Goal: Task Accomplishment & Management: Manage account settings

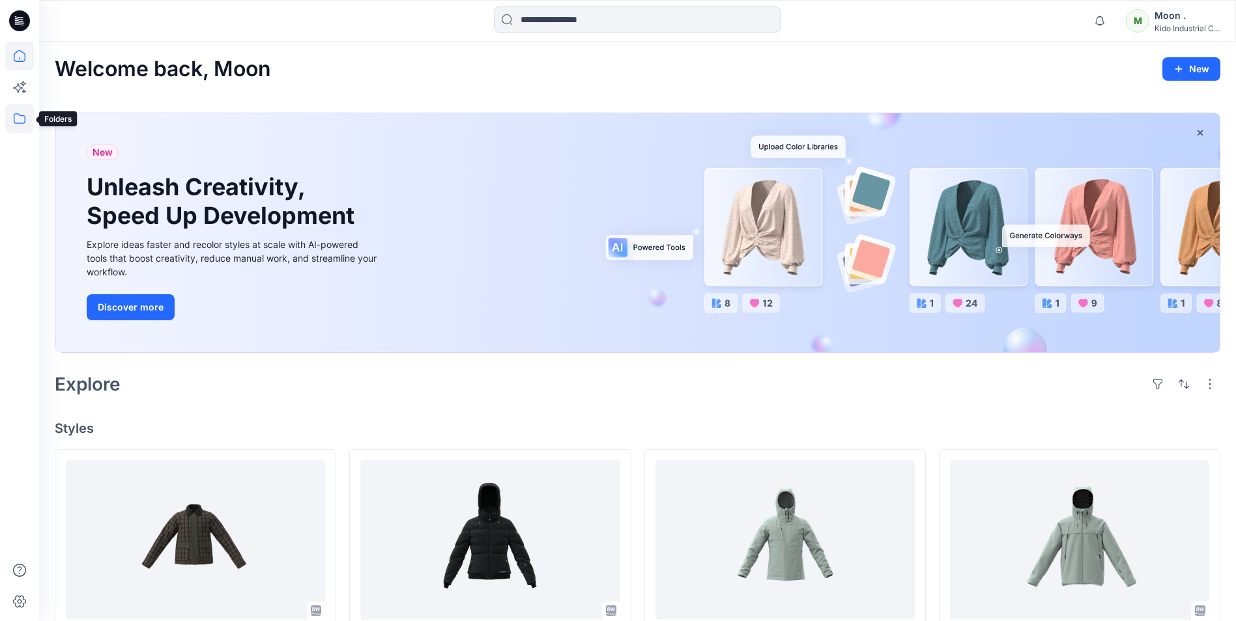
click at [20, 119] on icon at bounding box center [19, 118] width 29 height 29
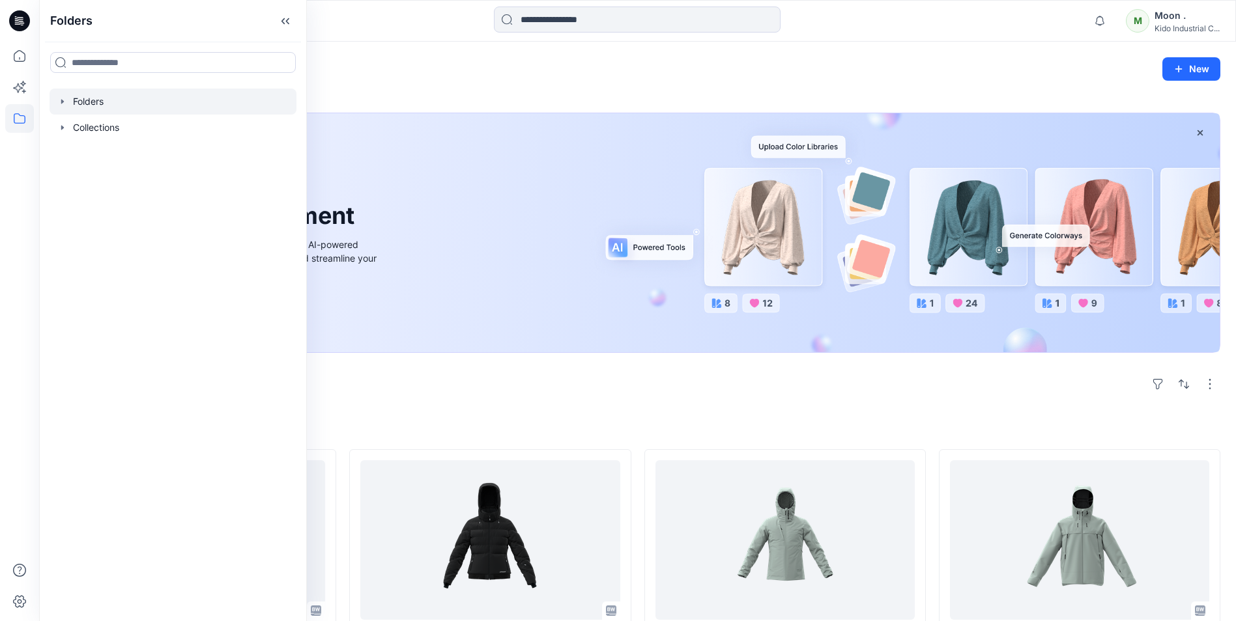
click at [102, 103] on div at bounding box center [173, 102] width 247 height 26
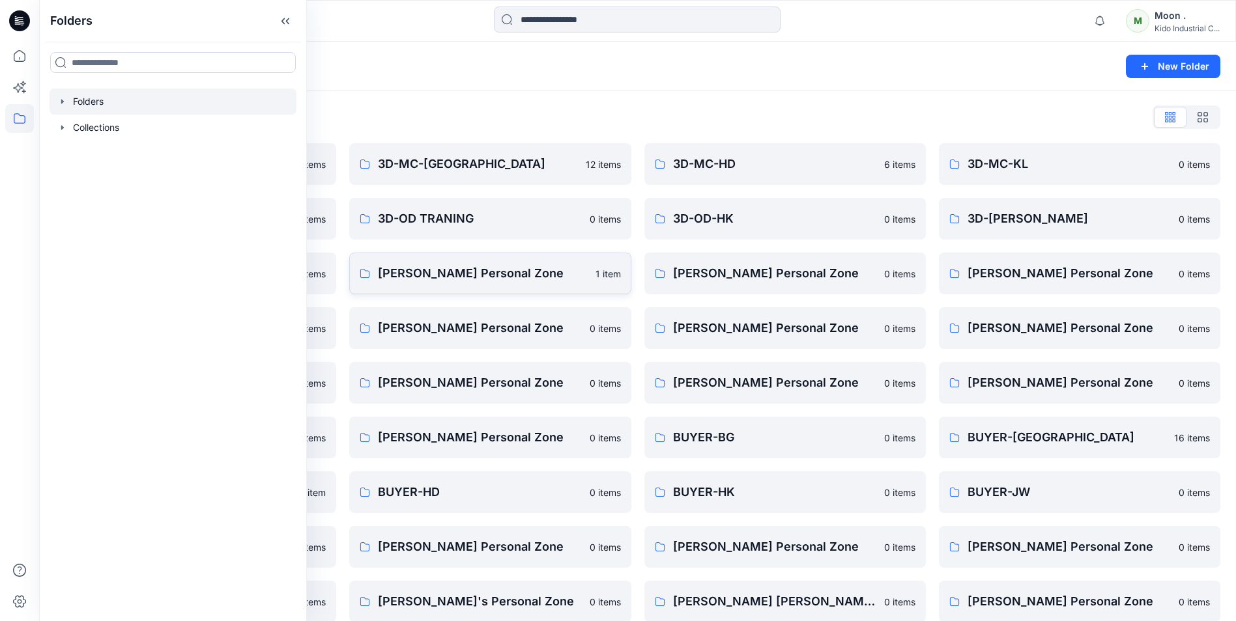
click at [471, 270] on p "[PERSON_NAME] Personal Zone" at bounding box center [482, 273] width 209 height 18
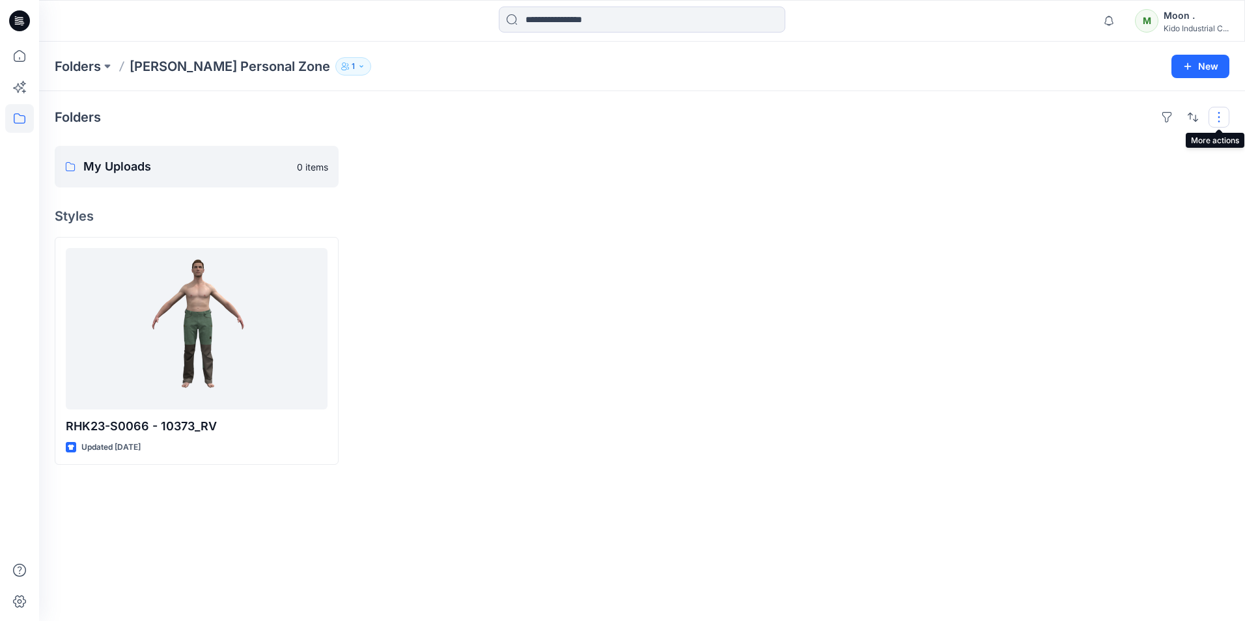
click at [1215, 117] on button "button" at bounding box center [1219, 117] width 21 height 21
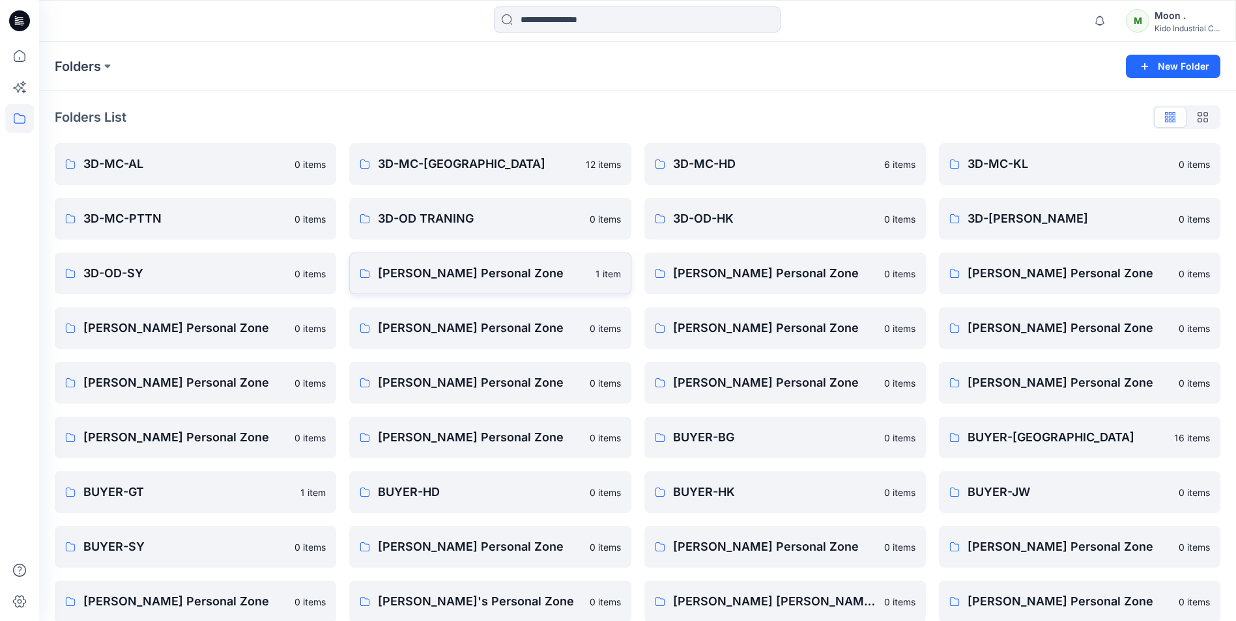
drag, startPoint x: 216, startPoint y: 333, endPoint x: 474, endPoint y: 267, distance: 266.3
click at [474, 267] on p "[PERSON_NAME] Personal Zone" at bounding box center [482, 273] width 209 height 18
drag, startPoint x: 533, startPoint y: 330, endPoint x: 1202, endPoint y: 114, distance: 702.2
click at [1202, 114] on icon "button" at bounding box center [1202, 117] width 10 height 10
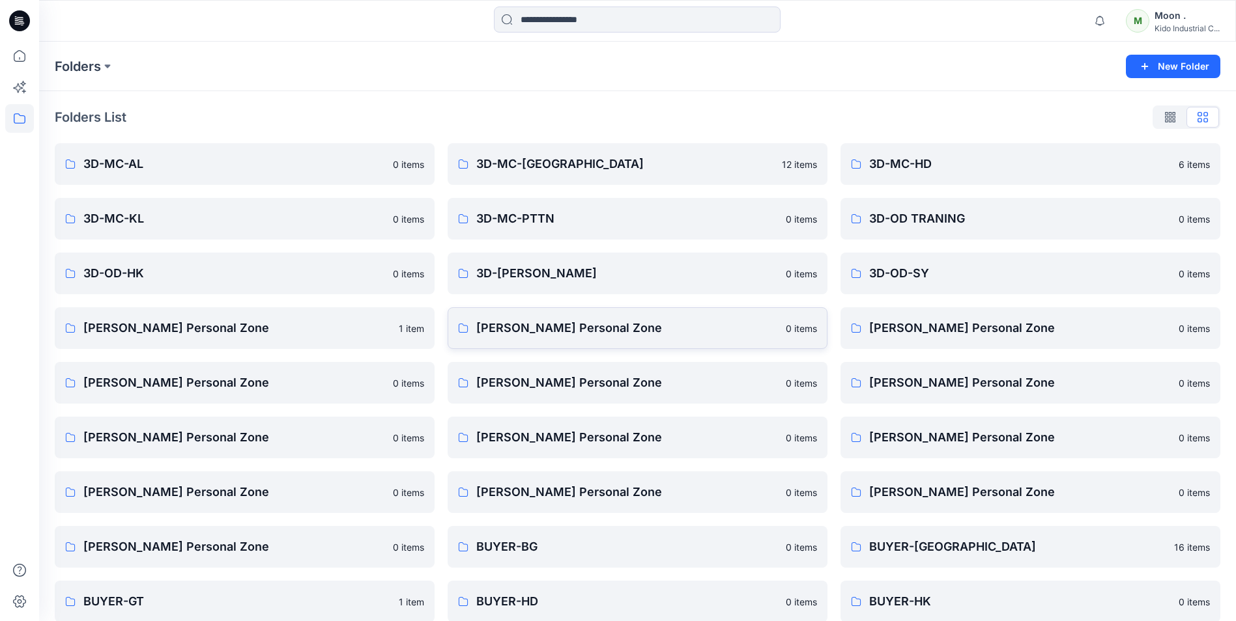
drag, startPoint x: 650, startPoint y: 329, endPoint x: 515, endPoint y: 330, distance: 134.8
click at [515, 330] on p "[PERSON_NAME] Personal Zone" at bounding box center [627, 328] width 302 height 18
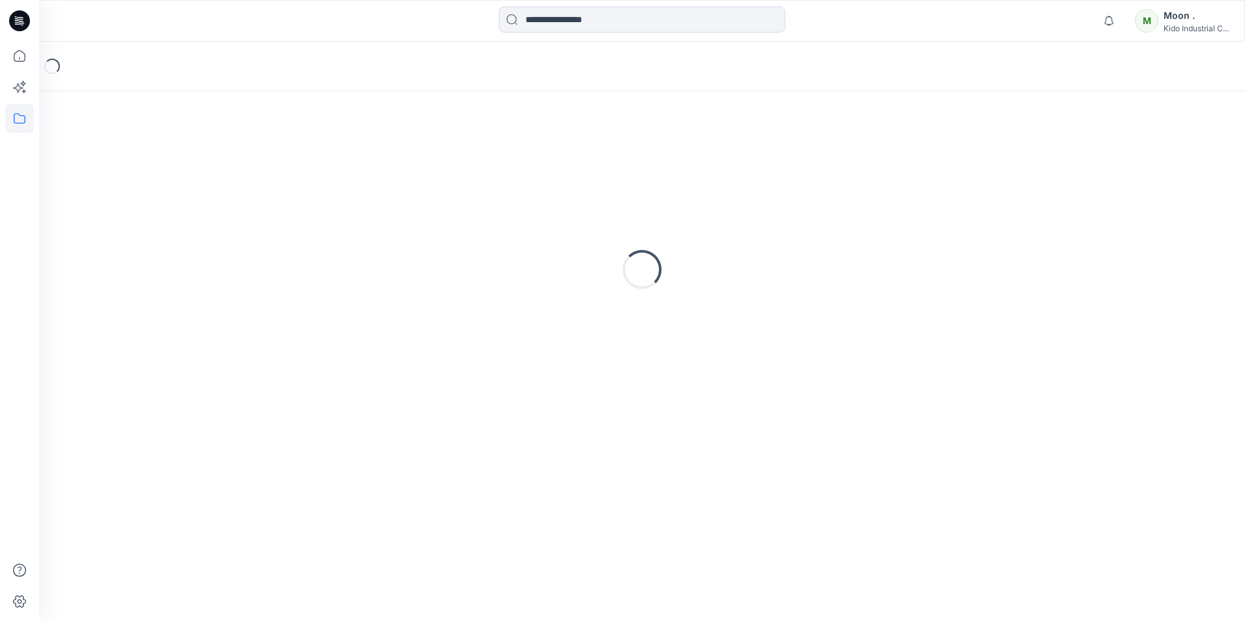
click at [515, 330] on div "Loading..." at bounding box center [642, 270] width 1175 height 326
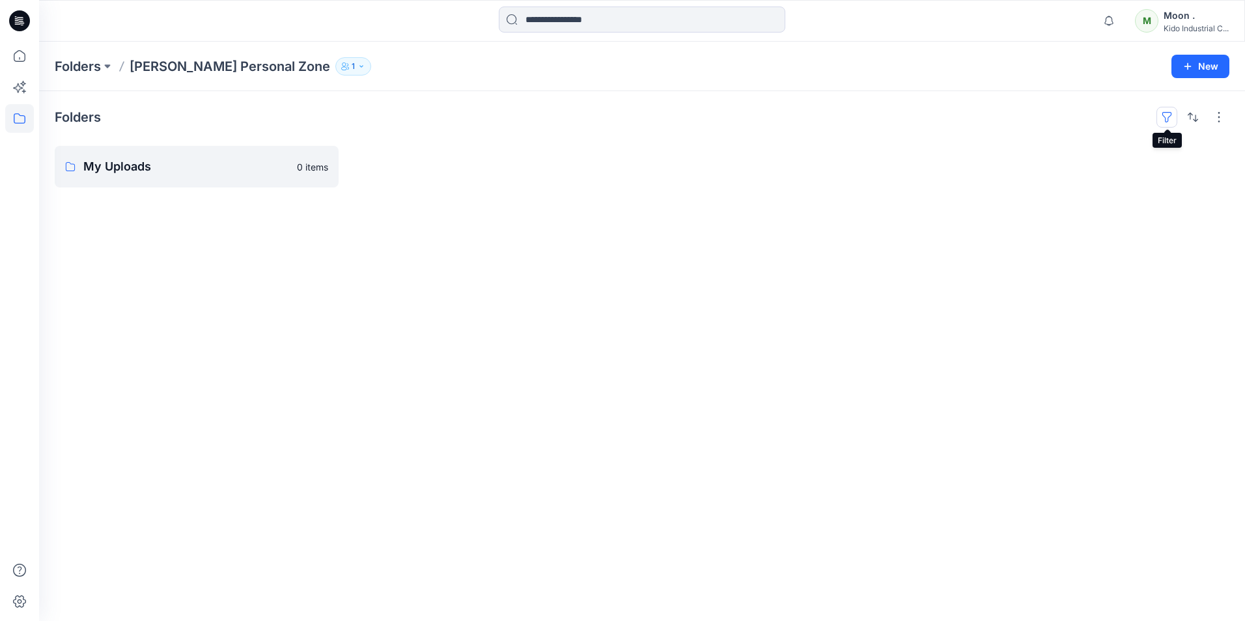
click at [1167, 117] on button "button" at bounding box center [1167, 117] width 21 height 21
click at [934, 218] on div "Folders Status Tags Set Status ( 0 ) Accepted ( 0 ) Rejected ( 0 ) Clear all My…" at bounding box center [642, 356] width 1206 height 530
click at [1218, 114] on button "button" at bounding box center [1219, 117] width 21 height 21
click at [1181, 29] on div "Kido Industrial C..." at bounding box center [1196, 28] width 65 height 10
click at [969, 162] on div at bounding box center [1088, 167] width 284 height 42
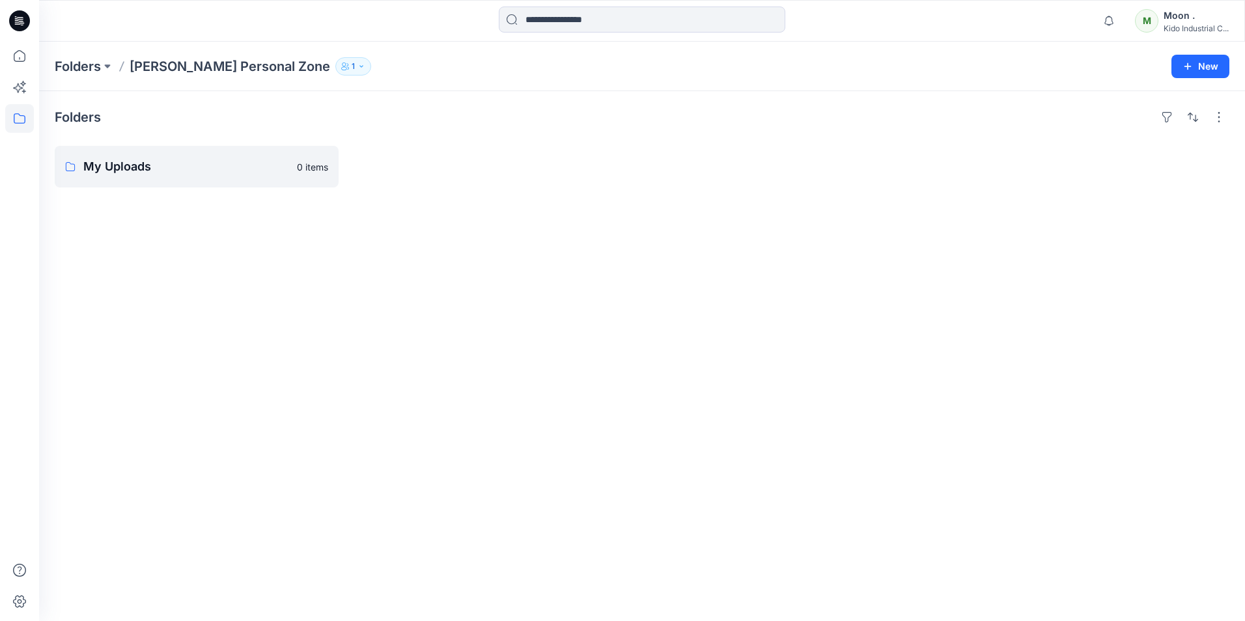
click at [1182, 23] on div "Moon ." at bounding box center [1196, 16] width 65 height 16
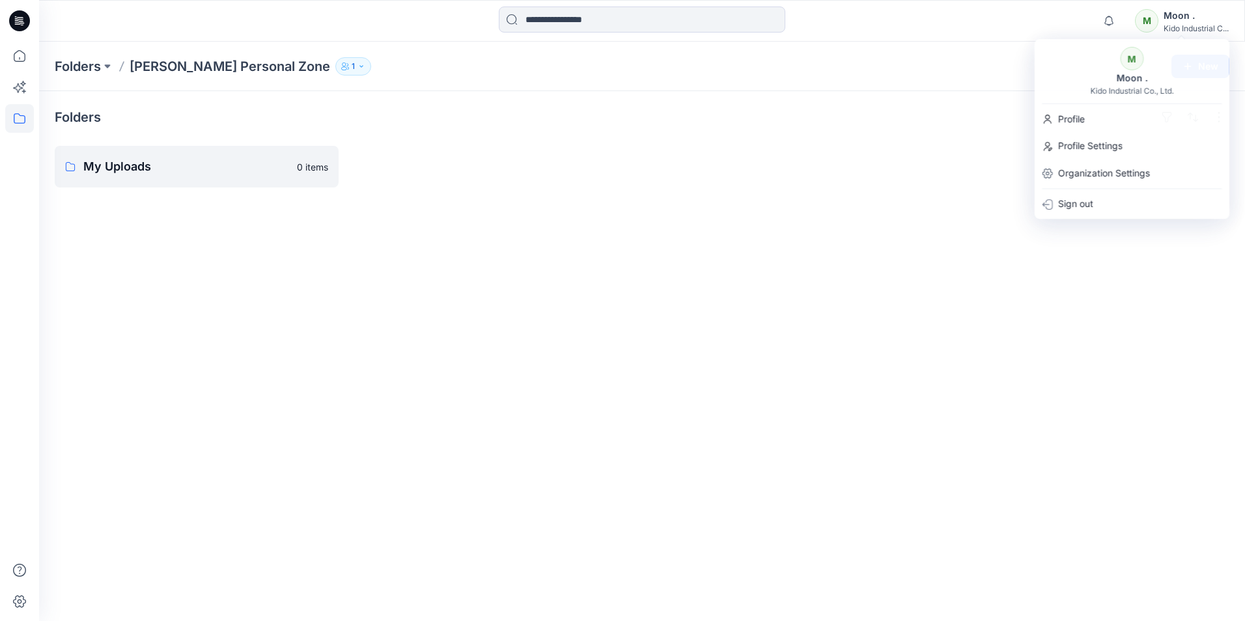
drag, startPoint x: 1182, startPoint y: 23, endPoint x: 1064, endPoint y: 55, distance: 122.8
click at [912, 103] on div "Folders My Uploads 0 items" at bounding box center [642, 356] width 1206 height 530
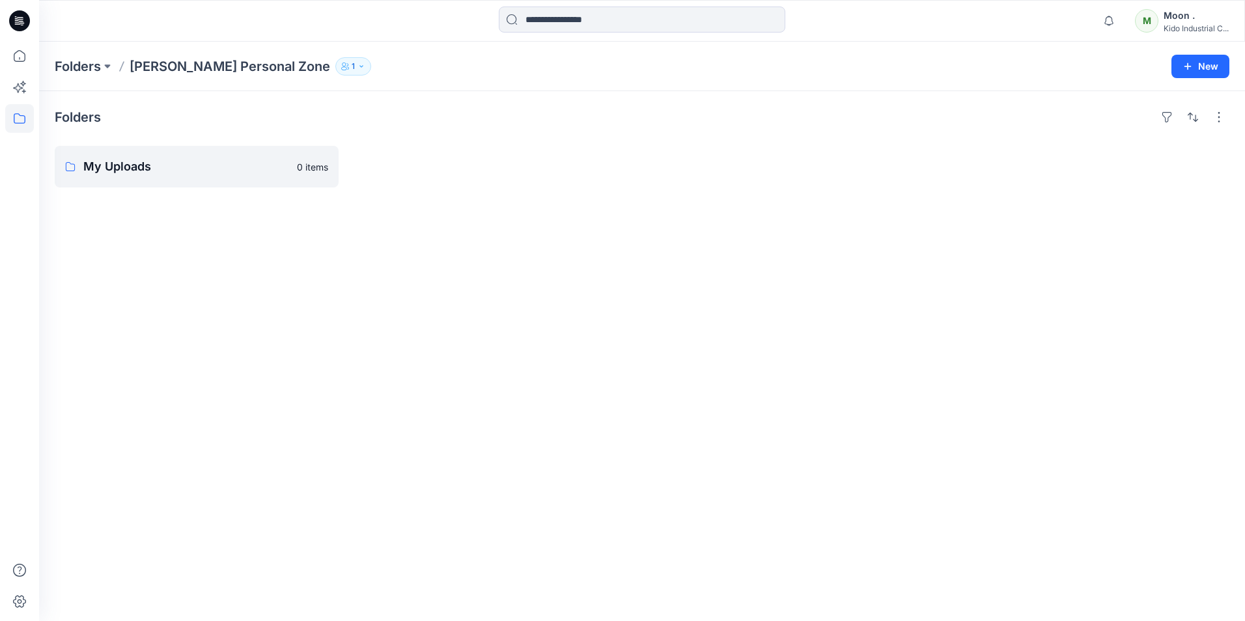
drag, startPoint x: 1149, startPoint y: 23, endPoint x: 1020, endPoint y: 112, distance: 156.5
click at [927, 134] on div "Folders My Uploads 0 items" at bounding box center [642, 356] width 1206 height 530
click at [1191, 30] on div "Kido Industrial C..." at bounding box center [1196, 28] width 65 height 10
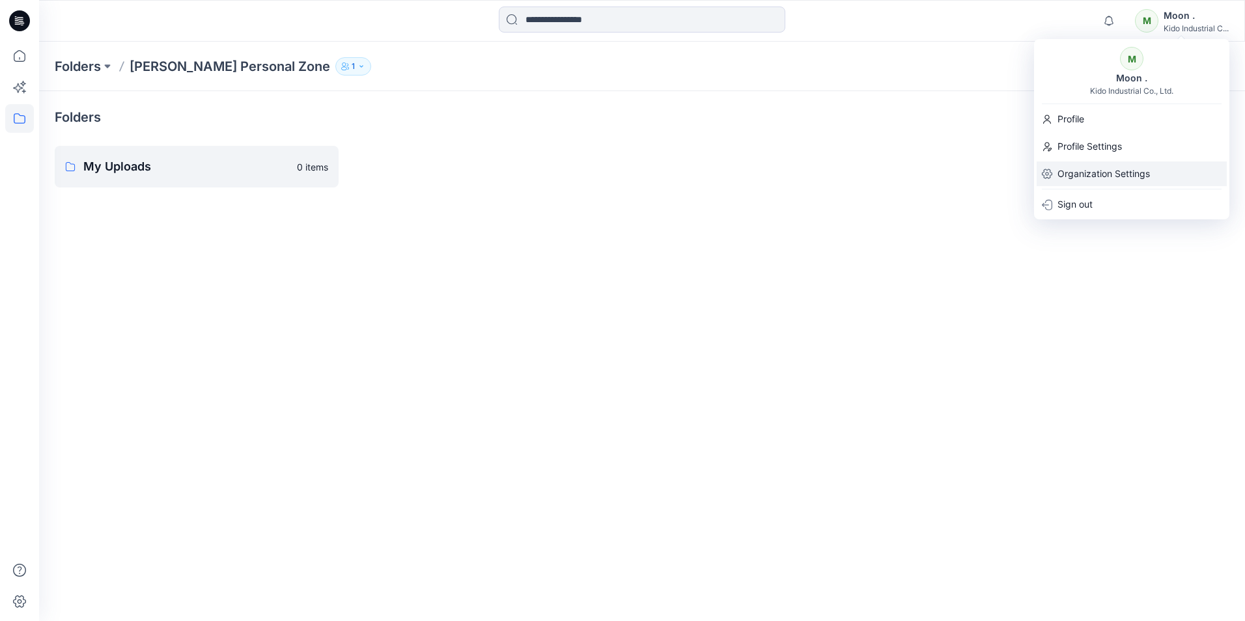
click at [1075, 175] on p "Organization Settings" at bounding box center [1104, 174] width 92 height 25
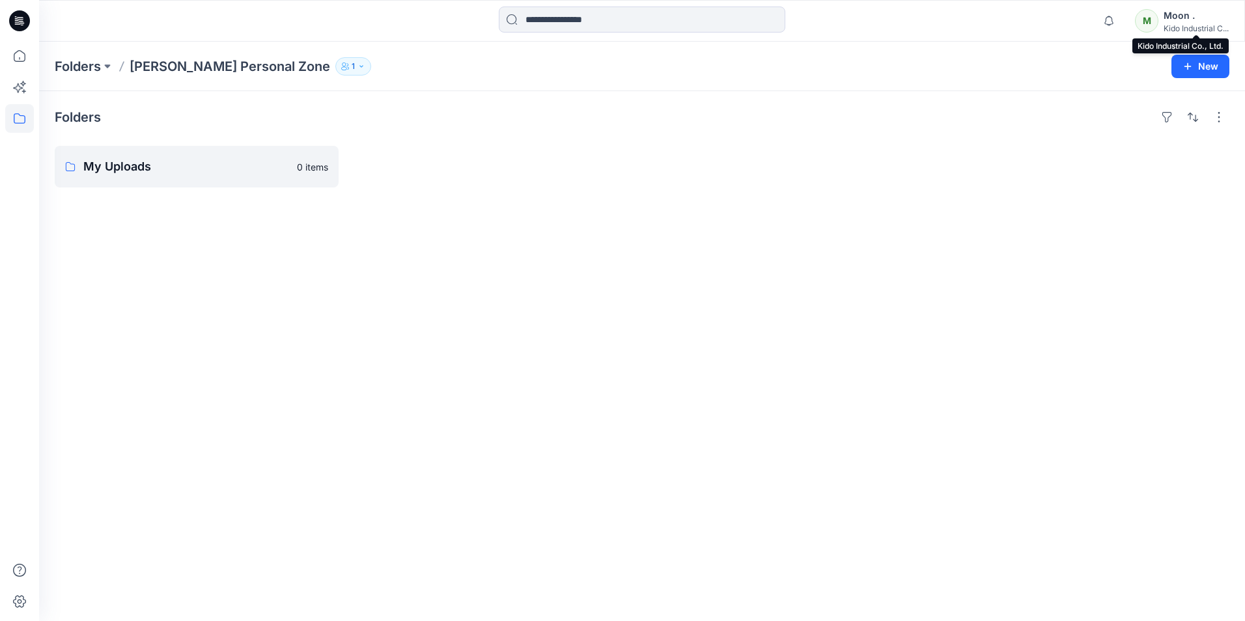
click at [1192, 27] on div "Kido Industrial C..." at bounding box center [1196, 28] width 65 height 10
click at [691, 218] on div "Folders My Uploads 0 items" at bounding box center [642, 356] width 1206 height 530
click at [1175, 21] on div "Moon ." at bounding box center [1196, 16] width 65 height 16
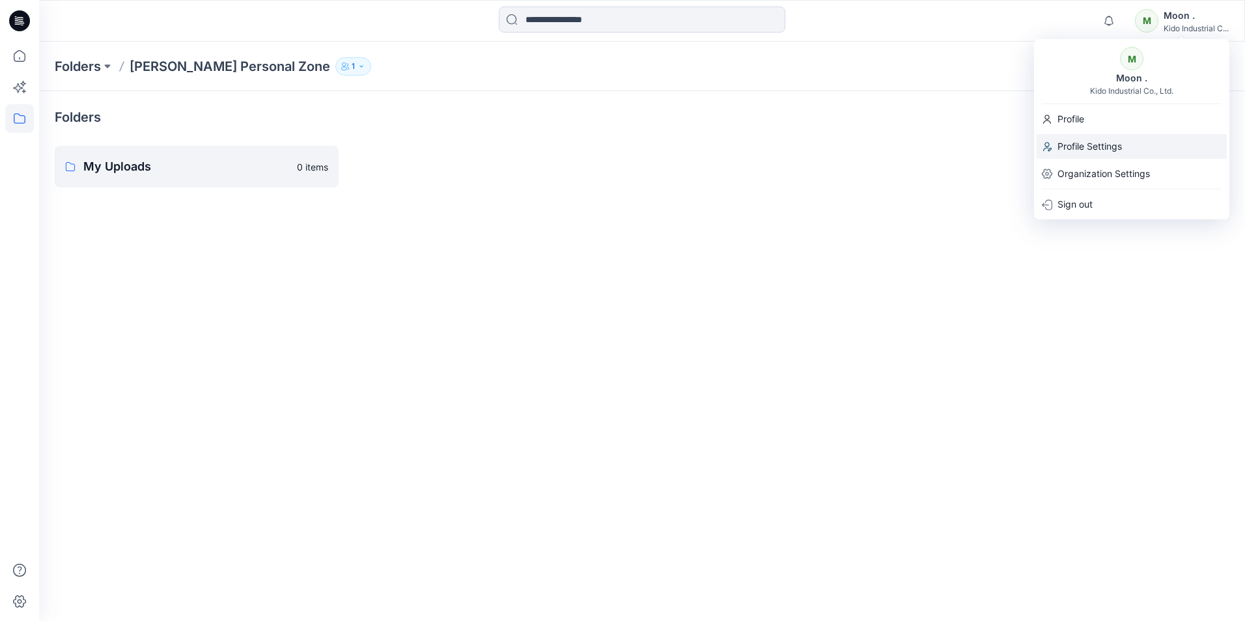
click at [1071, 143] on p "Profile Settings" at bounding box center [1090, 146] width 64 height 25
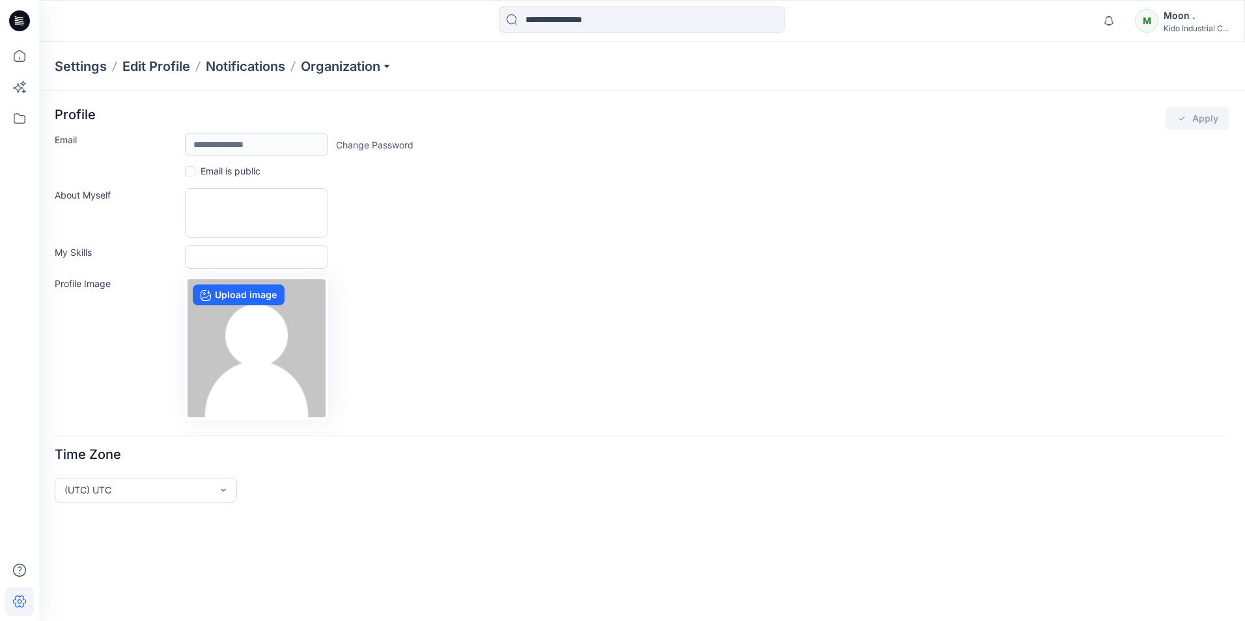
drag, startPoint x: 1196, startPoint y: 230, endPoint x: 864, endPoint y: 227, distance: 332.2
click at [1144, 230] on div "About Myself" at bounding box center [642, 213] width 1175 height 50
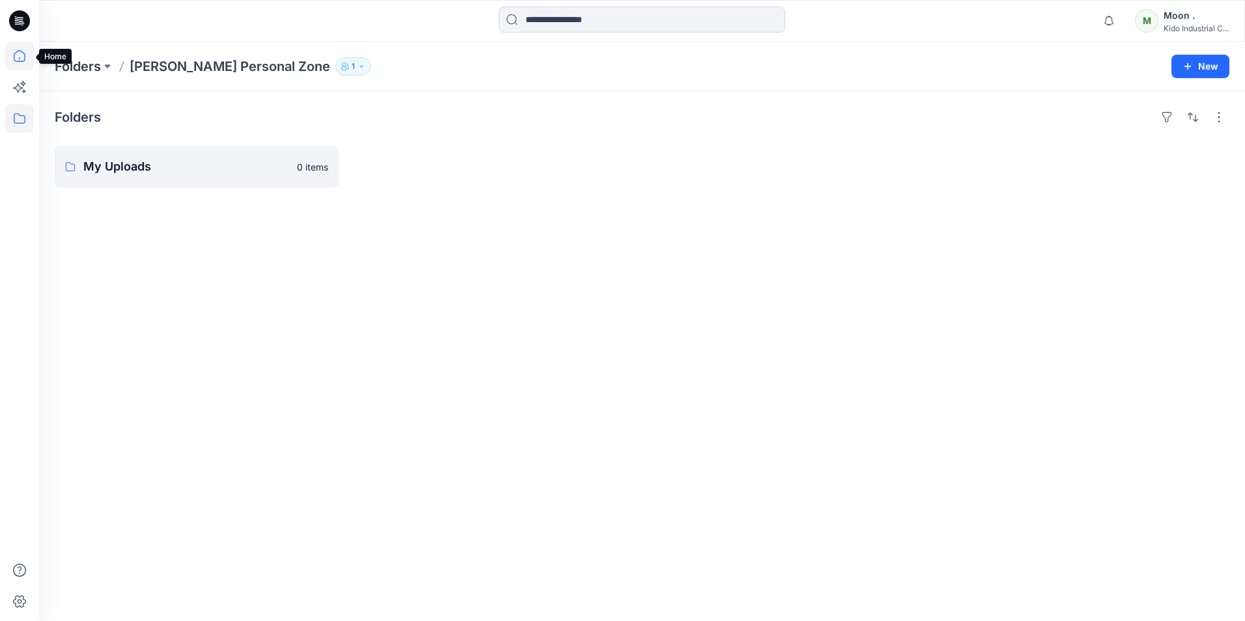
click at [16, 53] on icon at bounding box center [19, 56] width 29 height 29
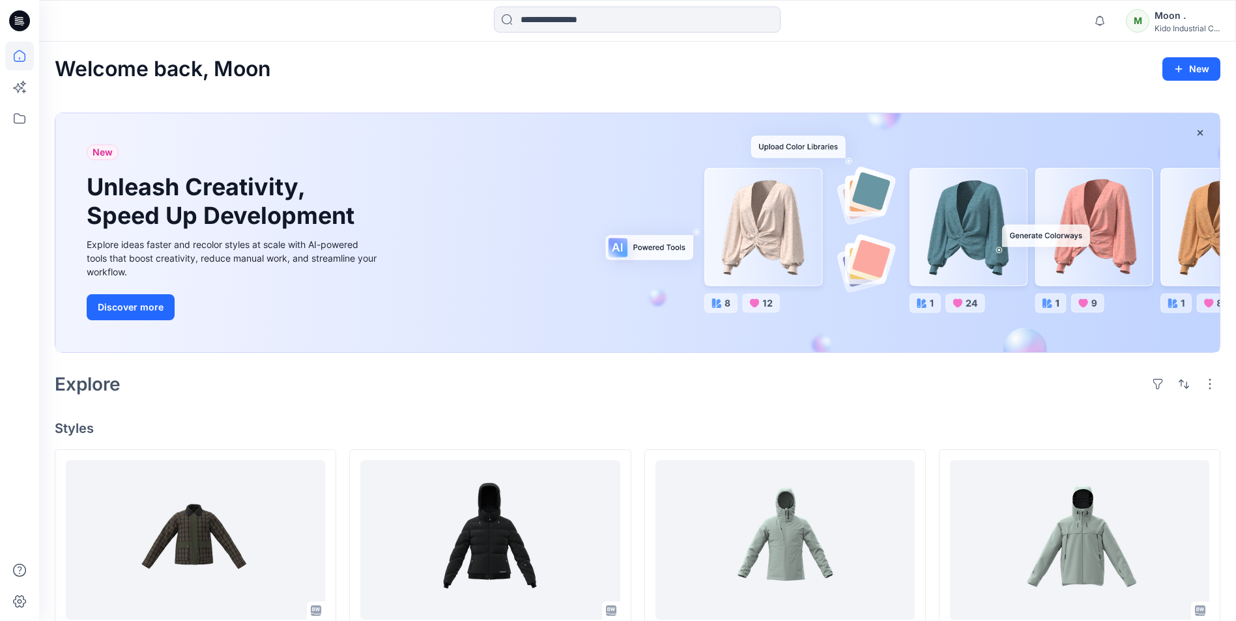
click at [1187, 21] on div "Moon ." at bounding box center [1186, 16] width 65 height 16
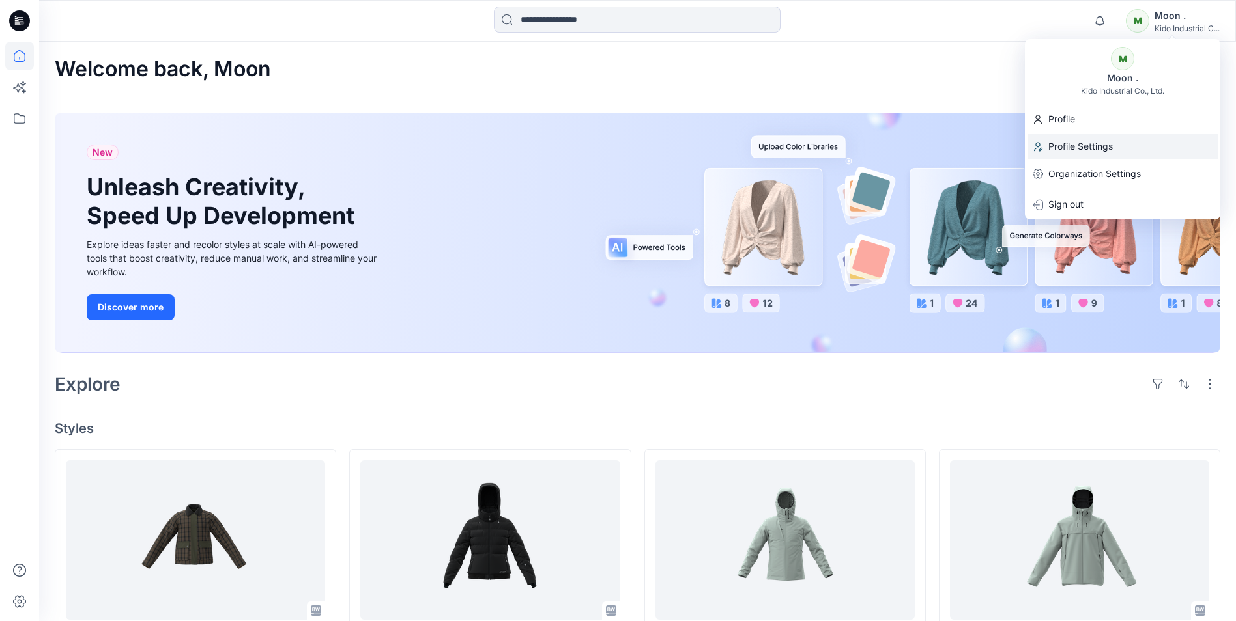
click at [1077, 148] on p "Profile Settings" at bounding box center [1080, 146] width 64 height 25
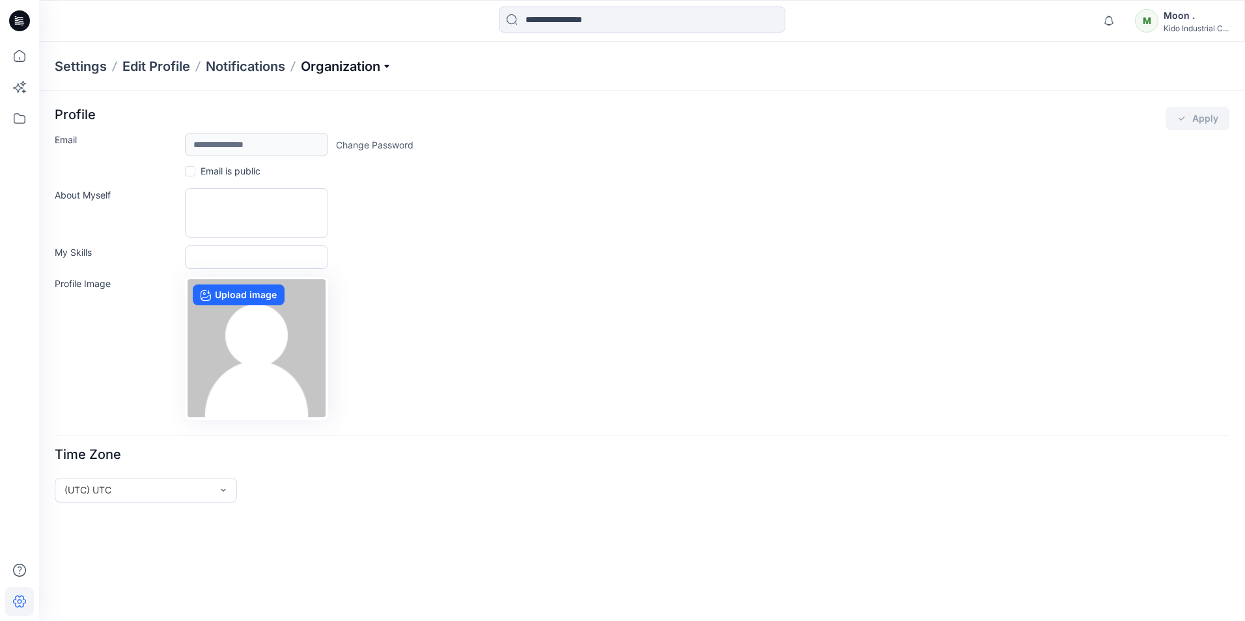
click at [391, 64] on p "Organization" at bounding box center [346, 66] width 91 height 18
click at [492, 216] on div "About Myself" at bounding box center [642, 213] width 1175 height 50
click at [13, 115] on icon at bounding box center [19, 118] width 29 height 29
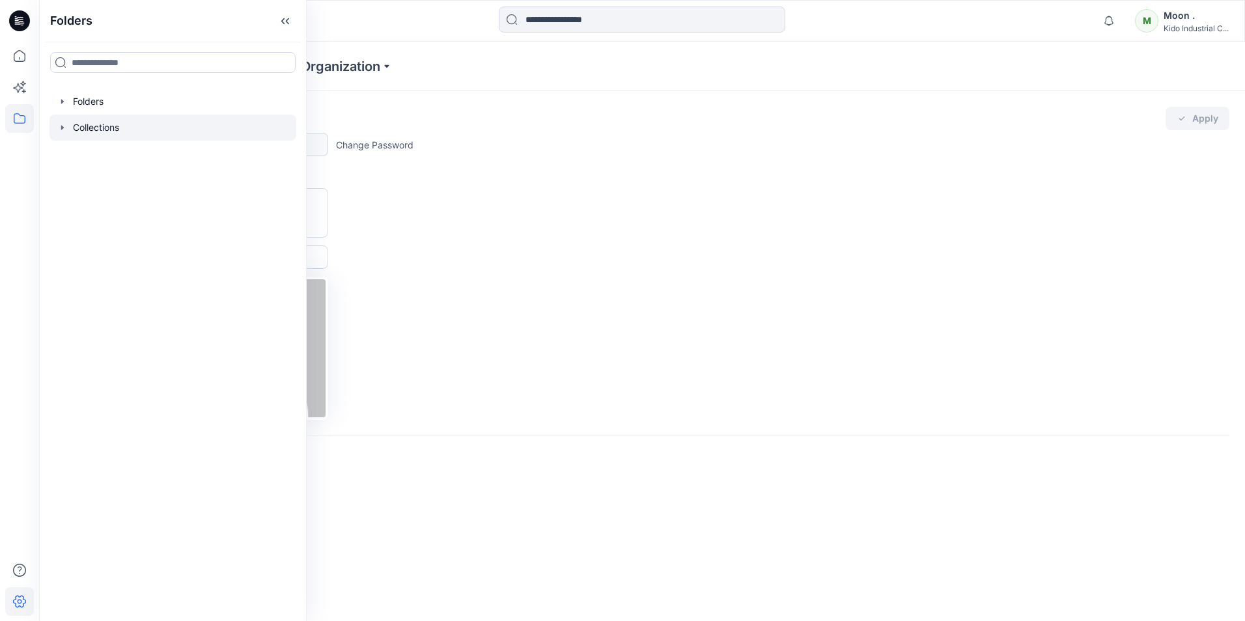
click at [104, 128] on div at bounding box center [173, 128] width 247 height 26
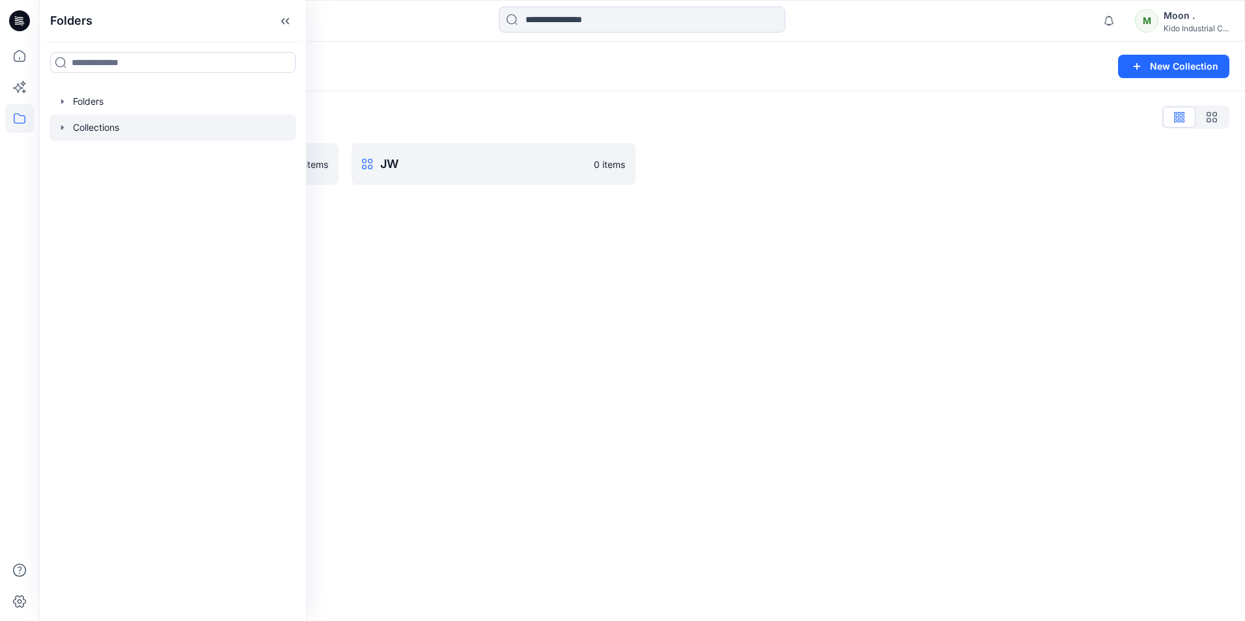
click at [685, 203] on div "Collections New Collection Collections List HK 0 items JW 0 items" at bounding box center [642, 332] width 1206 height 580
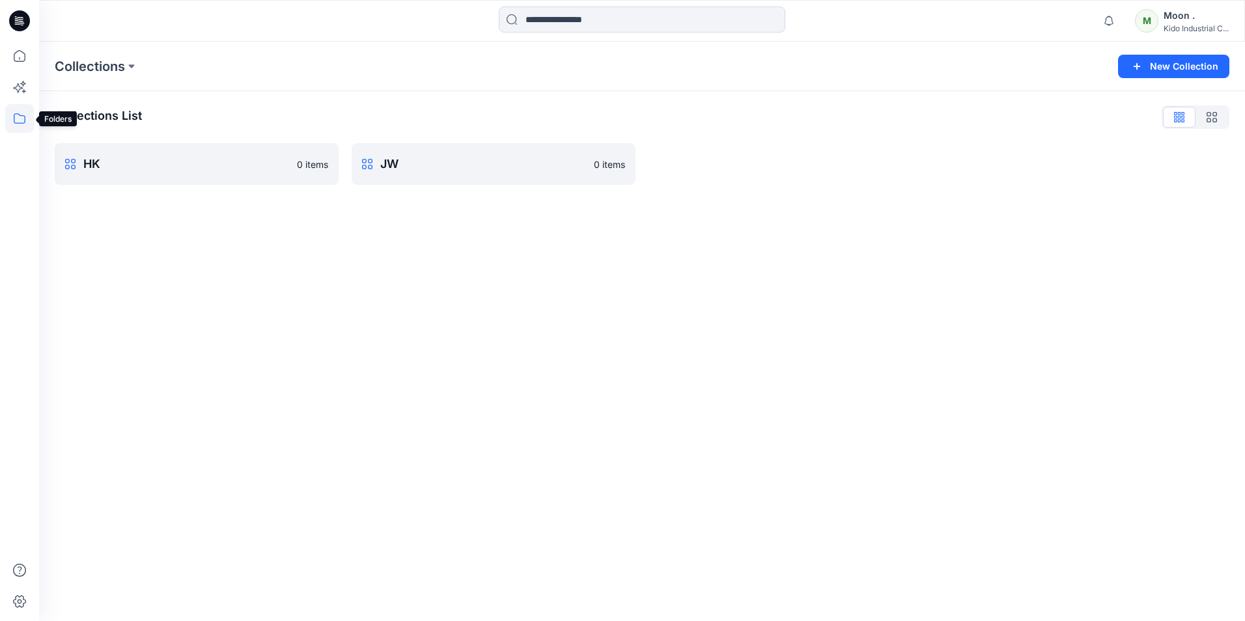
click at [18, 117] on icon at bounding box center [19, 118] width 29 height 29
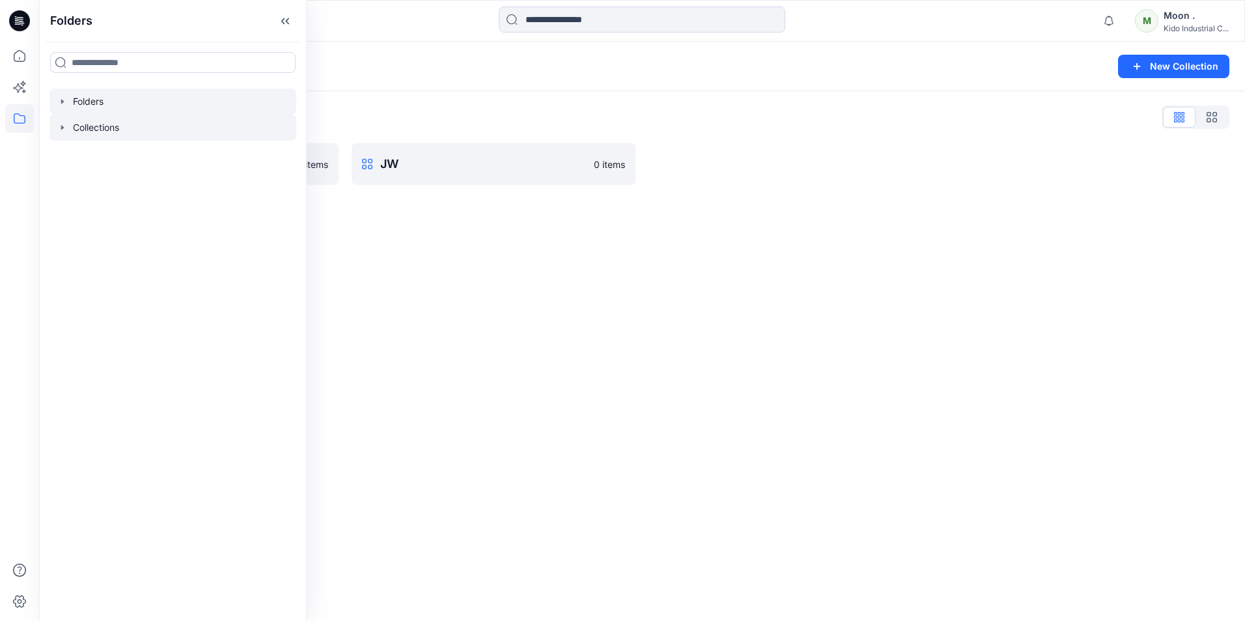
click at [85, 100] on div at bounding box center [173, 102] width 247 height 26
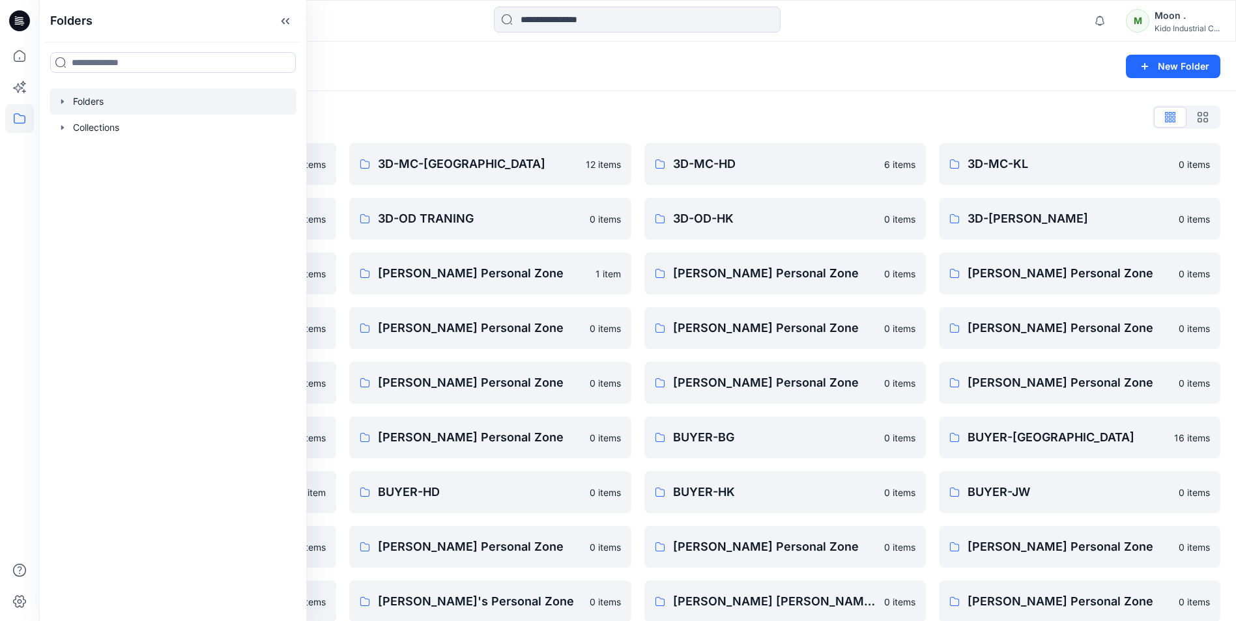
click at [406, 114] on div "Folders List" at bounding box center [637, 117] width 1165 height 21
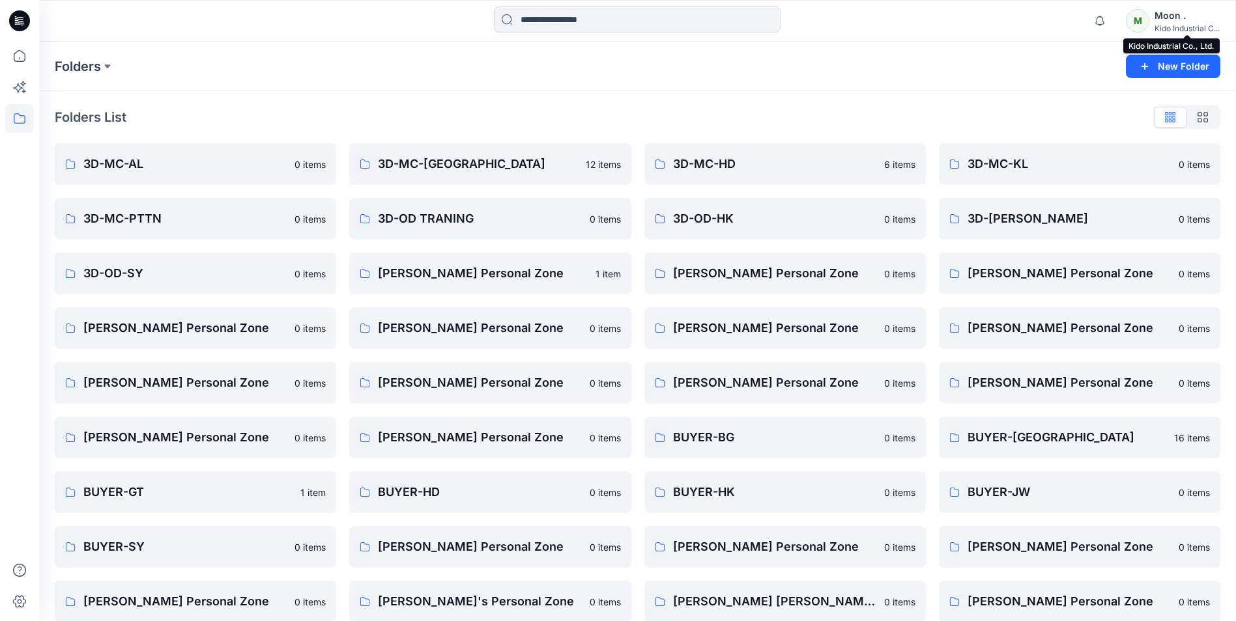
click at [1168, 31] on div "Kido Industrial C..." at bounding box center [1186, 28] width 65 height 10
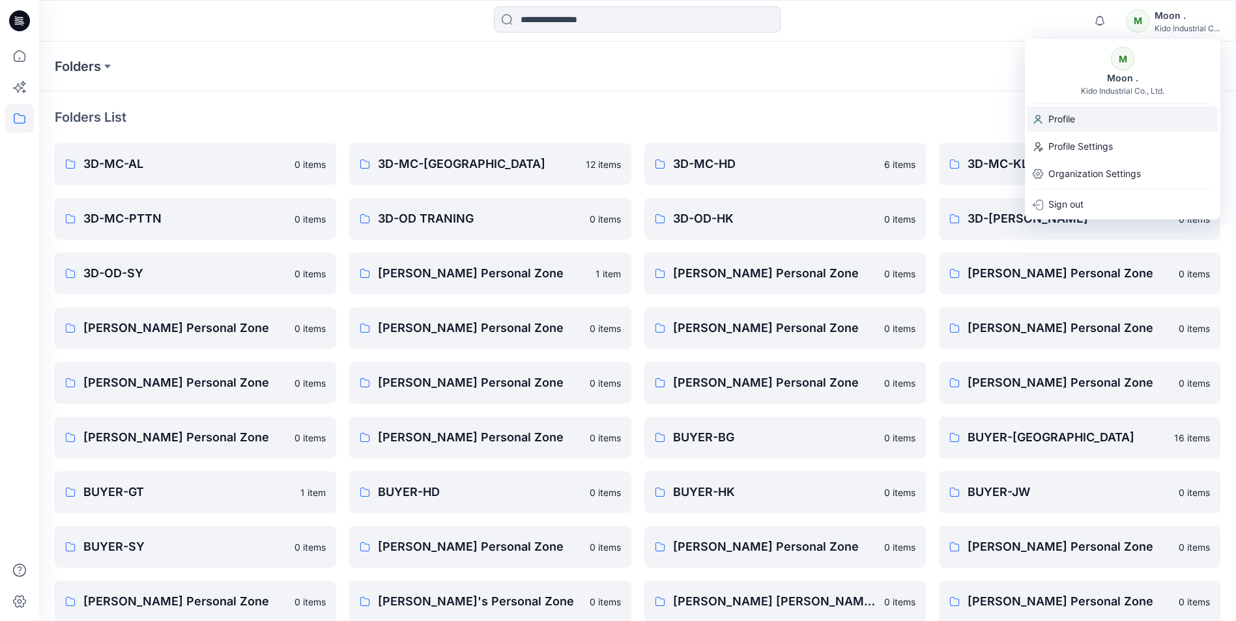
click at [1043, 120] on div "Profile" at bounding box center [1122, 119] width 190 height 25
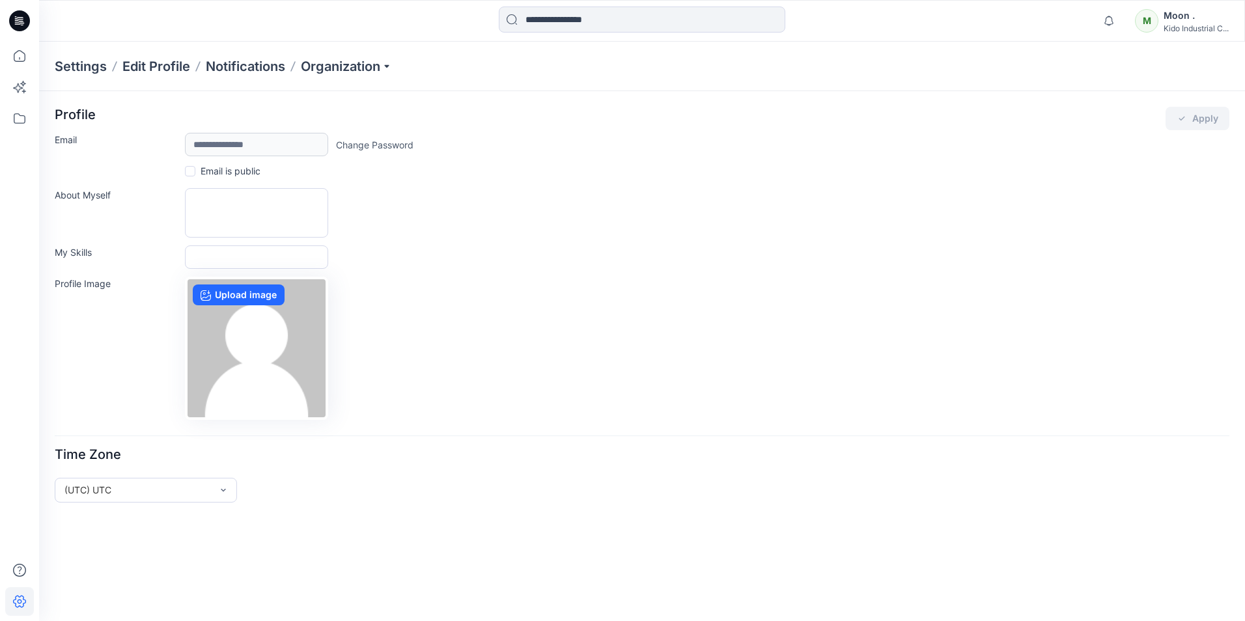
click at [1168, 16] on div "Moon ." at bounding box center [1196, 16] width 65 height 16
click at [948, 137] on div "**********" at bounding box center [642, 144] width 1175 height 23
drag, startPoint x: 1169, startPoint y: 14, endPoint x: 898, endPoint y: 99, distance: 283.9
click at [898, 99] on div "**********" at bounding box center [642, 304] width 1206 height 427
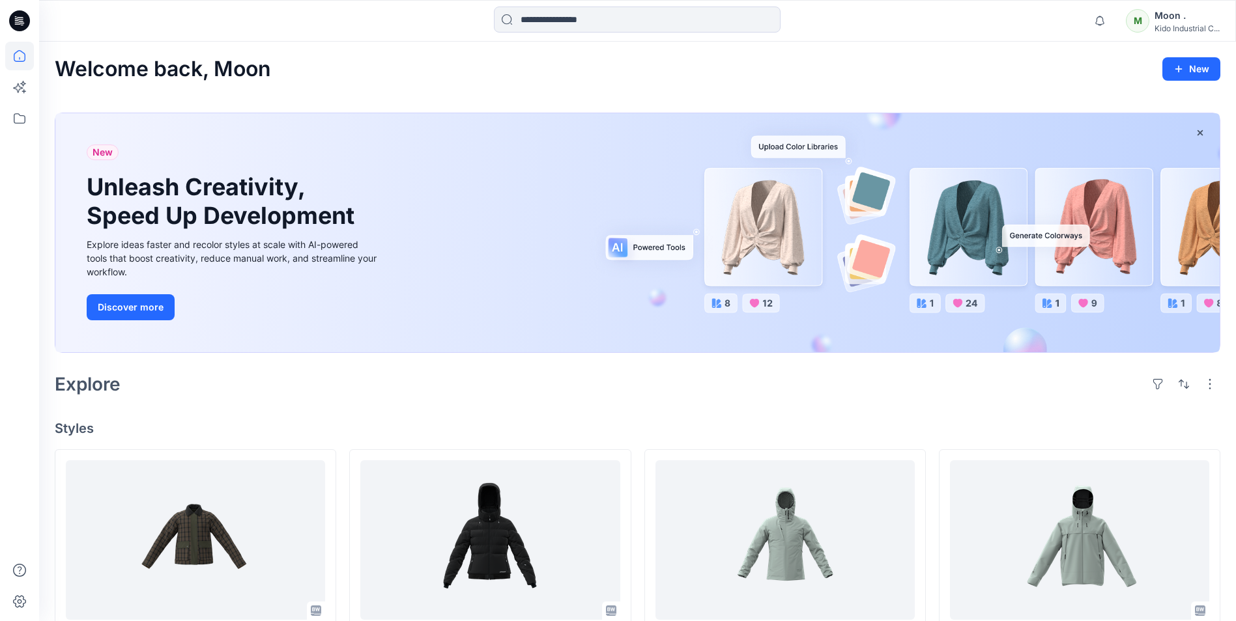
click at [1146, 25] on div "M" at bounding box center [1136, 20] width 23 height 23
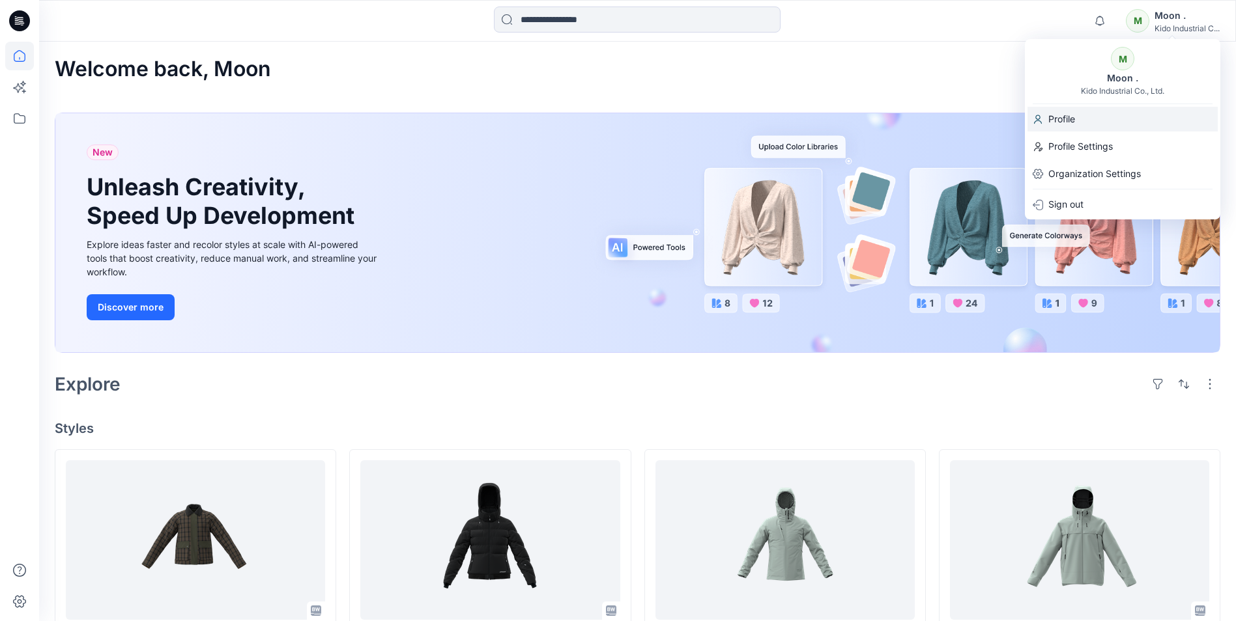
click at [1068, 120] on p "Profile" at bounding box center [1061, 119] width 27 height 25
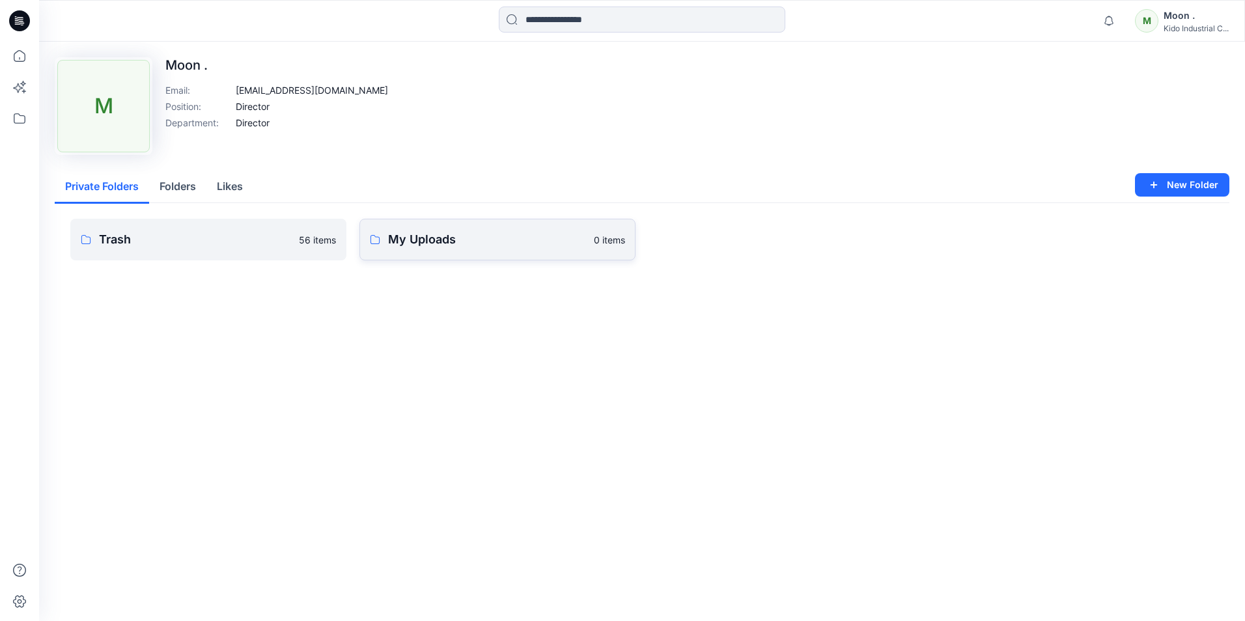
click at [380, 243] on link "My Uploads 0 items" at bounding box center [498, 240] width 276 height 42
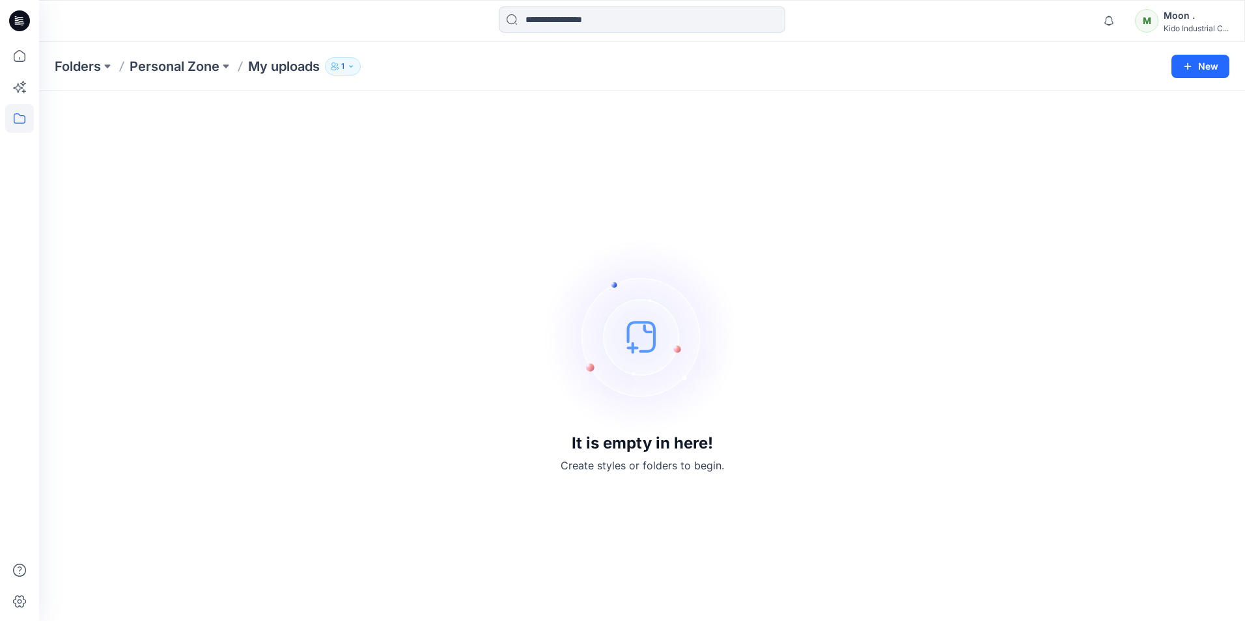
click at [349, 66] on button "1" at bounding box center [343, 66] width 36 height 18
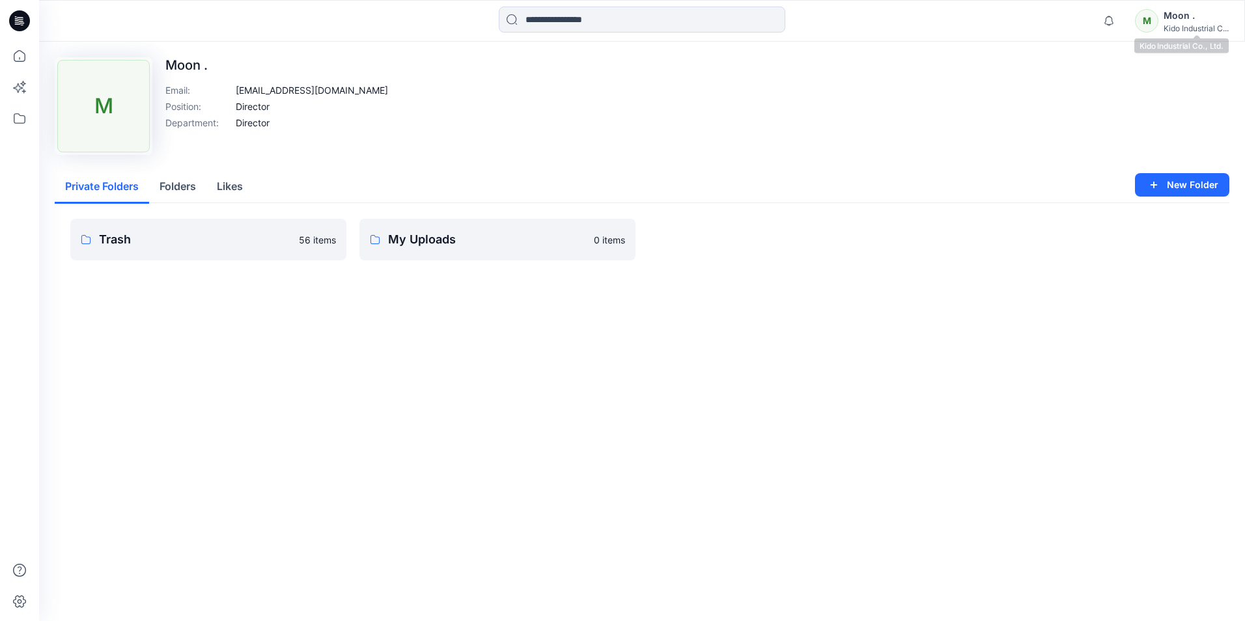
click at [1169, 25] on div "Kido Industrial C..." at bounding box center [1196, 28] width 65 height 10
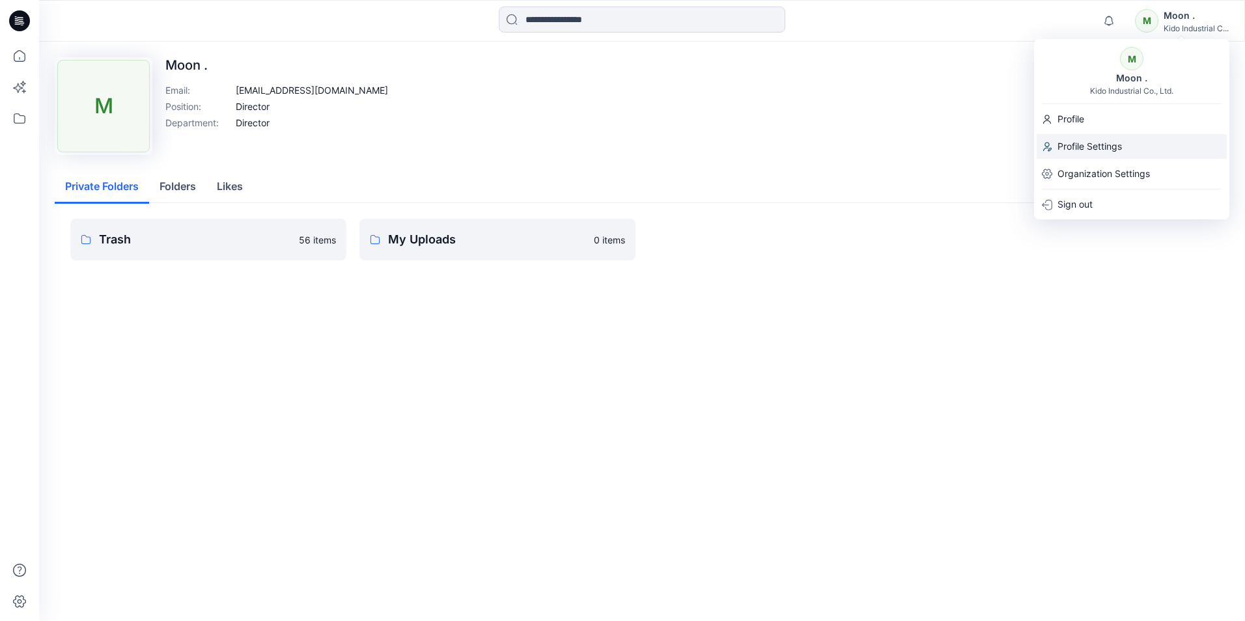
click at [1075, 145] on p "Profile Settings" at bounding box center [1090, 146] width 64 height 25
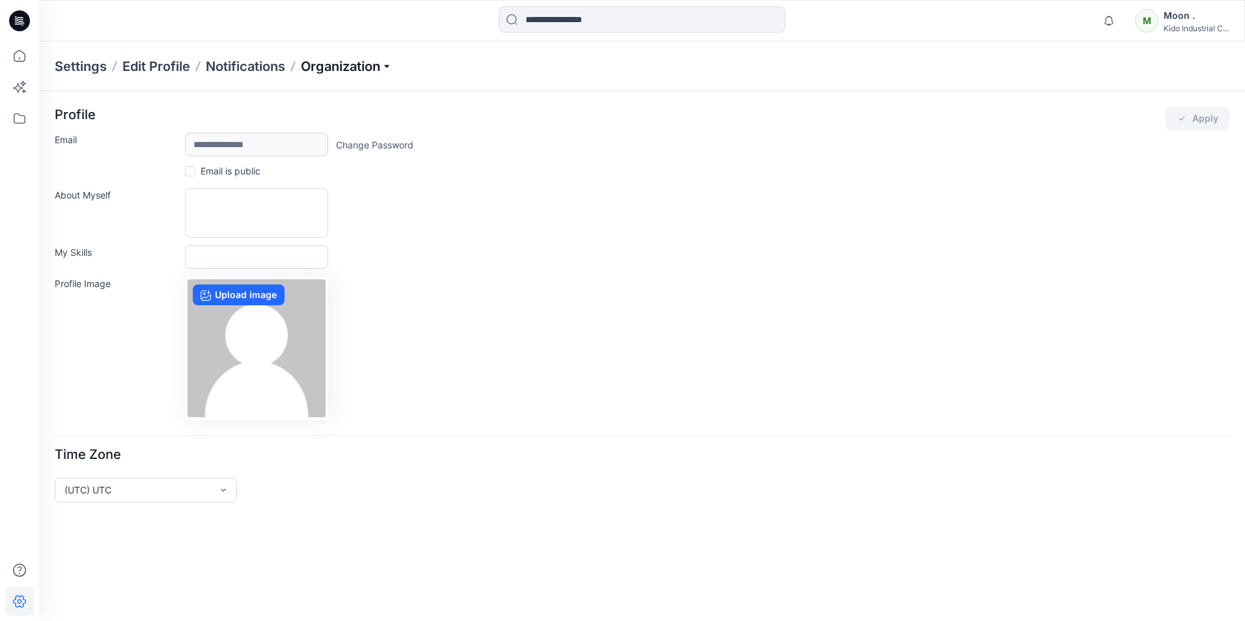
click at [391, 67] on p "Organization" at bounding box center [346, 66] width 91 height 18
click at [566, 176] on div "Email is public" at bounding box center [642, 172] width 1175 height 16
click at [387, 66] on p "Organization" at bounding box center [346, 66] width 91 height 18
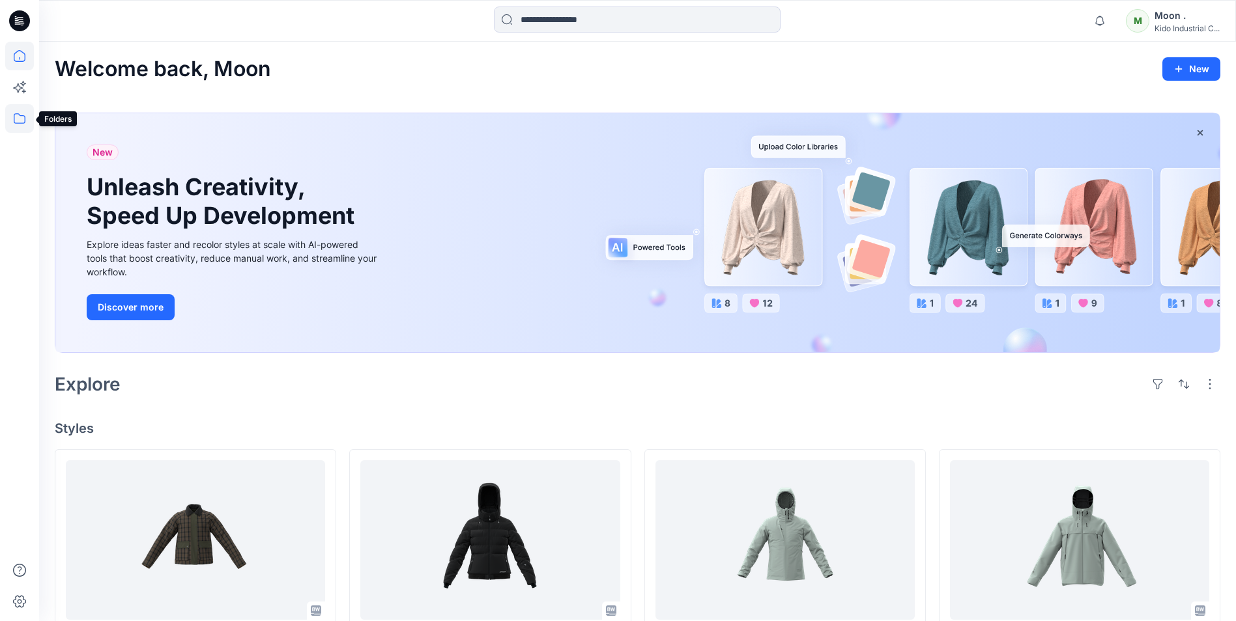
click at [24, 118] on icon at bounding box center [19, 118] width 29 height 29
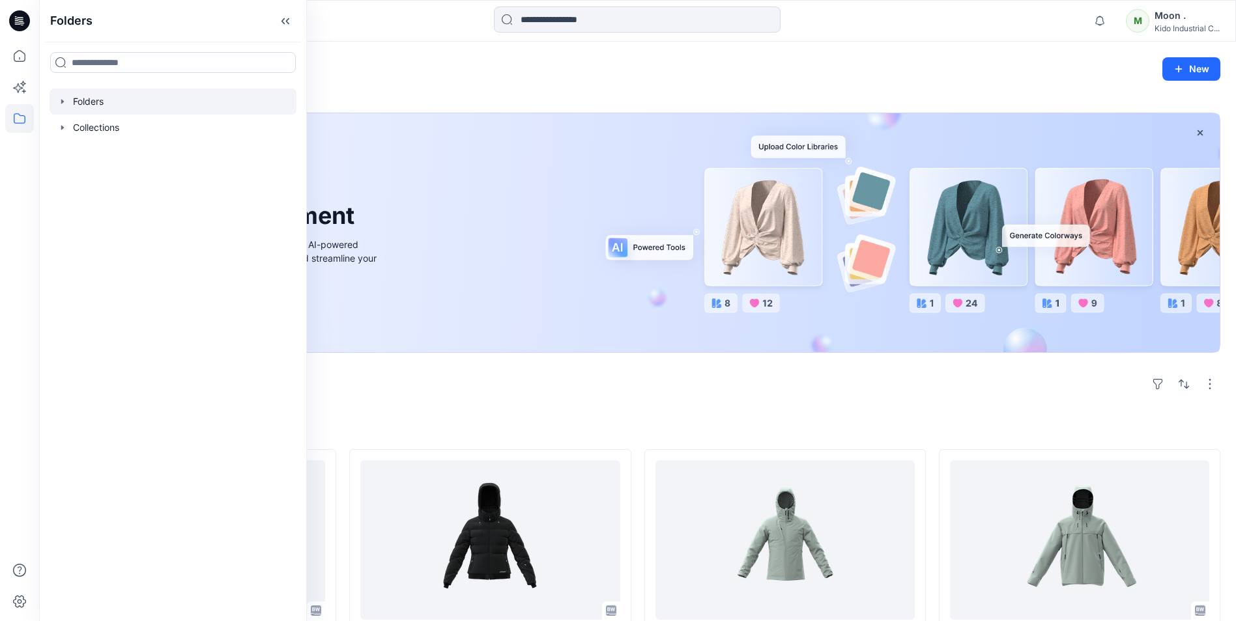
click at [92, 100] on div at bounding box center [173, 102] width 247 height 26
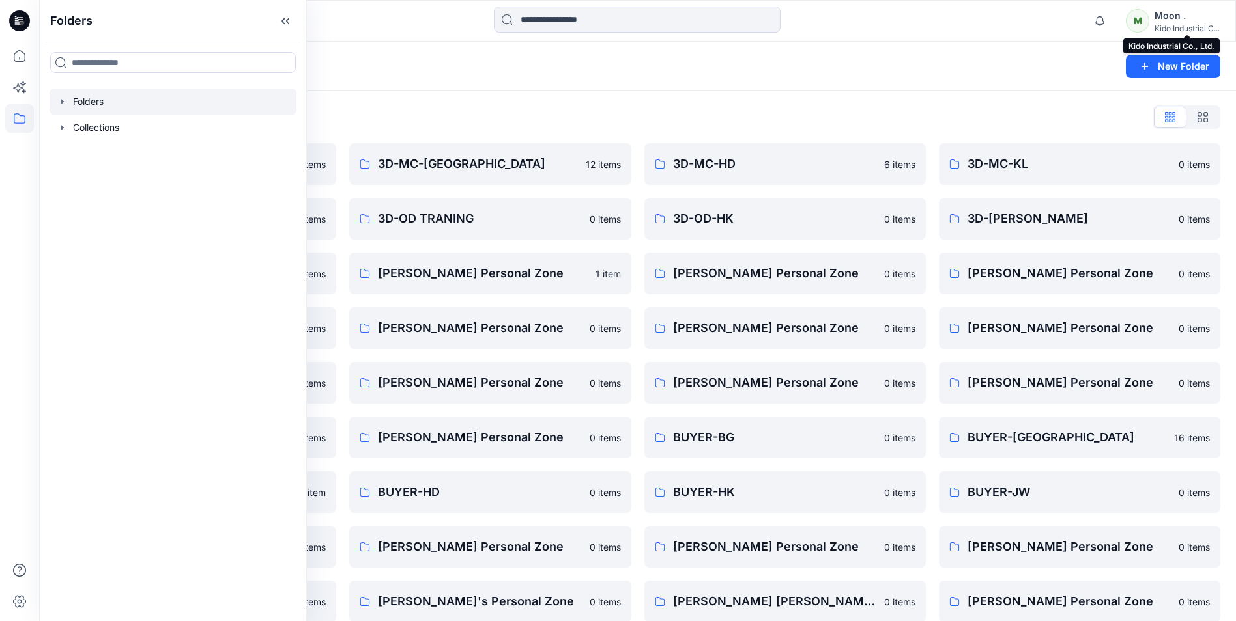
click at [1182, 25] on div "Kido Industrial C..." at bounding box center [1186, 28] width 65 height 10
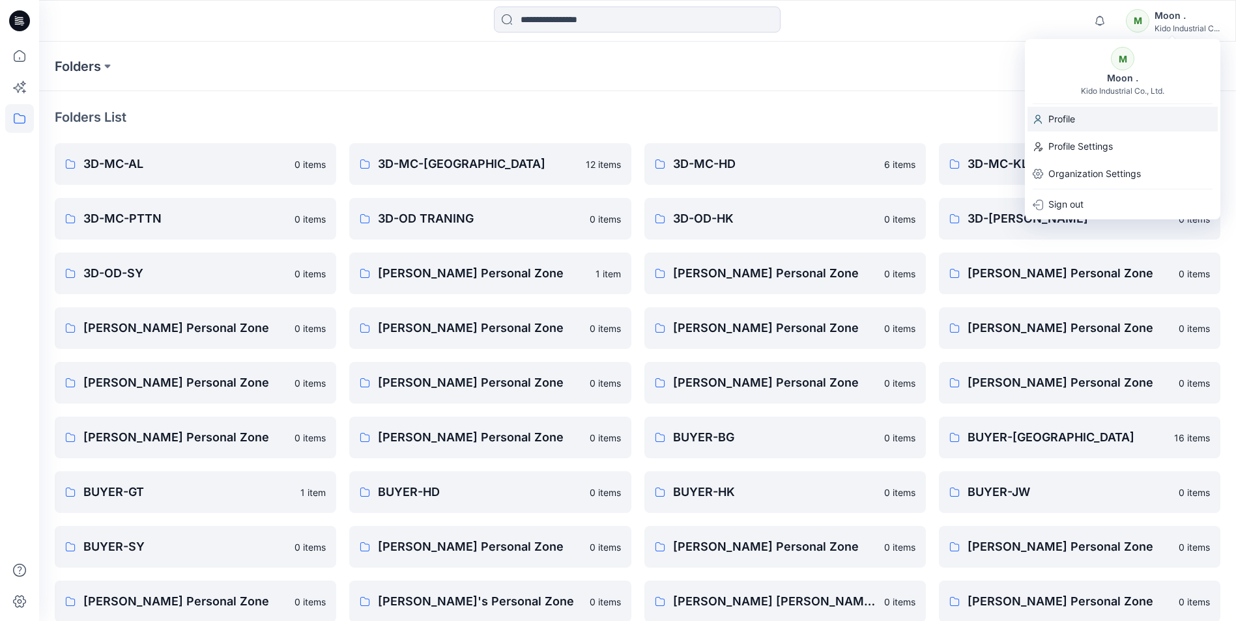
click at [1060, 117] on p "Profile" at bounding box center [1061, 119] width 27 height 25
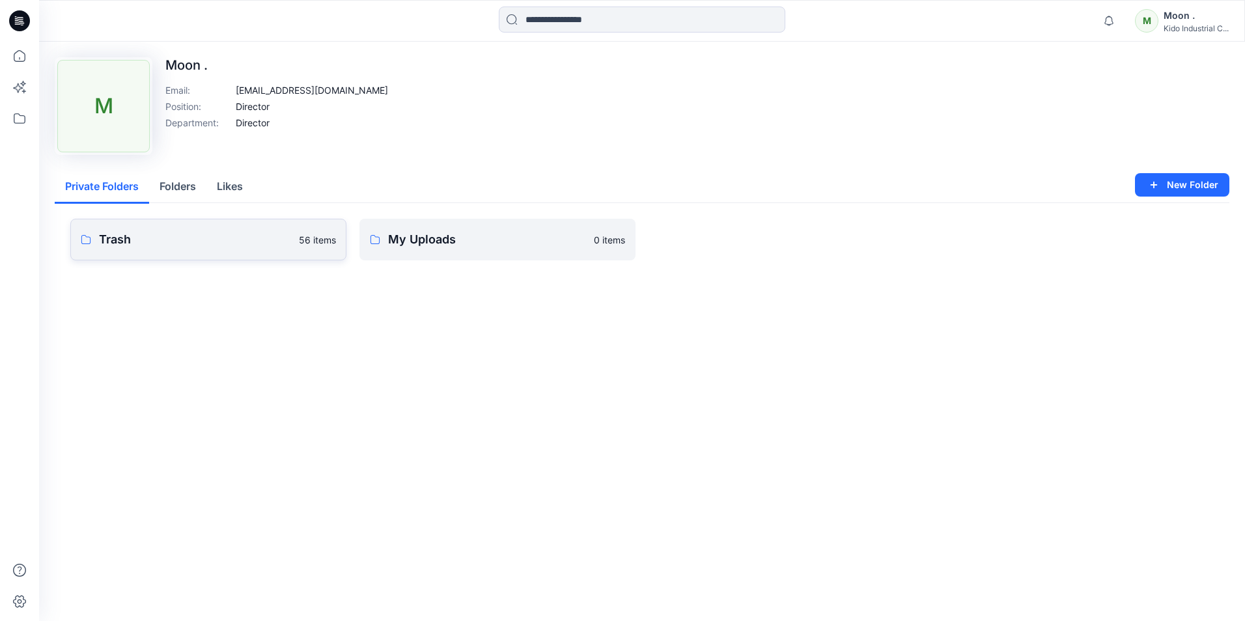
click at [143, 242] on p "Trash" at bounding box center [195, 240] width 192 height 18
drag, startPoint x: 1178, startPoint y: 27, endPoint x: 1161, endPoint y: 17, distance: 19.6
click at [1164, 17] on div "Moon ." at bounding box center [1196, 16] width 65 height 16
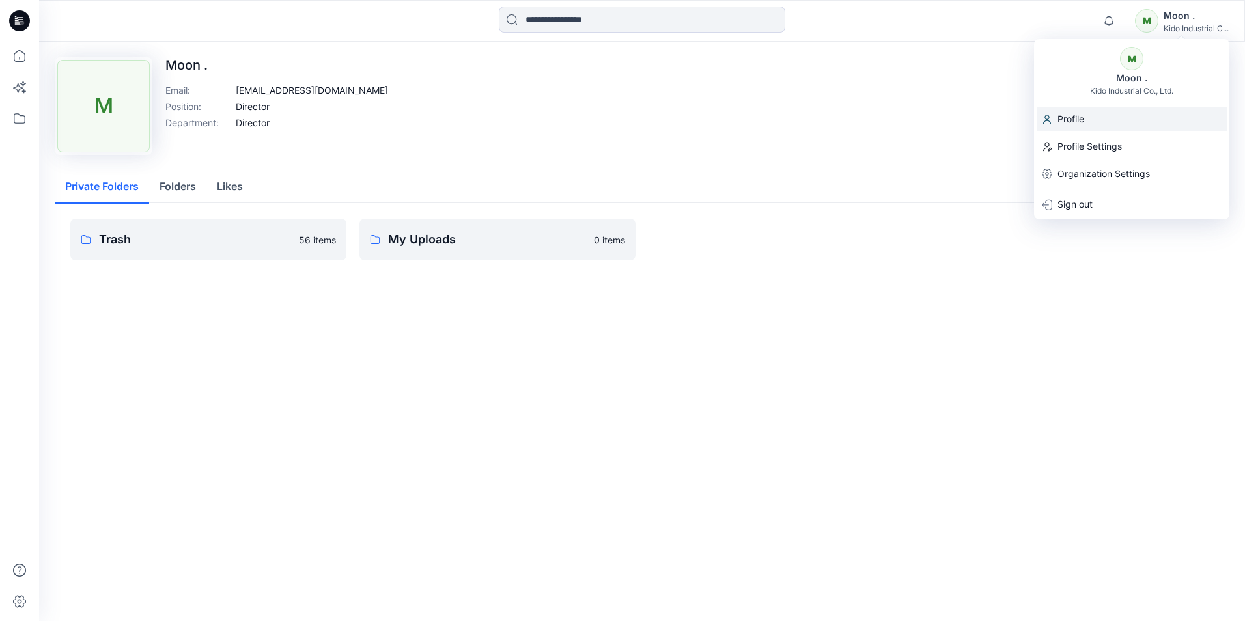
click at [1068, 119] on p "Profile" at bounding box center [1071, 119] width 27 height 25
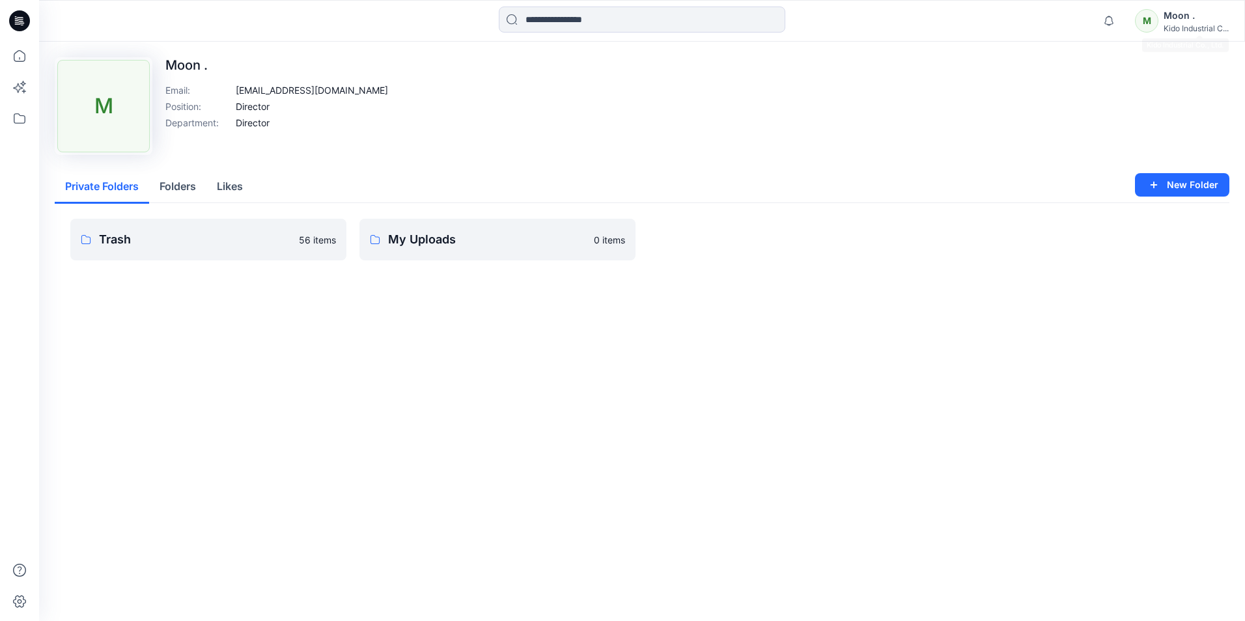
click at [1183, 23] on div "Moon ." at bounding box center [1196, 16] width 65 height 16
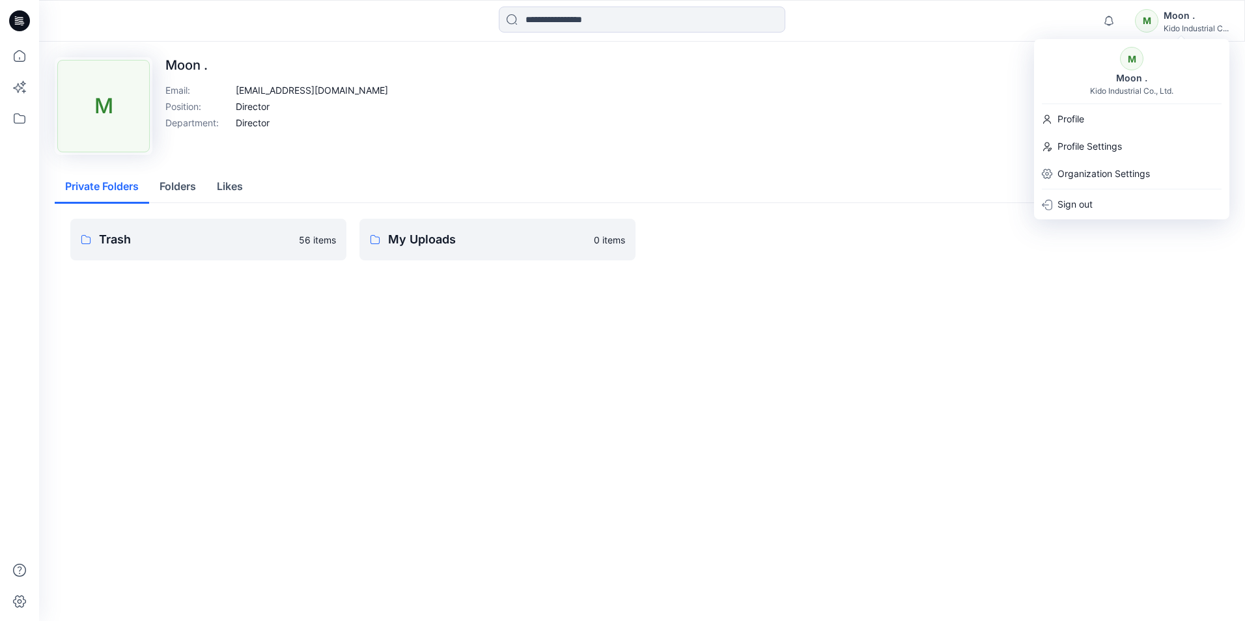
click at [1075, 115] on p "Profile" at bounding box center [1071, 119] width 27 height 25
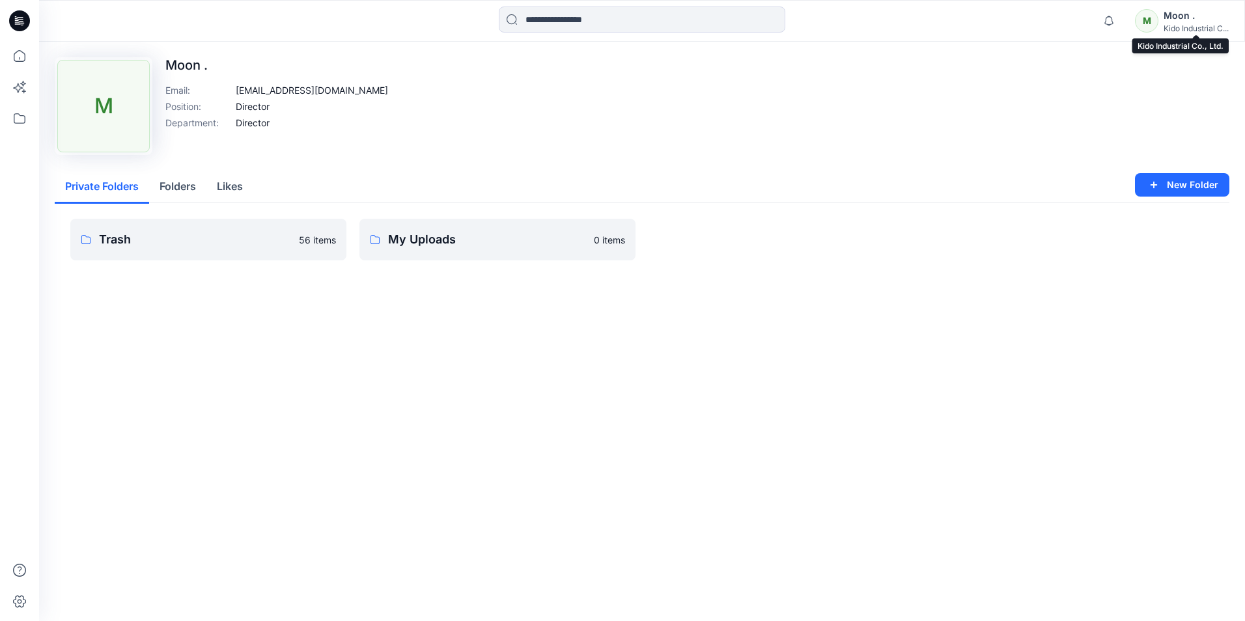
click at [1172, 24] on div "Kido Industrial C..." at bounding box center [1196, 28] width 65 height 10
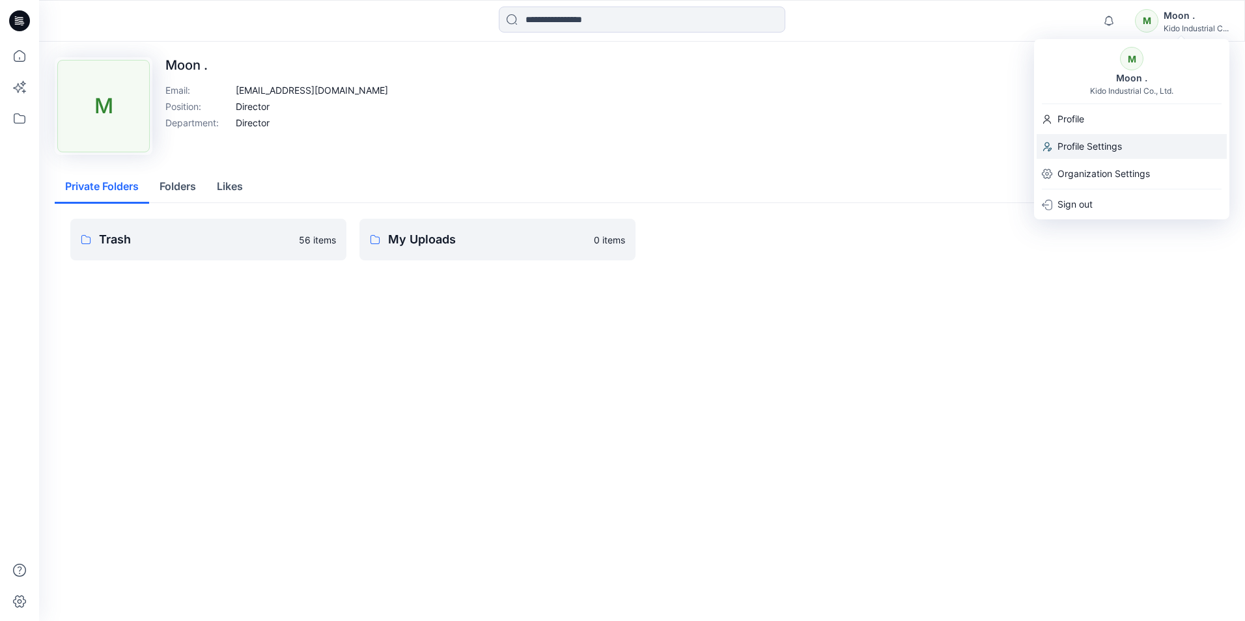
click at [1082, 144] on p "Profile Settings" at bounding box center [1090, 146] width 64 height 25
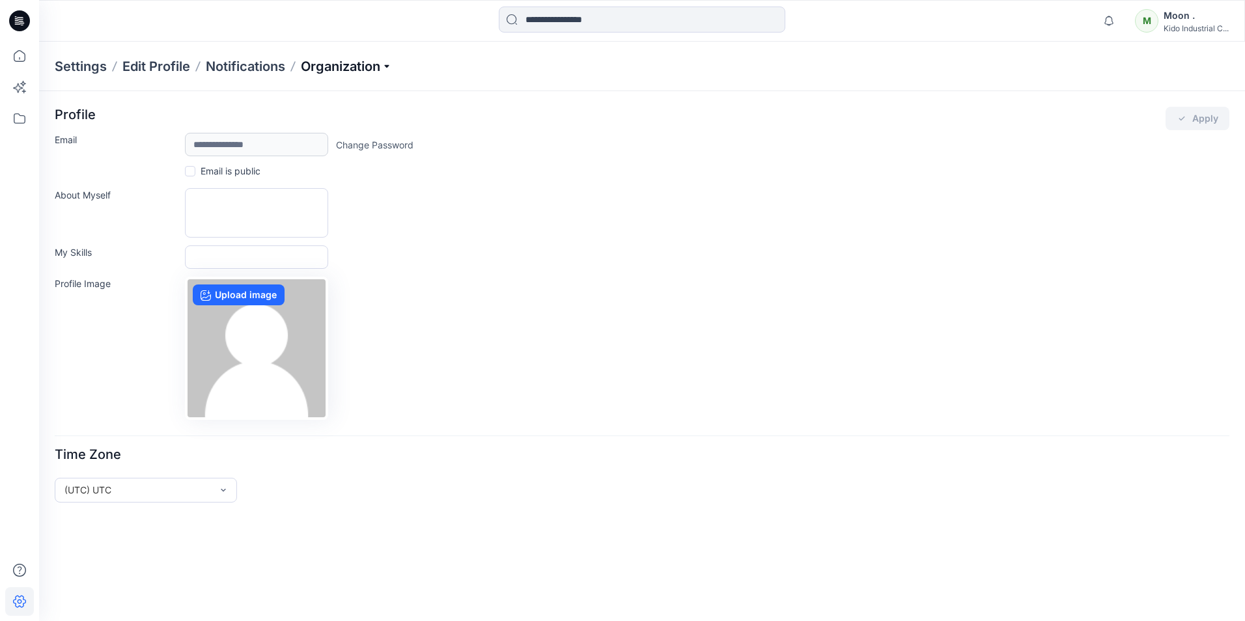
click at [385, 61] on p "Organization" at bounding box center [346, 66] width 91 height 18
click at [291, 201] on link "Organization Settings" at bounding box center [348, 201] width 190 height 26
click at [391, 69] on p "Organization" at bounding box center [346, 66] width 91 height 18
click at [320, 125] on link "Edit Status Labels" at bounding box center [348, 122] width 190 height 26
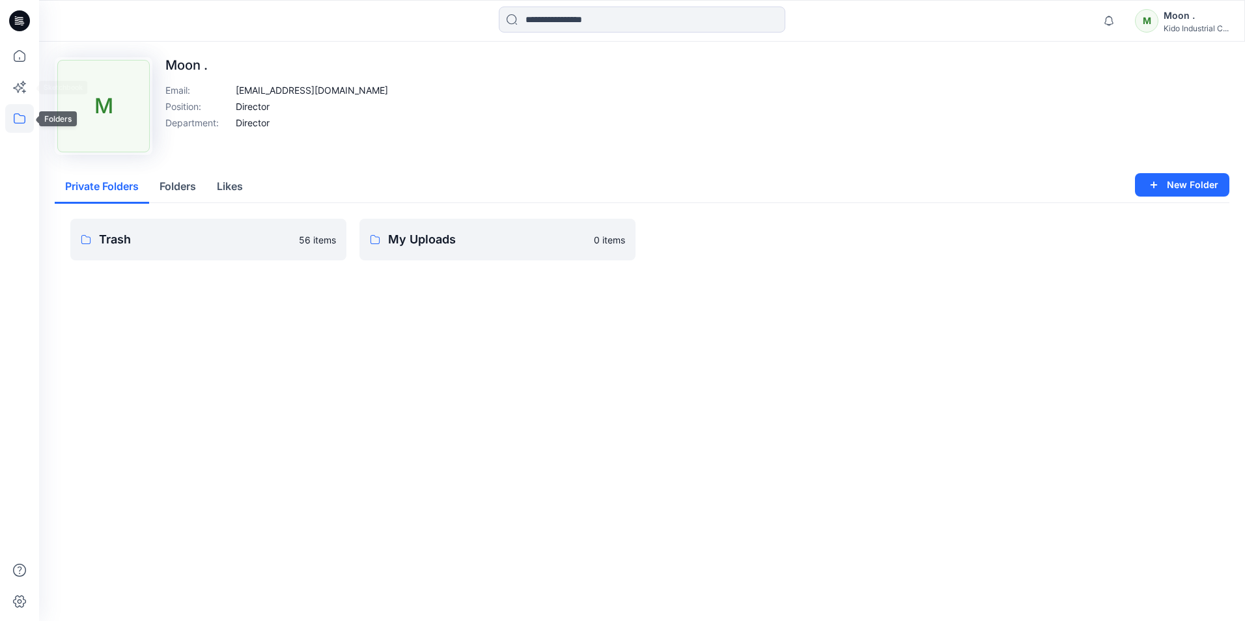
click at [13, 115] on icon at bounding box center [19, 118] width 29 height 29
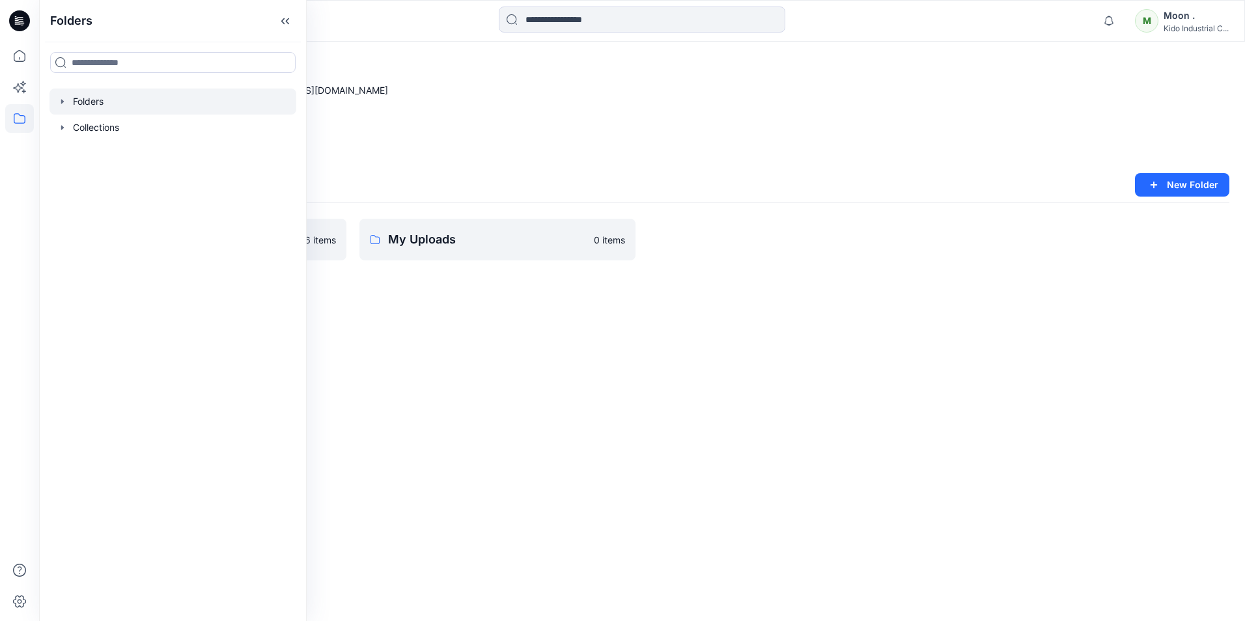
click at [95, 104] on div at bounding box center [173, 102] width 247 height 26
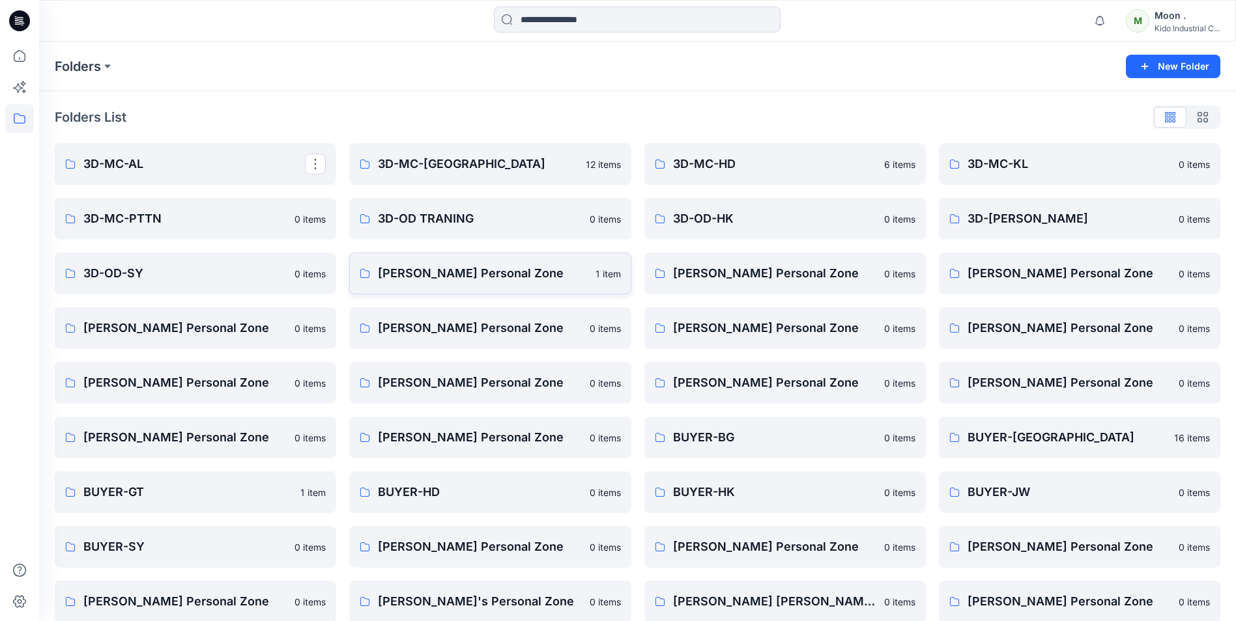
drag, startPoint x: 498, startPoint y: 272, endPoint x: 455, endPoint y: 274, distance: 43.7
click at [455, 274] on p "[PERSON_NAME] Personal Zone" at bounding box center [482, 273] width 209 height 18
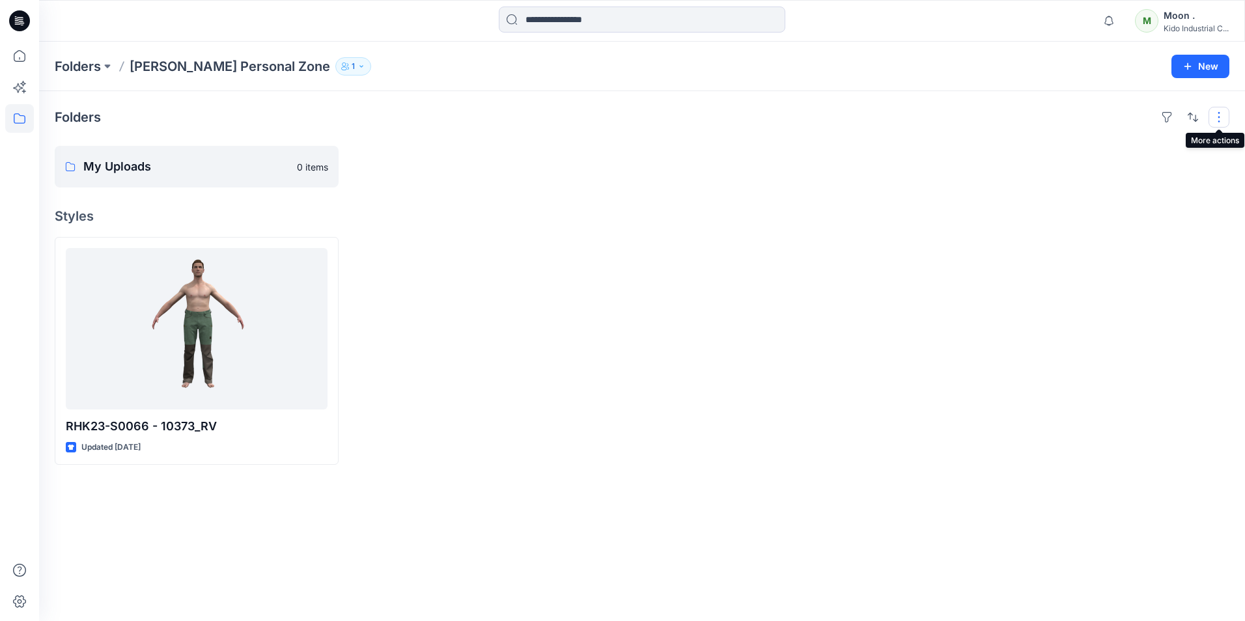
click at [1218, 122] on button "button" at bounding box center [1219, 117] width 21 height 21
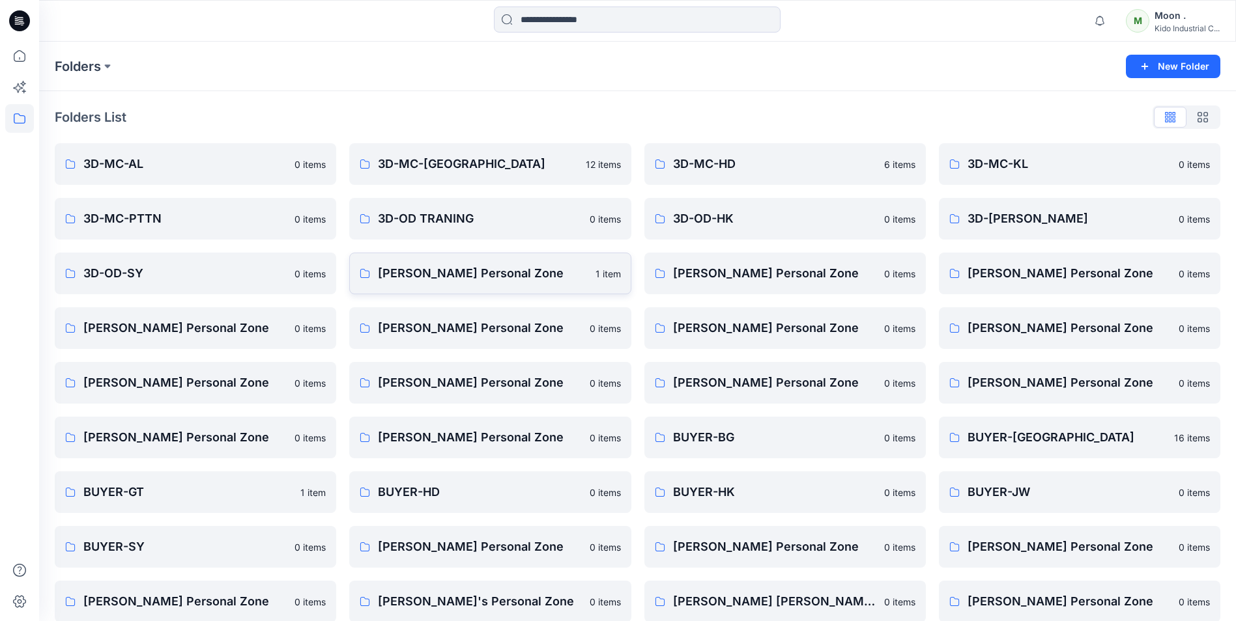
click at [466, 273] on p "[PERSON_NAME] Personal Zone" at bounding box center [482, 273] width 209 height 18
click at [789, 272] on p "[PERSON_NAME] Personal Zone" at bounding box center [774, 273] width 203 height 18
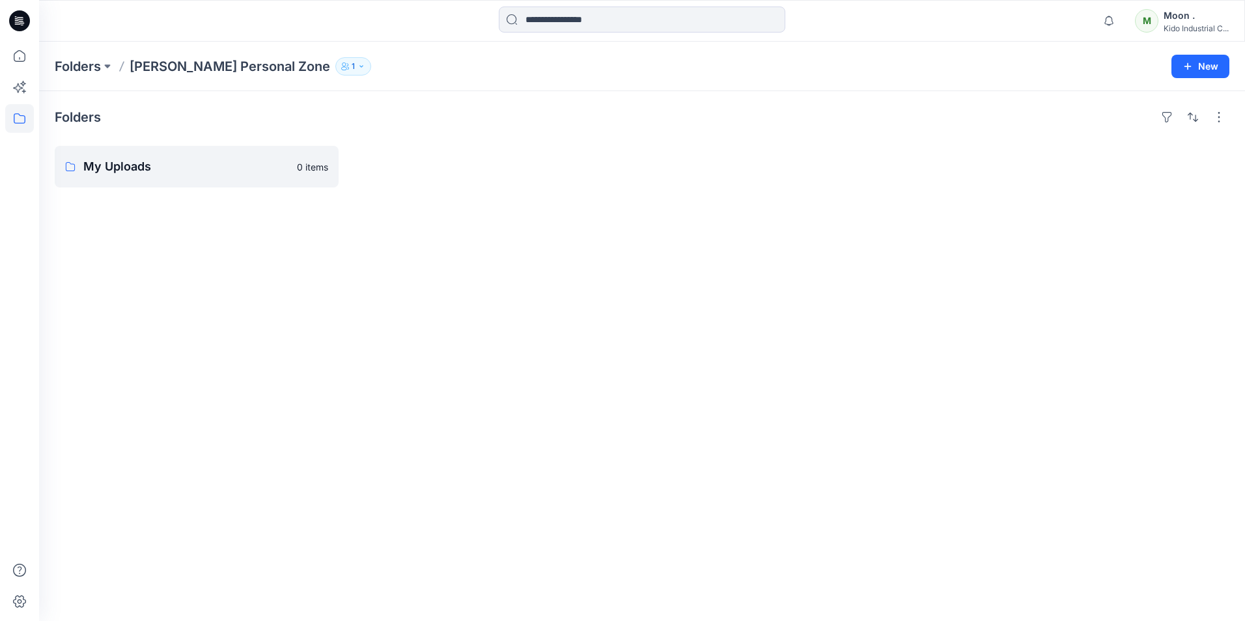
click at [365, 66] on icon "button" at bounding box center [362, 67] width 8 height 8
click at [398, 249] on div "Folders My Uploads 0 items" at bounding box center [642, 356] width 1206 height 530
click at [1221, 117] on button "button" at bounding box center [1219, 117] width 21 height 21
click at [1144, 149] on p "Layout" at bounding box center [1164, 149] width 82 height 16
click at [1047, 160] on p "Large Grid" at bounding box center [1051, 162] width 65 height 16
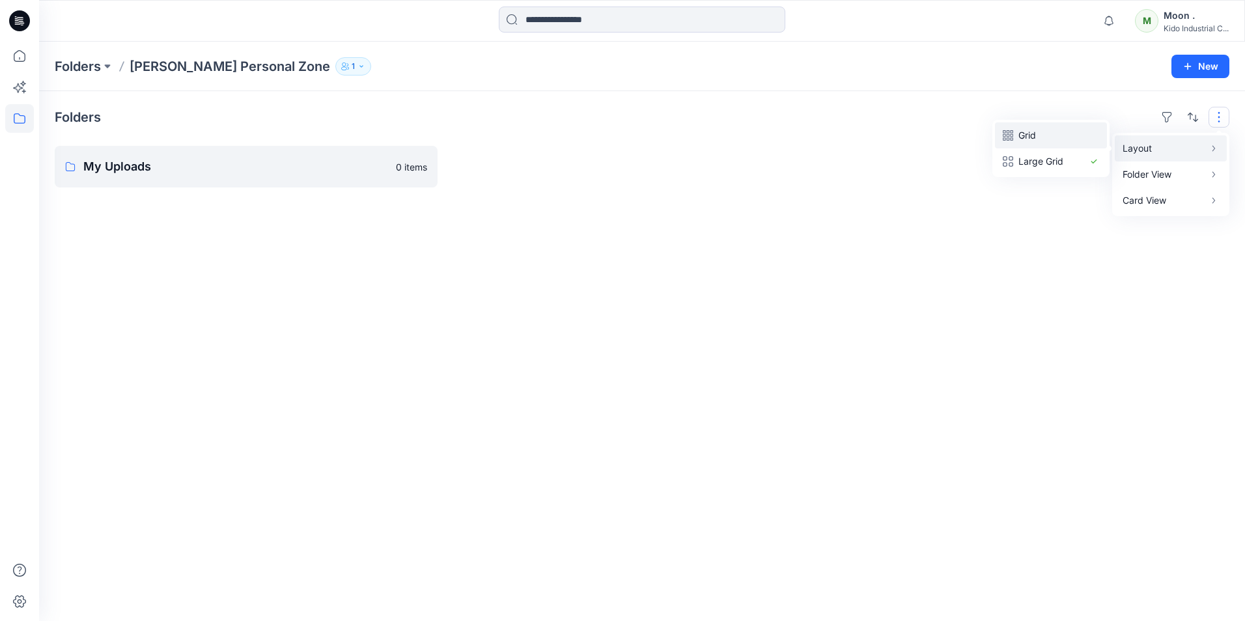
click at [1026, 131] on p "Grid" at bounding box center [1051, 136] width 65 height 16
click at [1023, 162] on p "Large Grid" at bounding box center [1051, 162] width 65 height 16
click at [1025, 138] on p "Grid" at bounding box center [1051, 136] width 65 height 16
click at [1219, 113] on button "button" at bounding box center [1219, 117] width 21 height 21
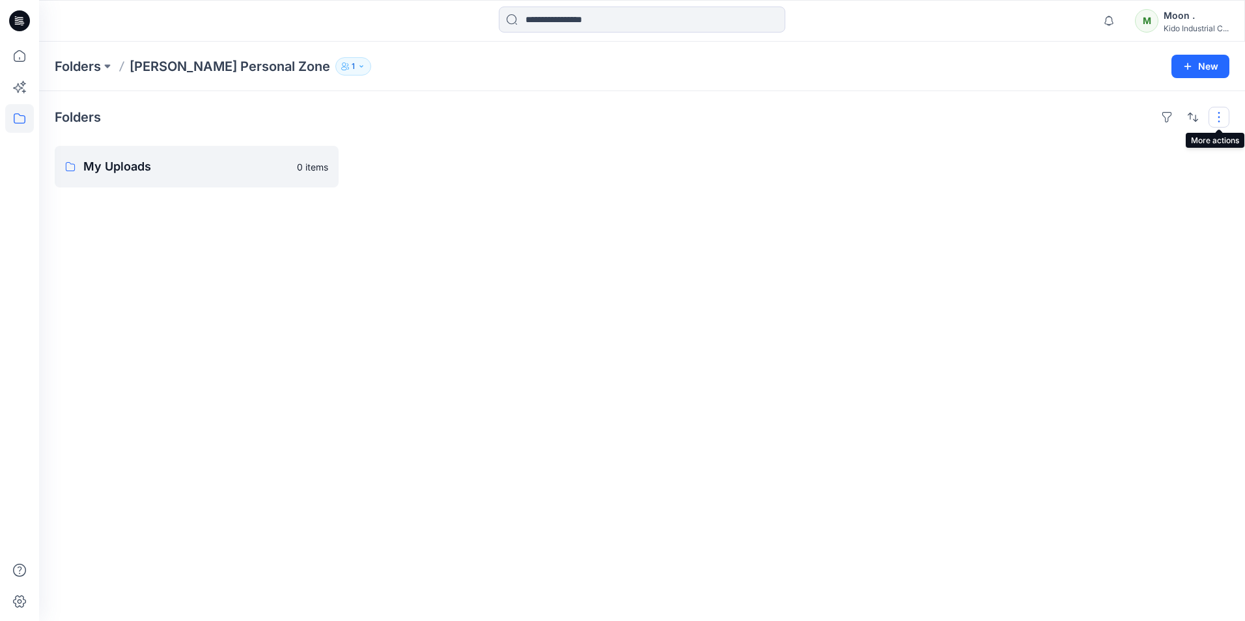
click at [1219, 119] on button "button" at bounding box center [1219, 117] width 21 height 21
click at [1113, 113] on div "Folders Layout Grid Large Grid Folder View Compact Card Card View Card Info Tags" at bounding box center [642, 117] width 1175 height 21
click at [802, 187] on div at bounding box center [791, 167] width 284 height 42
click at [1174, 26] on div "Kido Industrial C..." at bounding box center [1196, 28] width 65 height 10
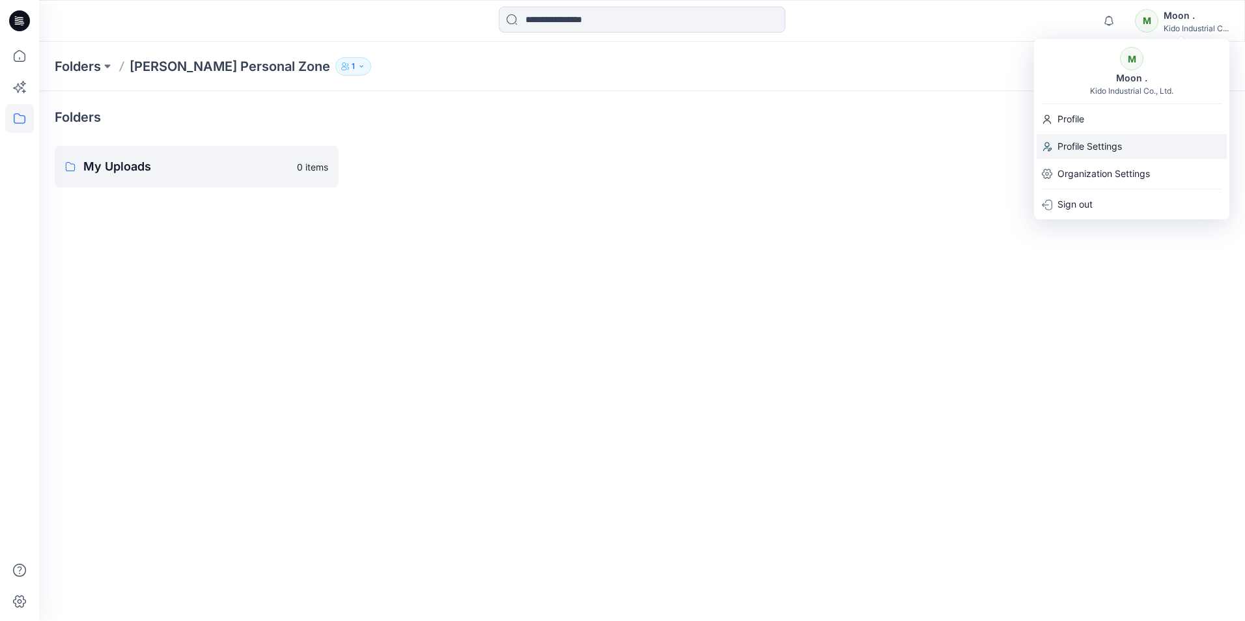
click at [1076, 142] on p "Profile Settings" at bounding box center [1090, 146] width 64 height 25
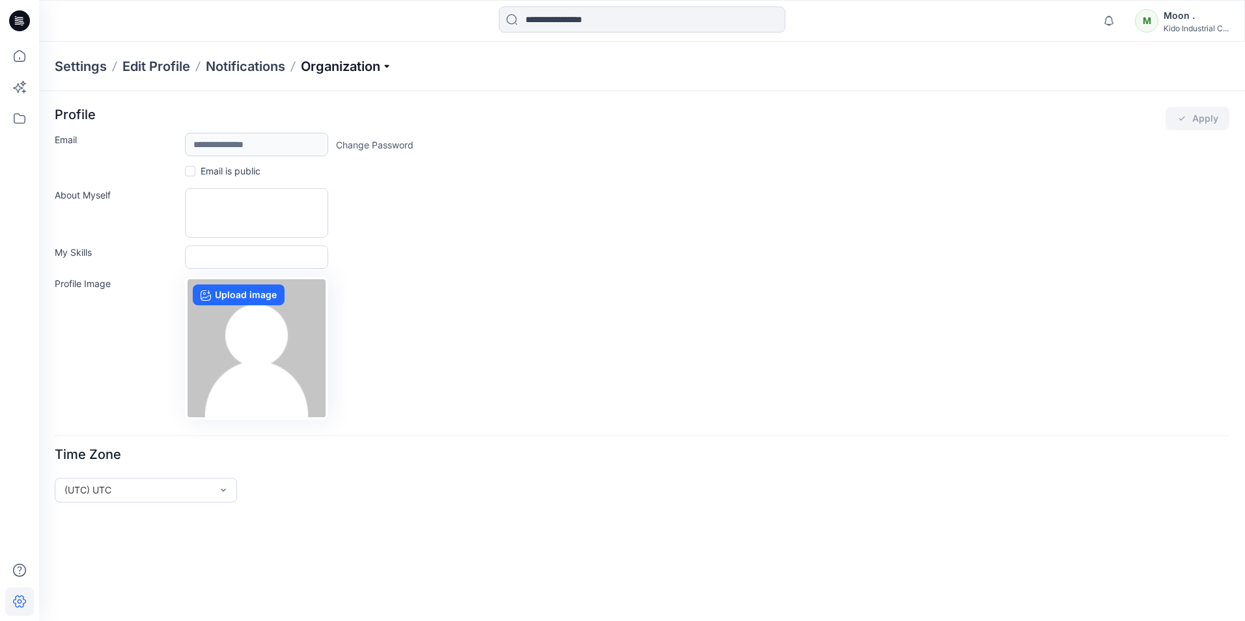
click at [388, 65] on p "Organization" at bounding box center [346, 66] width 91 height 18
click at [520, 216] on div "About Myself" at bounding box center [642, 213] width 1175 height 50
click at [385, 68] on p "Organization" at bounding box center [346, 66] width 91 height 18
click at [313, 124] on link "Edit Status Labels" at bounding box center [348, 122] width 190 height 26
drag, startPoint x: 1161, startPoint y: 14, endPoint x: 1101, endPoint y: 22, distance: 60.4
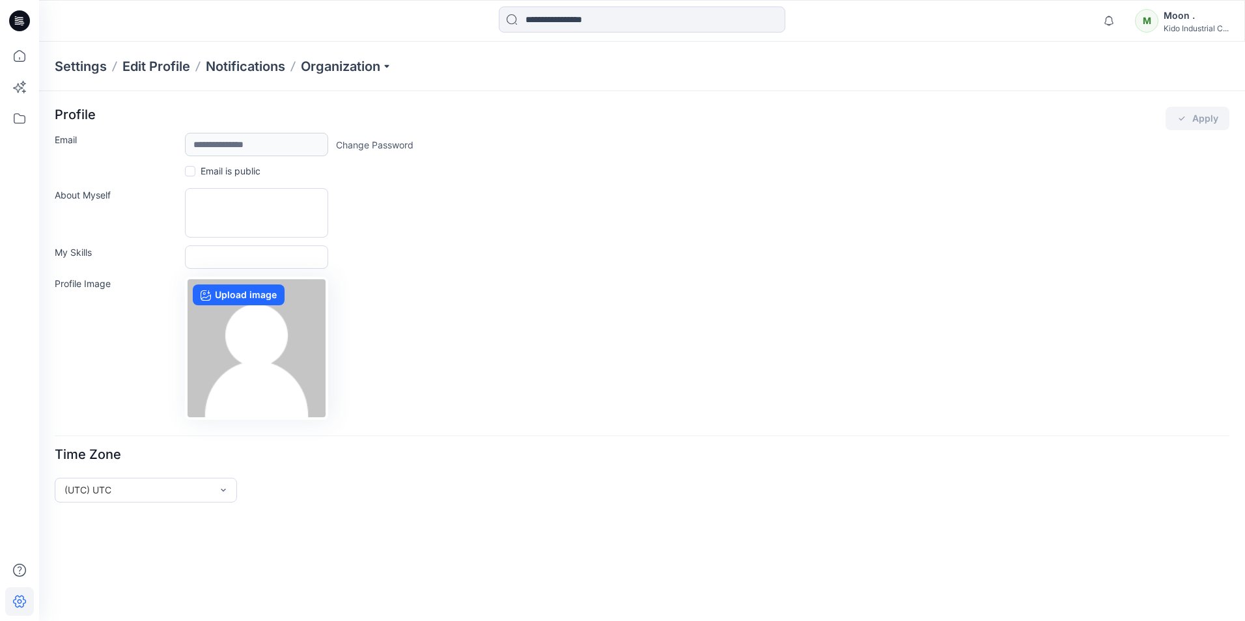
click at [907, 49] on div "Settings Edit Profile Notifications Organization" at bounding box center [642, 67] width 1206 height 50
click at [1165, 20] on div "Moon ." at bounding box center [1196, 16] width 65 height 16
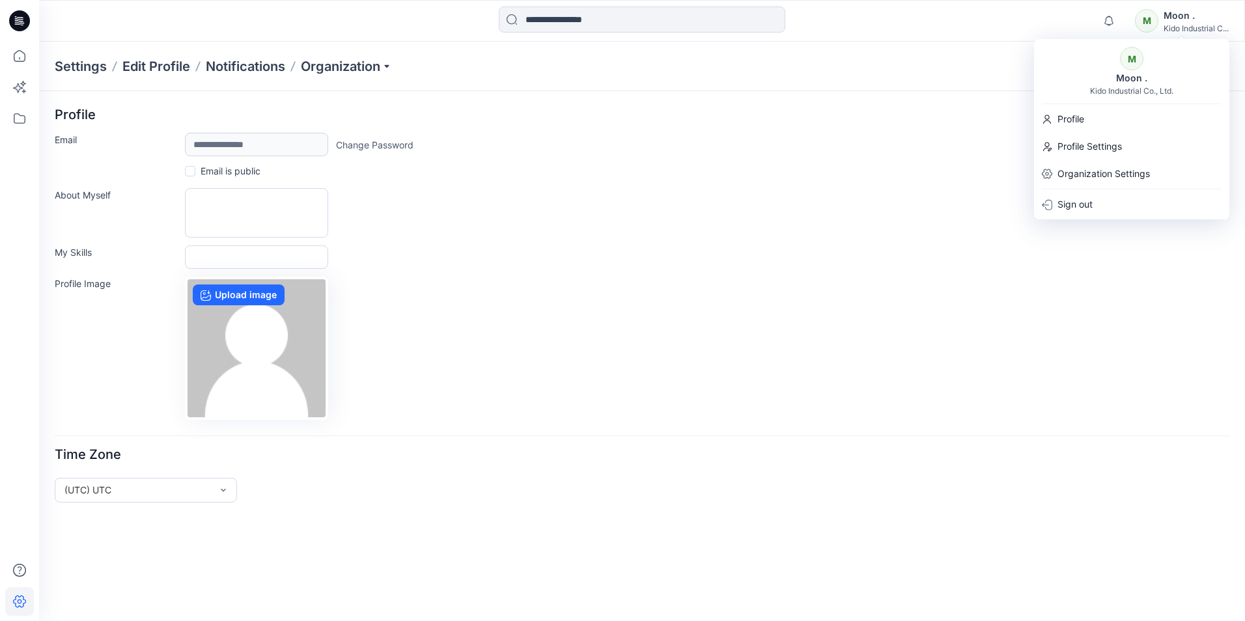
click at [640, 214] on div "About Myself" at bounding box center [642, 213] width 1175 height 50
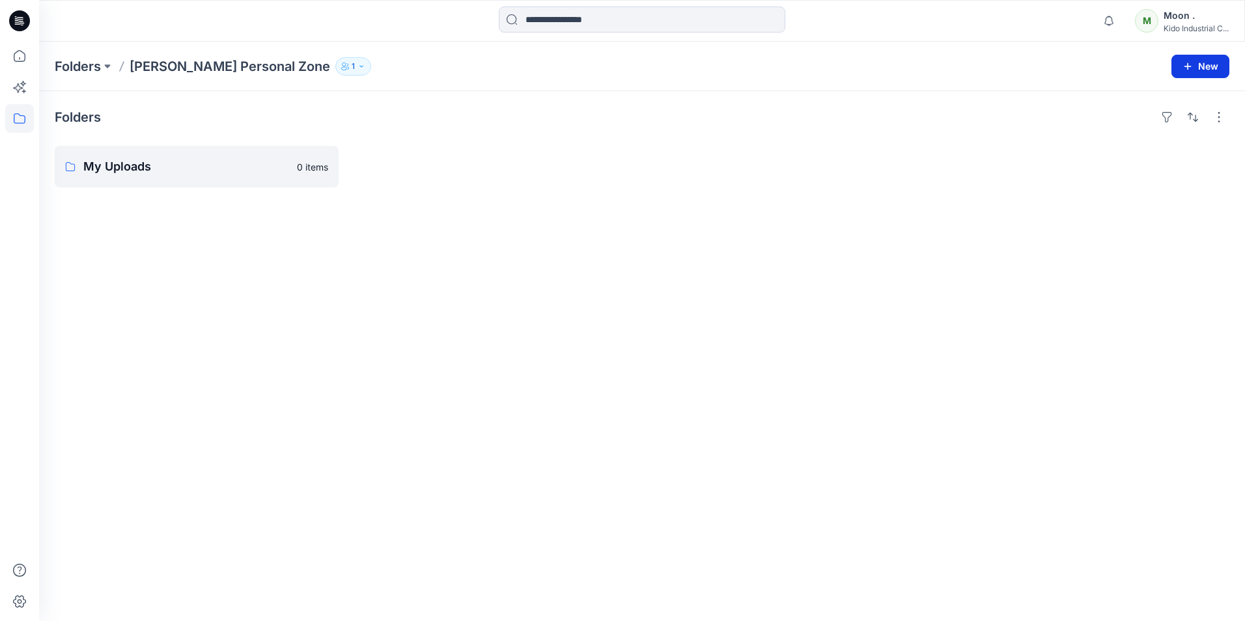
click at [1207, 66] on button "New" at bounding box center [1201, 66] width 58 height 23
click at [1165, 100] on p "New Folder" at bounding box center [1163, 98] width 48 height 14
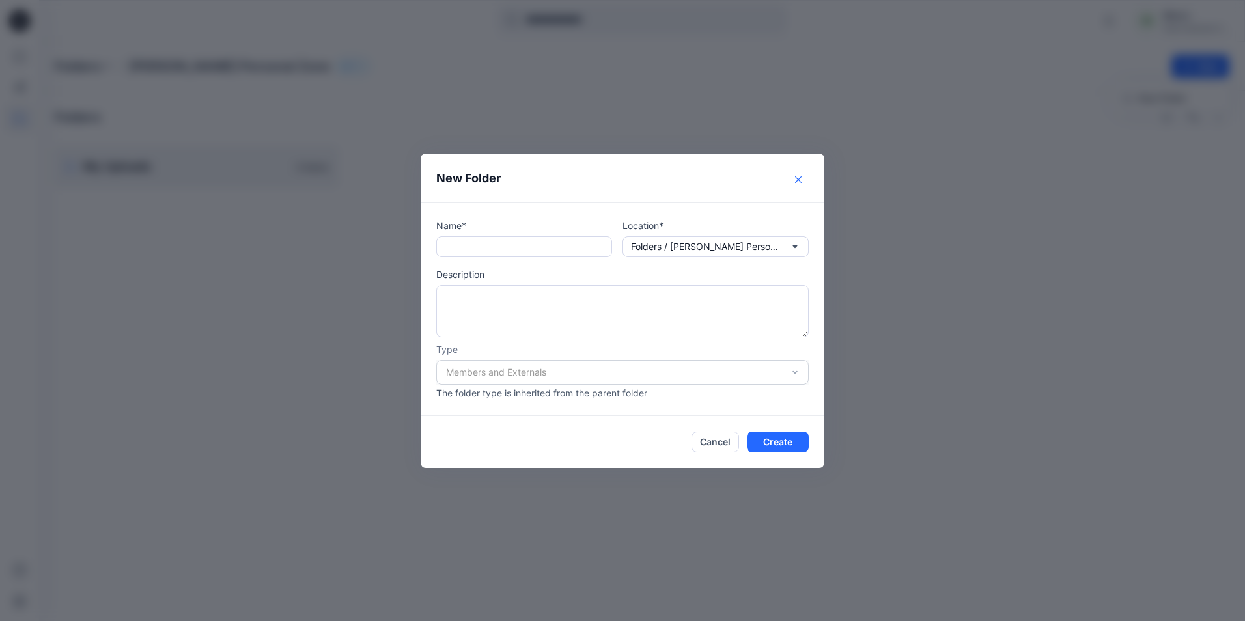
click at [799, 178] on icon "Close" at bounding box center [798, 179] width 7 height 7
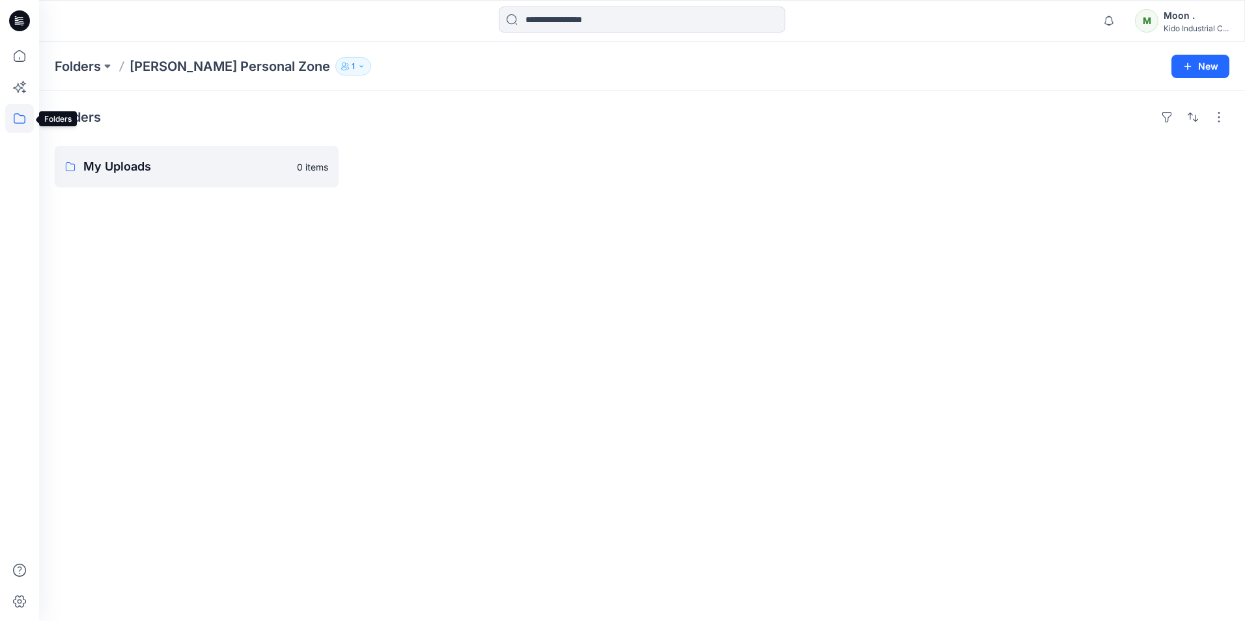
click at [32, 119] on icon at bounding box center [19, 118] width 29 height 29
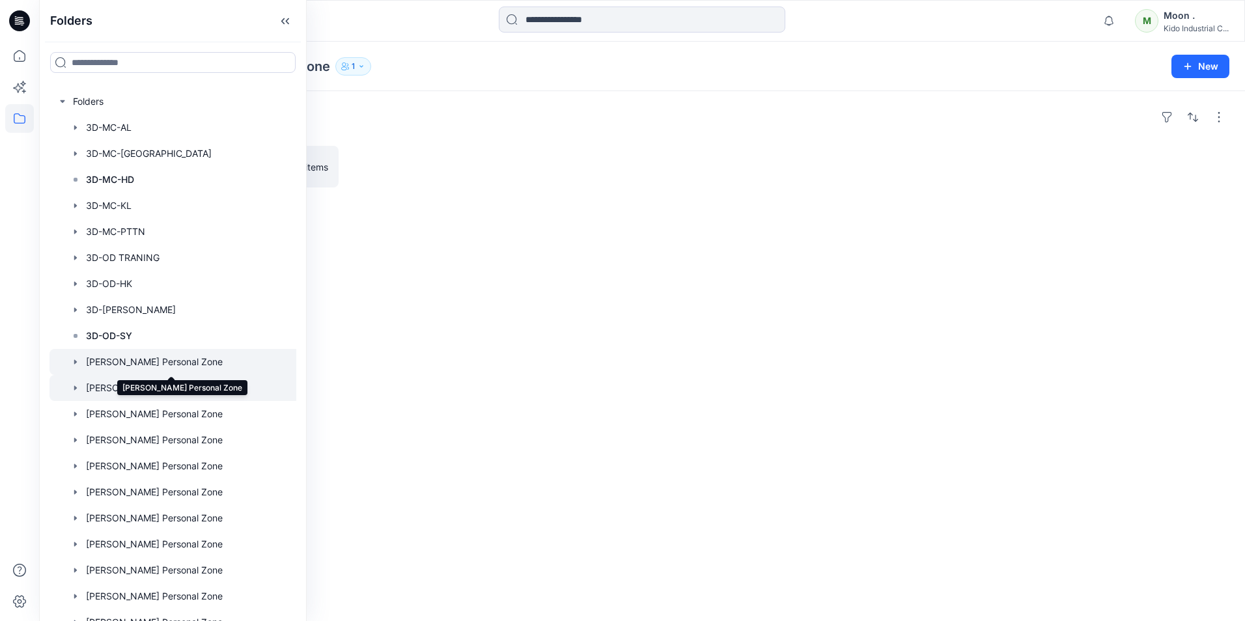
drag, startPoint x: 174, startPoint y: 361, endPoint x: 159, endPoint y: 362, distance: 15.0
click at [160, 361] on div at bounding box center [182, 362] width 264 height 26
click at [165, 361] on div at bounding box center [182, 362] width 264 height 26
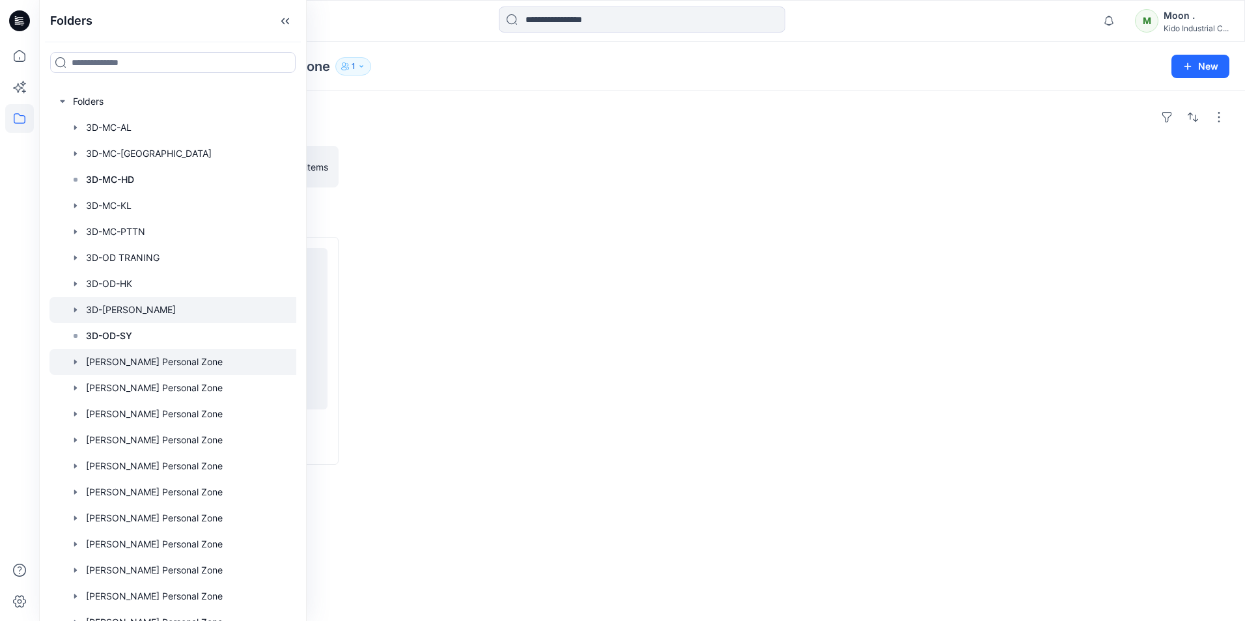
click at [121, 307] on div at bounding box center [182, 310] width 264 height 26
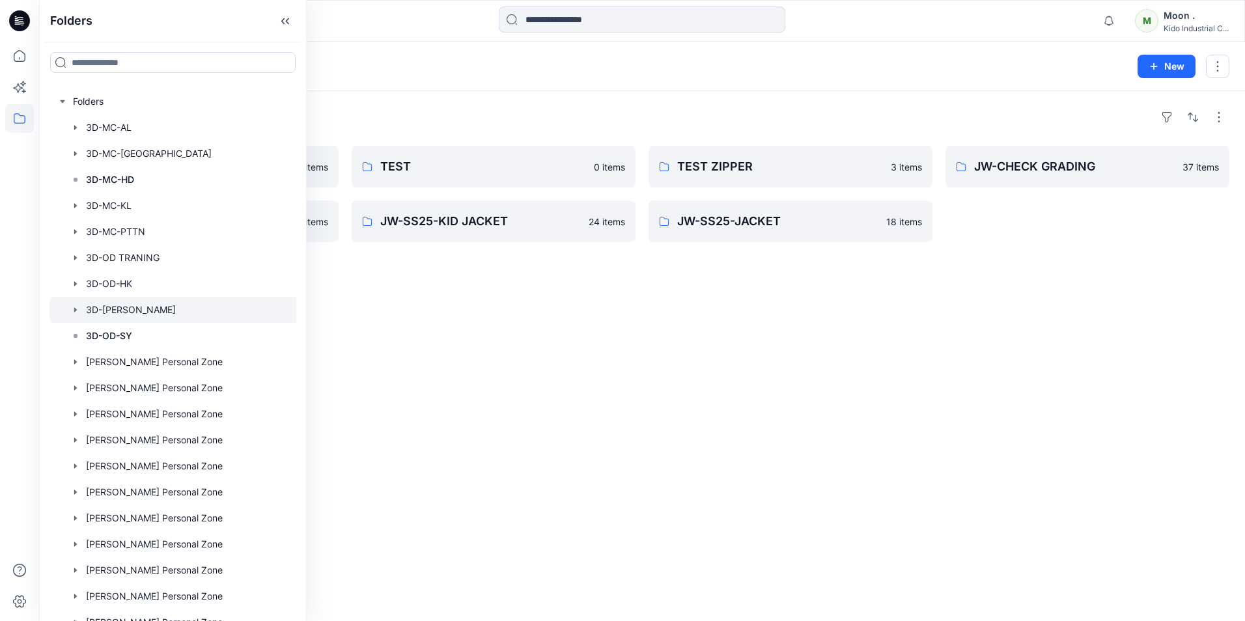
click at [498, 340] on div "Folders JW - FW25 51 items JW-SS25-PANT 4 items TEST 0 items JW-SS25-KID JACKET…" at bounding box center [642, 356] width 1206 height 530
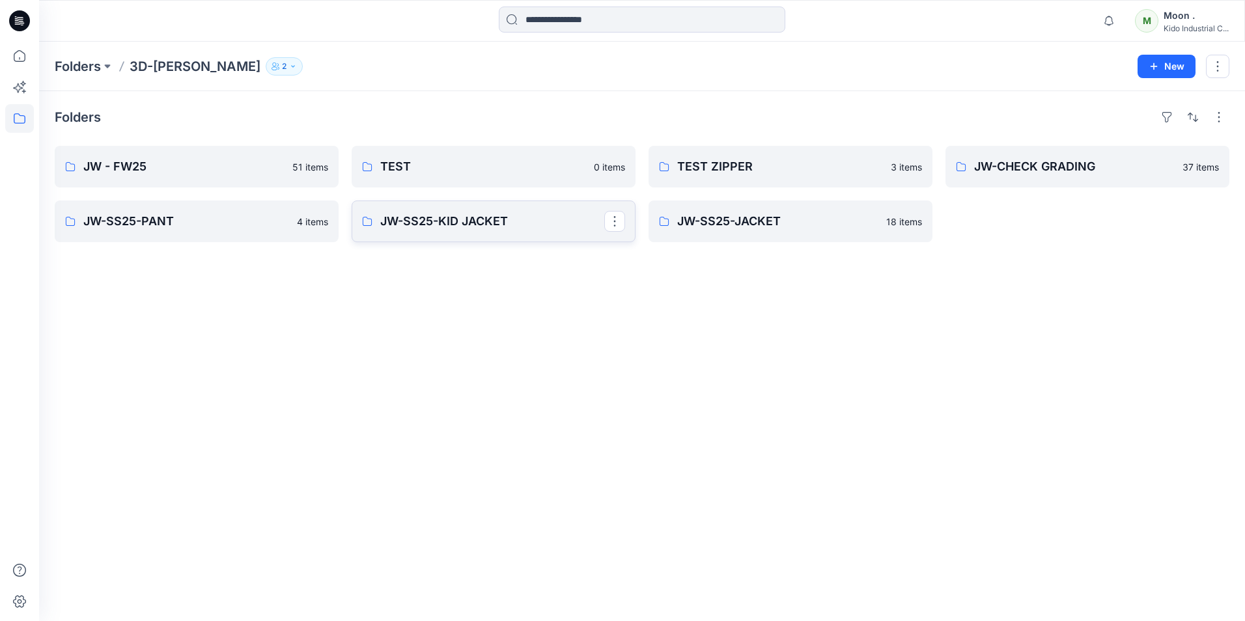
click at [485, 220] on p "JW-SS25-KID JACKET" at bounding box center [492, 221] width 224 height 18
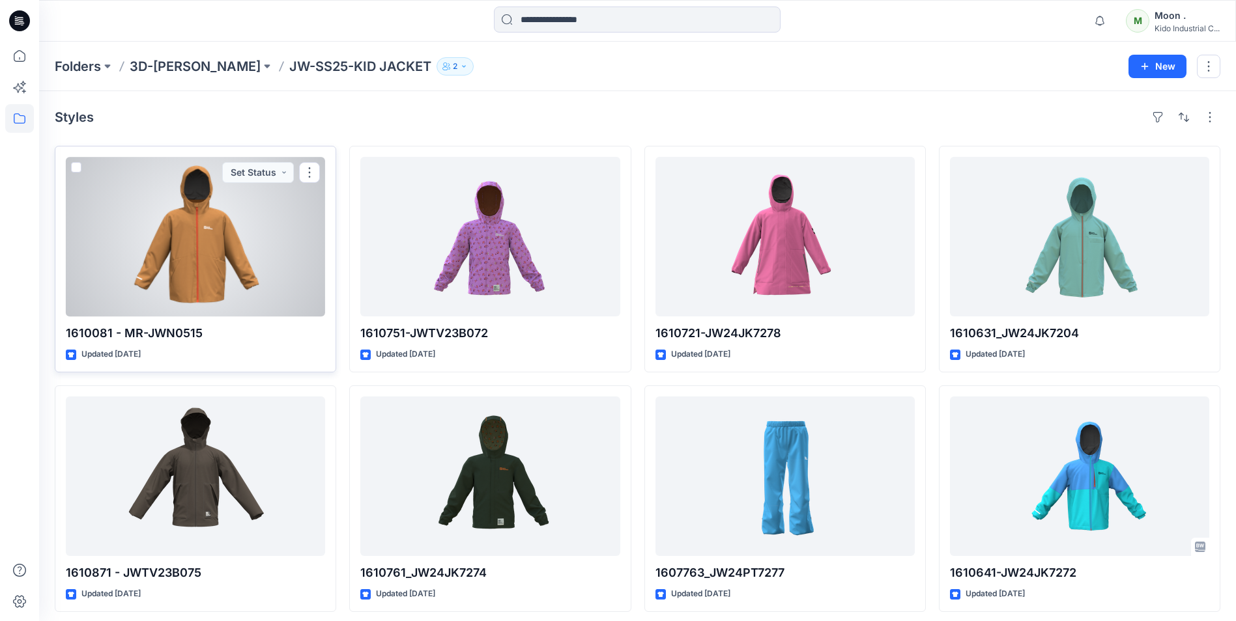
drag, startPoint x: 75, startPoint y: 164, endPoint x: 83, endPoint y: 188, distance: 24.7
click at [76, 164] on span at bounding box center [76, 167] width 10 height 10
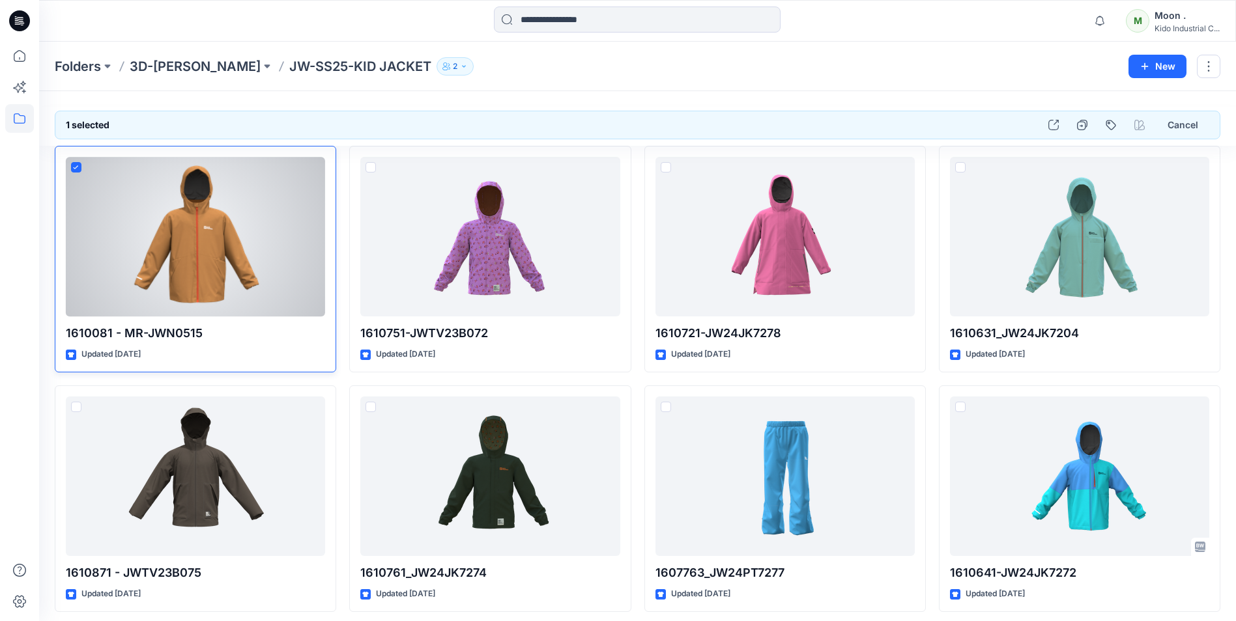
click at [262, 233] on div at bounding box center [195, 237] width 259 height 160
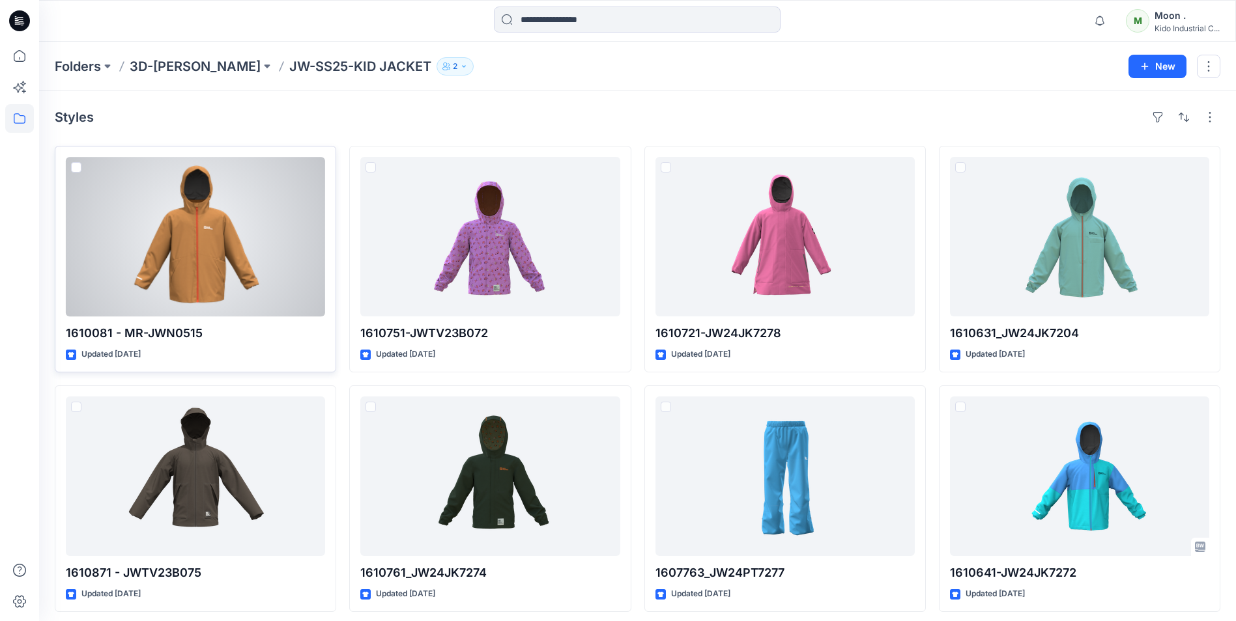
click at [262, 233] on div at bounding box center [195, 237] width 259 height 160
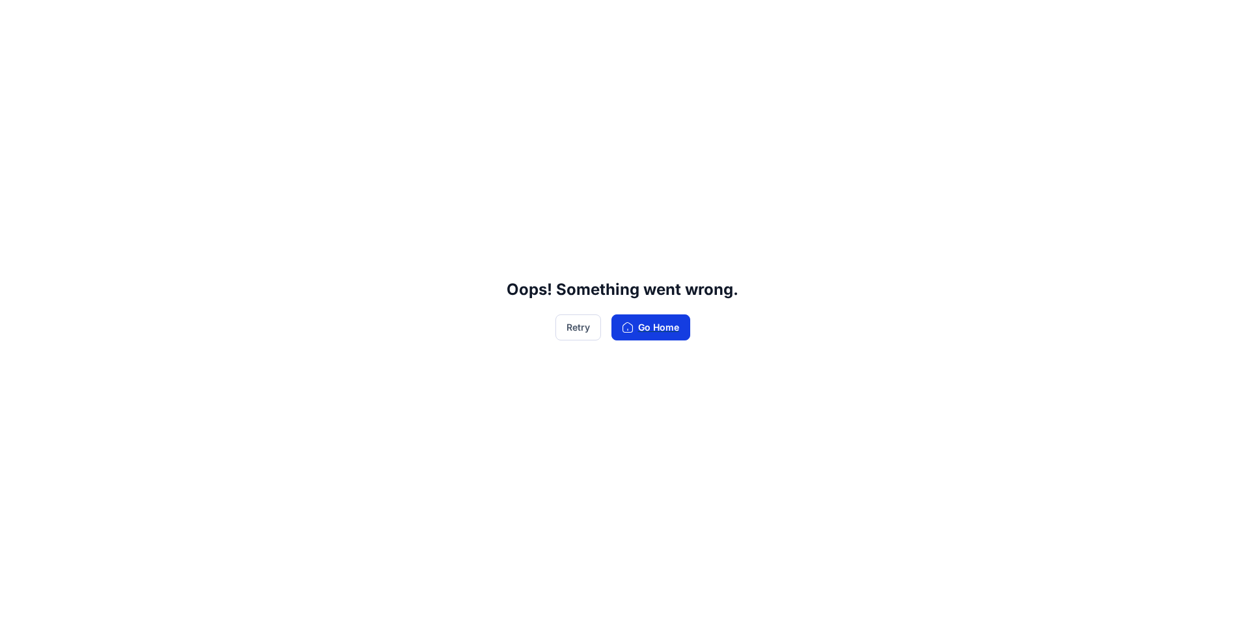
click at [658, 333] on button "Go Home" at bounding box center [651, 328] width 79 height 26
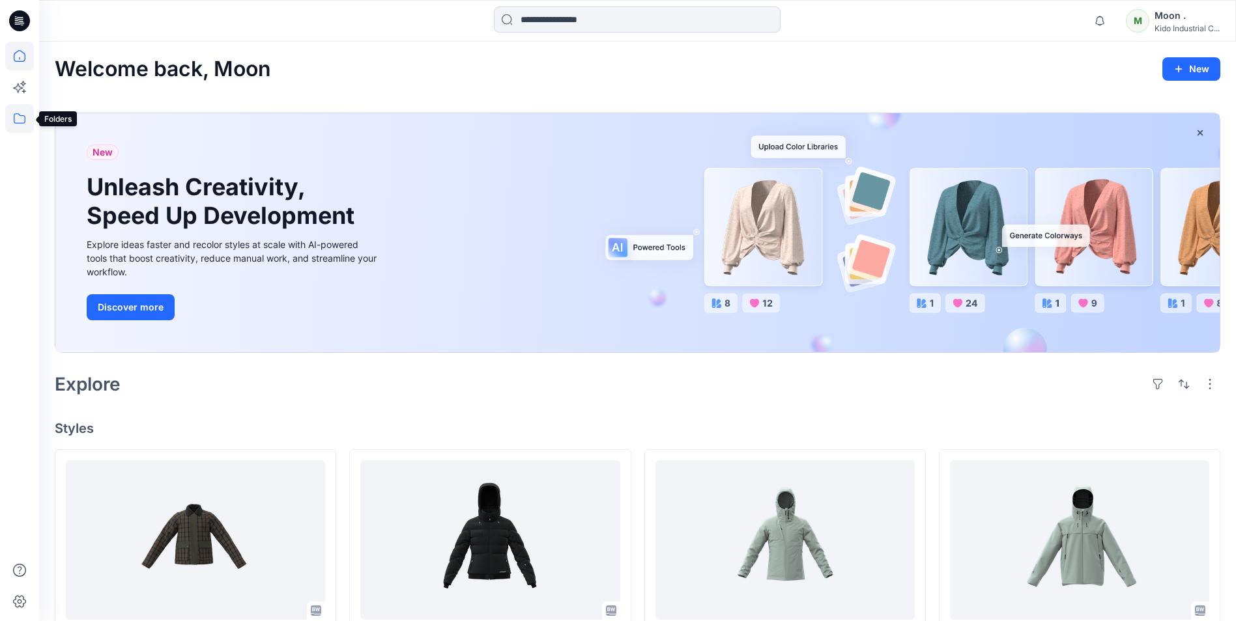
click at [13, 122] on icon at bounding box center [19, 118] width 29 height 29
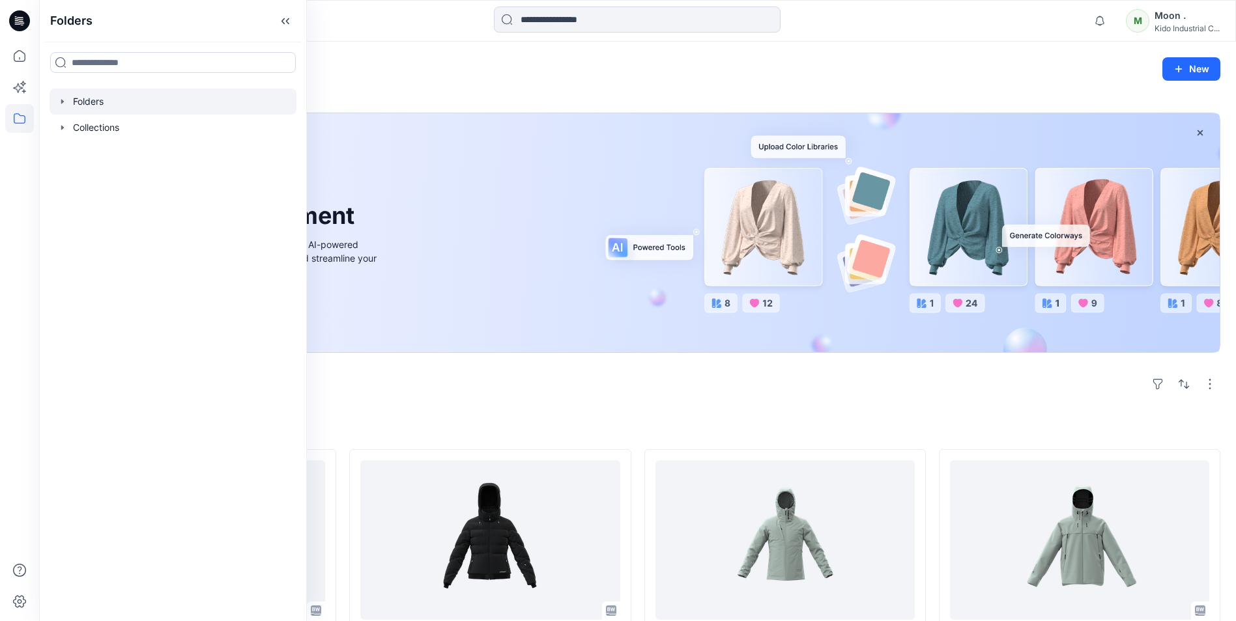
click at [92, 102] on div at bounding box center [173, 102] width 247 height 26
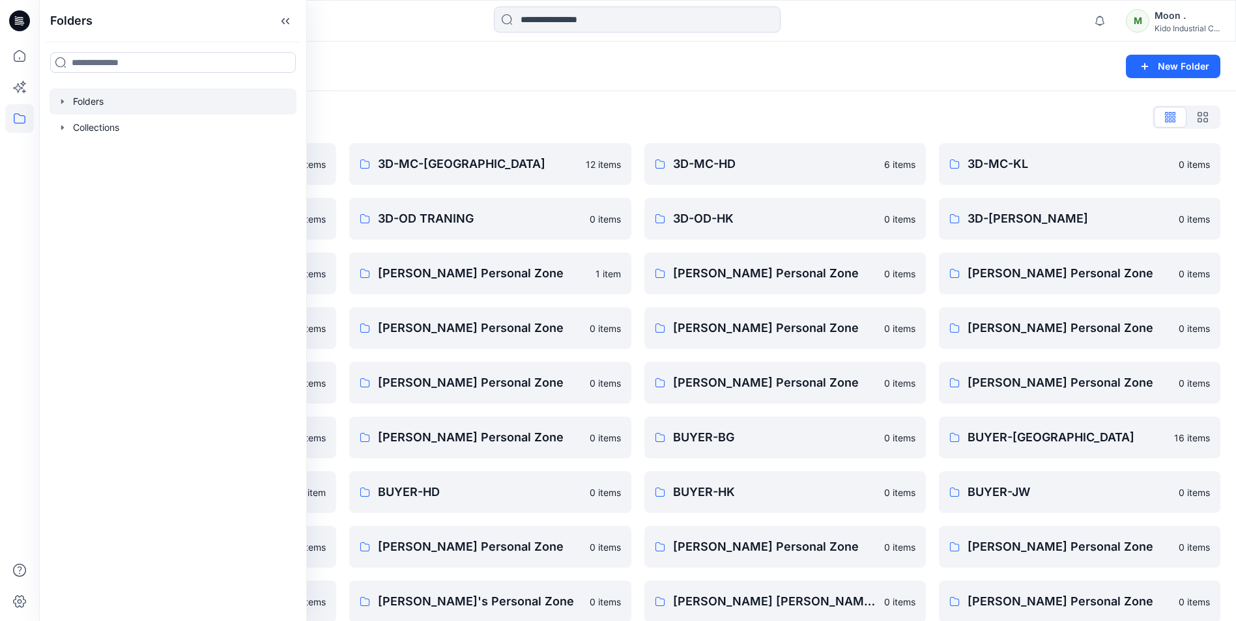
click at [484, 68] on div "Folders" at bounding box center [587, 66] width 1064 height 18
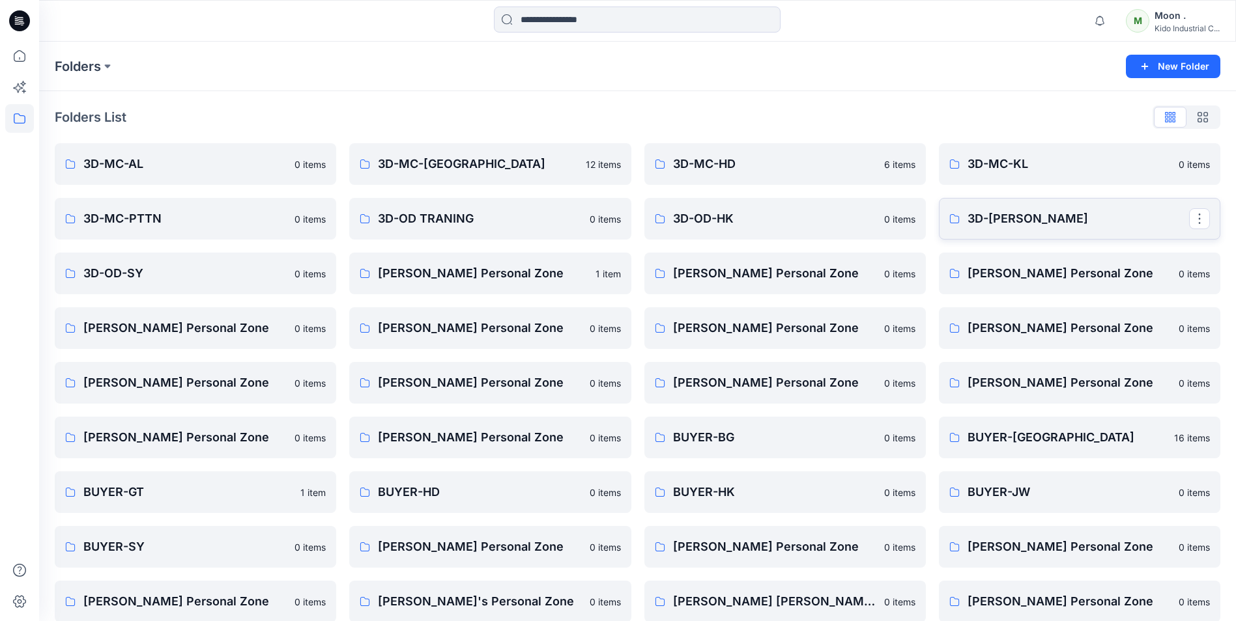
click at [991, 227] on p "3D-[PERSON_NAME]" at bounding box center [1077, 219] width 221 height 18
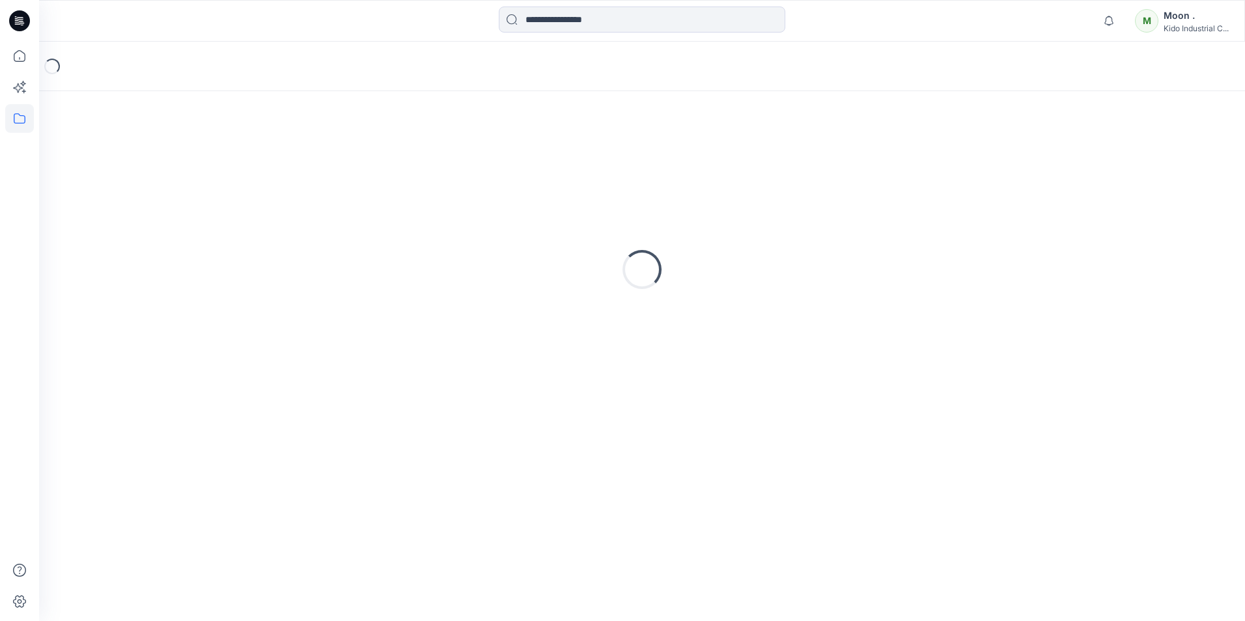
click at [991, 227] on div "Loading..." at bounding box center [642, 270] width 1175 height 326
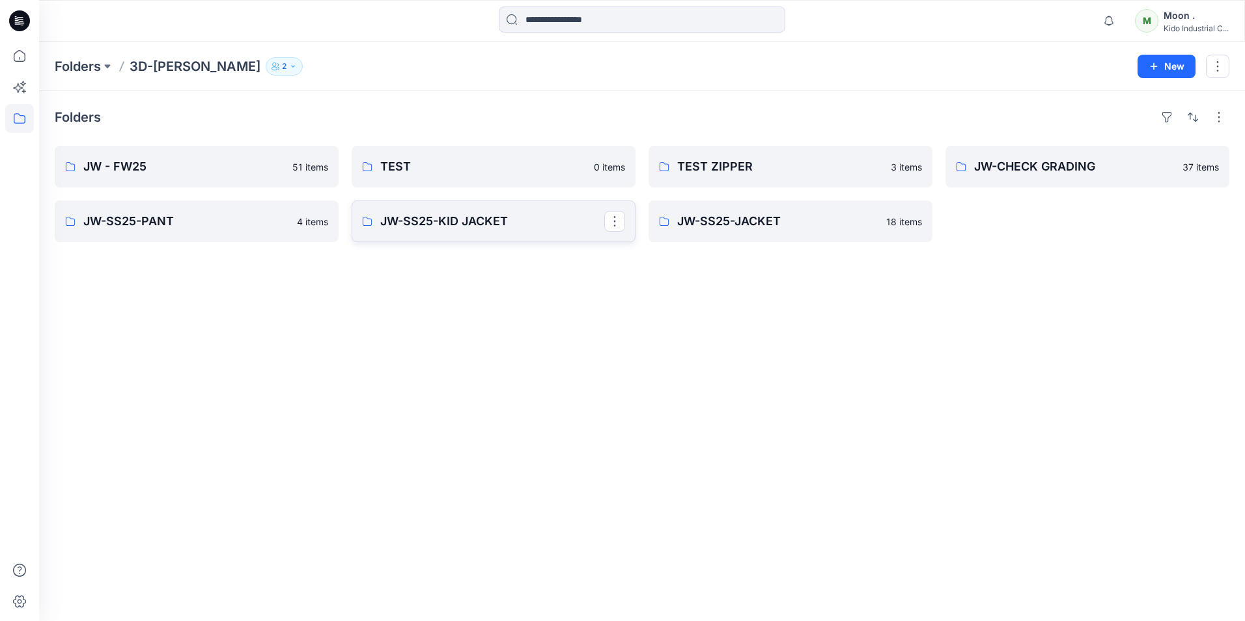
click at [472, 225] on p "JW-SS25-KID JACKET" at bounding box center [492, 221] width 224 height 18
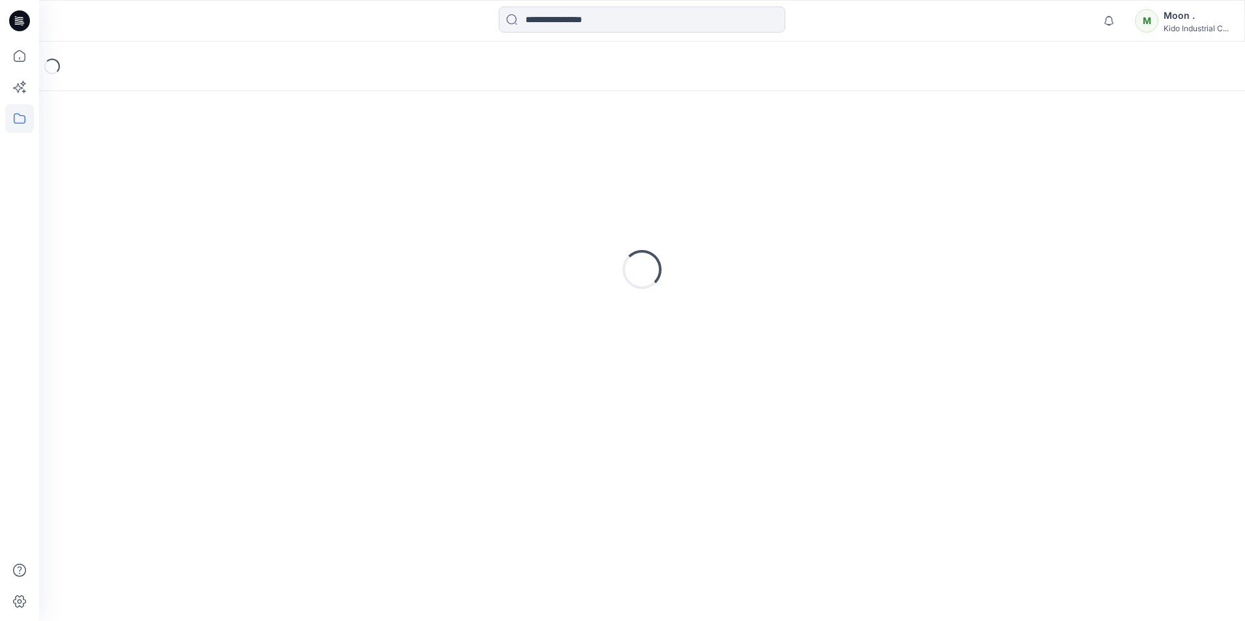
click at [472, 225] on div "Loading..." at bounding box center [642, 270] width 1175 height 326
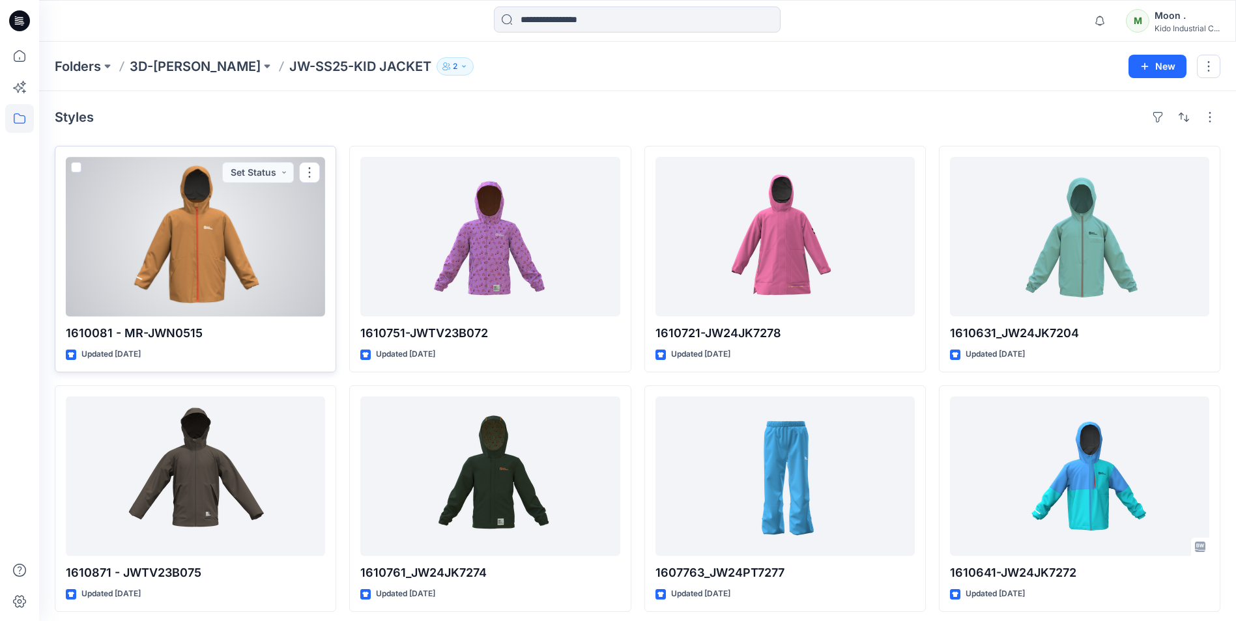
click at [232, 229] on div at bounding box center [195, 237] width 259 height 160
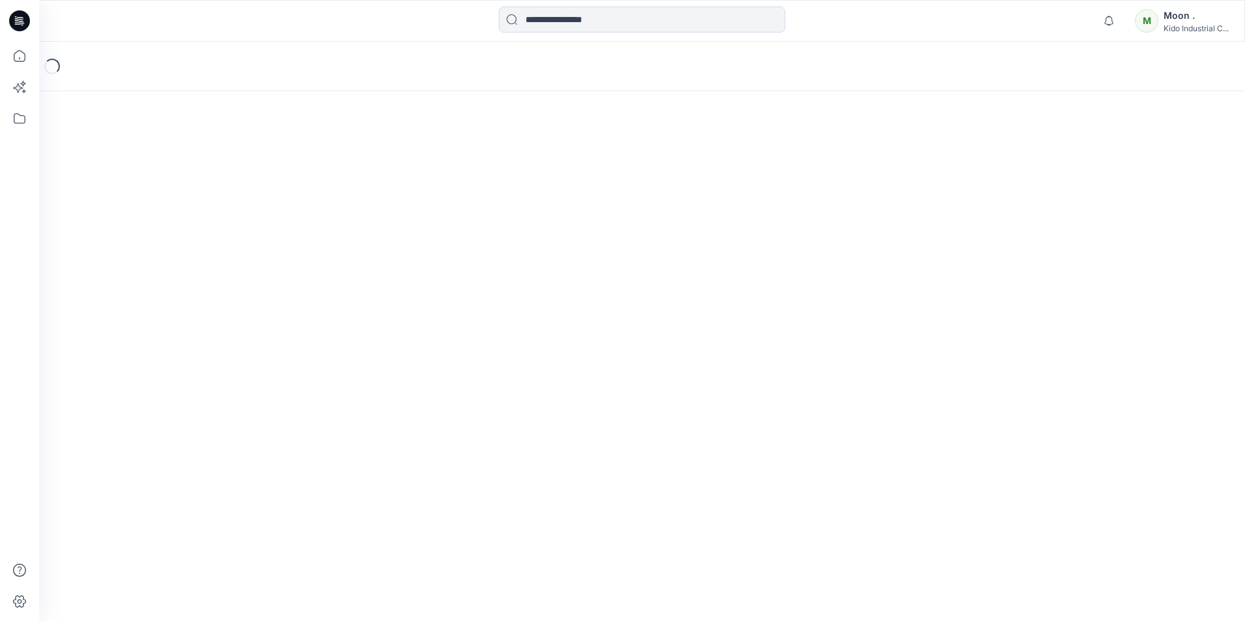
click at [232, 229] on div "Loading..." at bounding box center [642, 332] width 1206 height 580
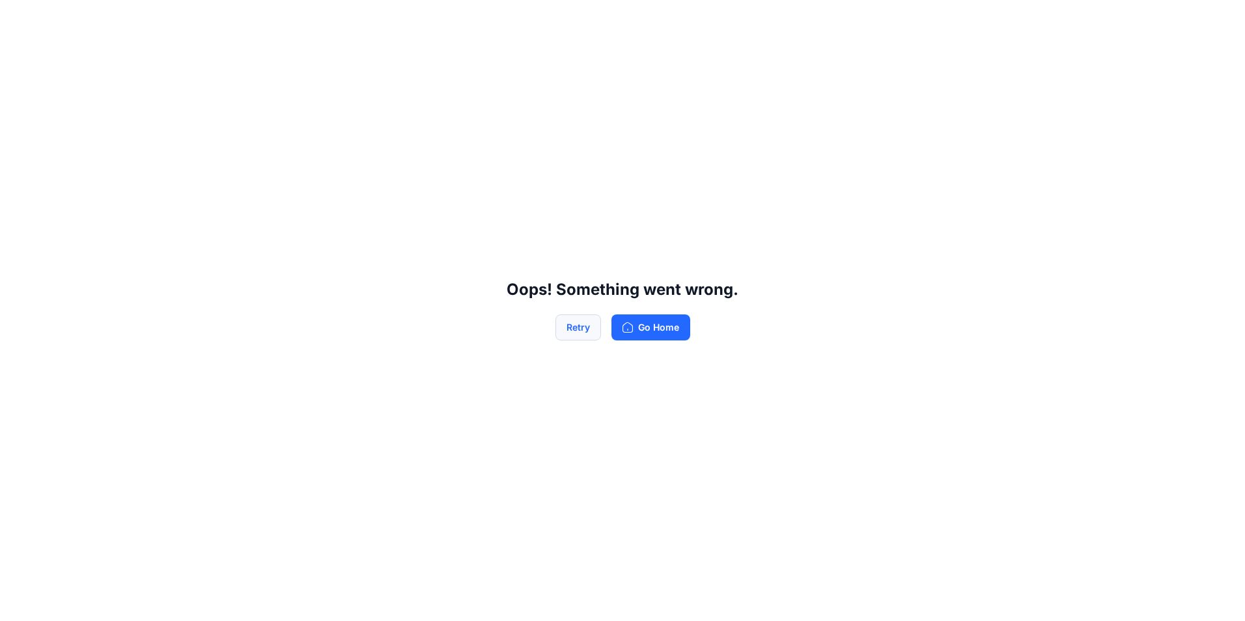
click at [574, 323] on button "Retry" at bounding box center [579, 328] width 46 height 26
click at [663, 333] on button "Go Home" at bounding box center [651, 328] width 79 height 26
click at [664, 326] on button "Go Home" at bounding box center [651, 328] width 79 height 26
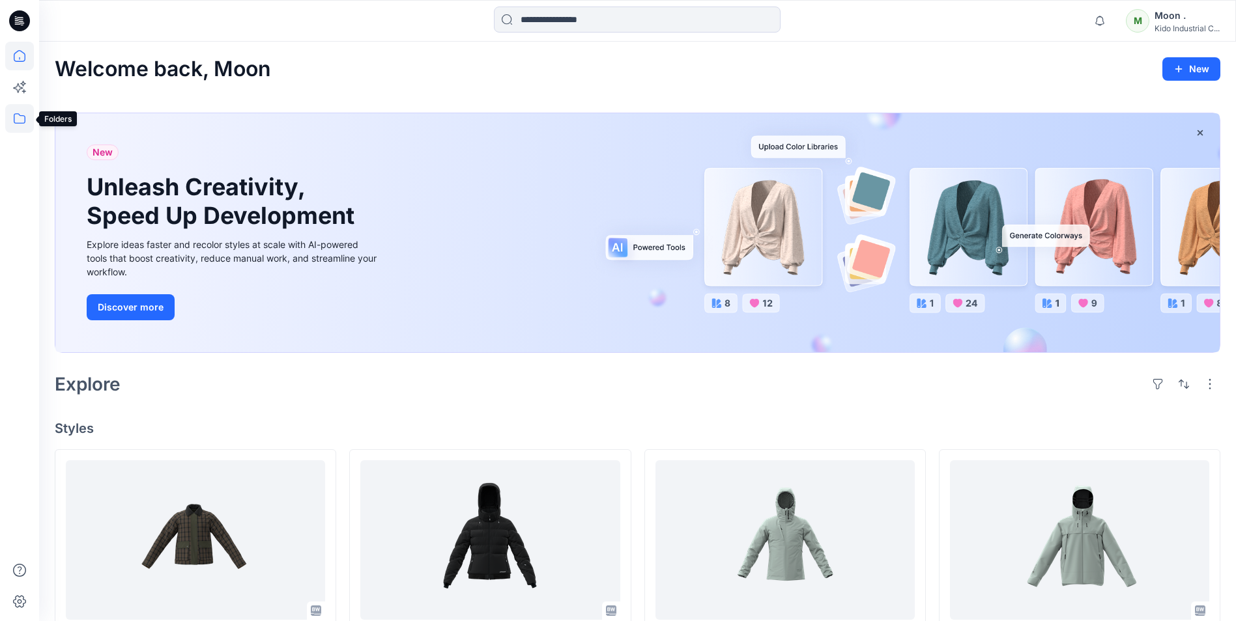
click at [22, 119] on icon at bounding box center [19, 118] width 29 height 29
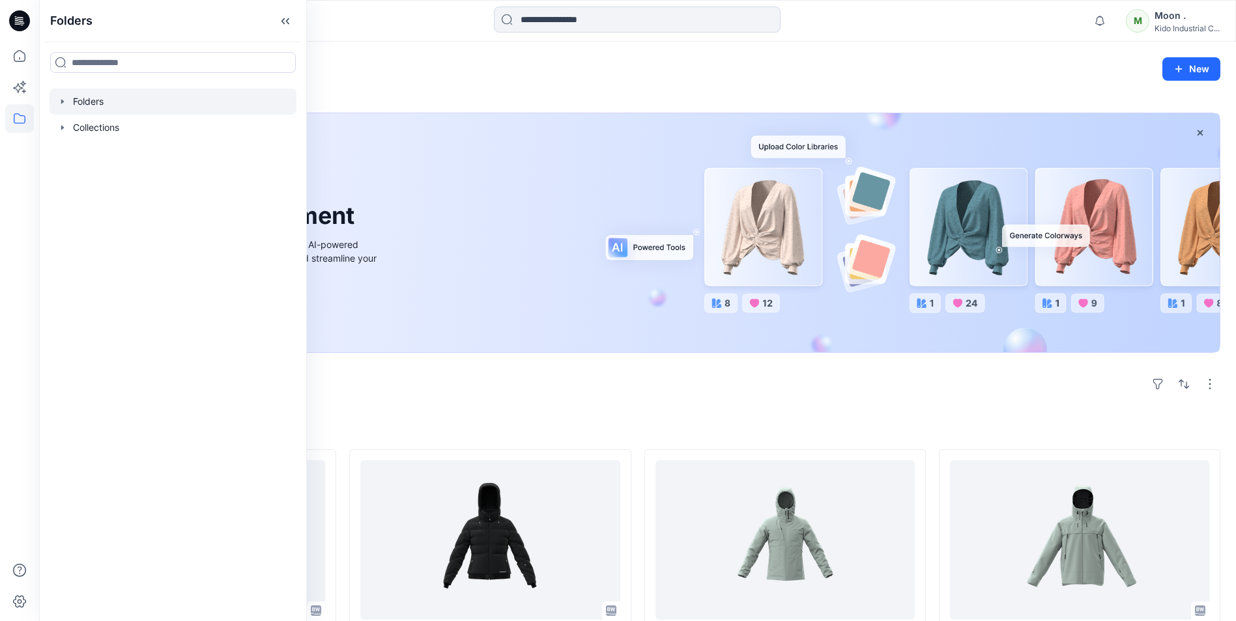
click at [94, 103] on div at bounding box center [173, 102] width 247 height 26
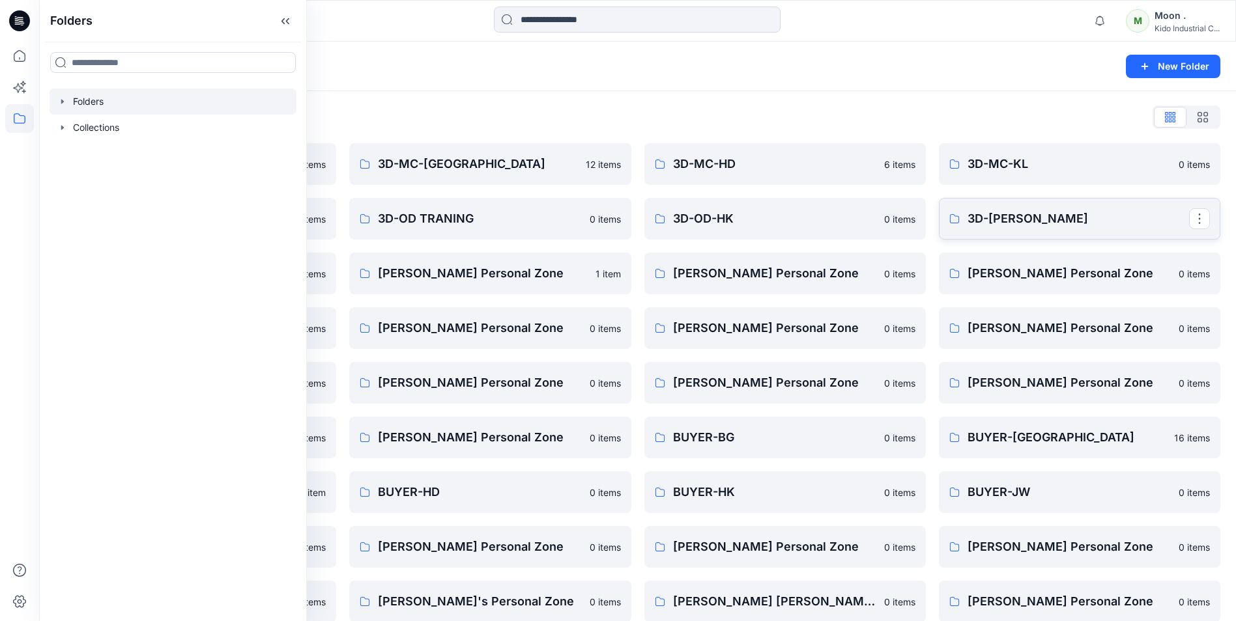
click at [1000, 214] on p "3D-[PERSON_NAME]" at bounding box center [1077, 219] width 221 height 18
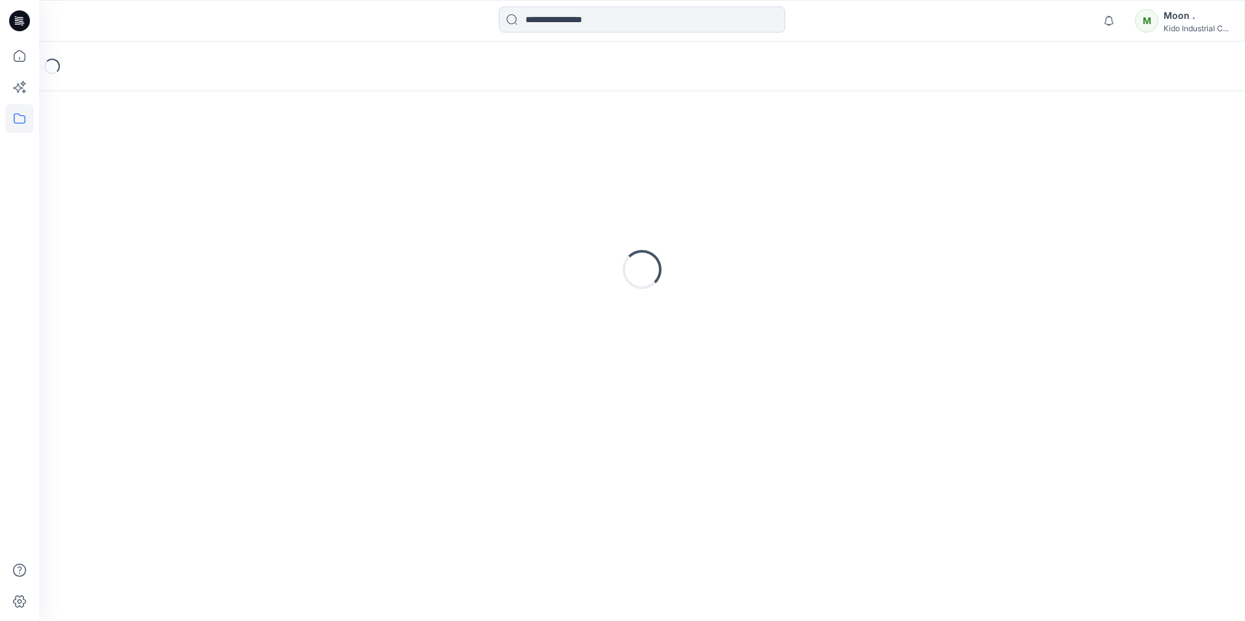
click at [1000, 214] on div "Loading..." at bounding box center [642, 270] width 1175 height 326
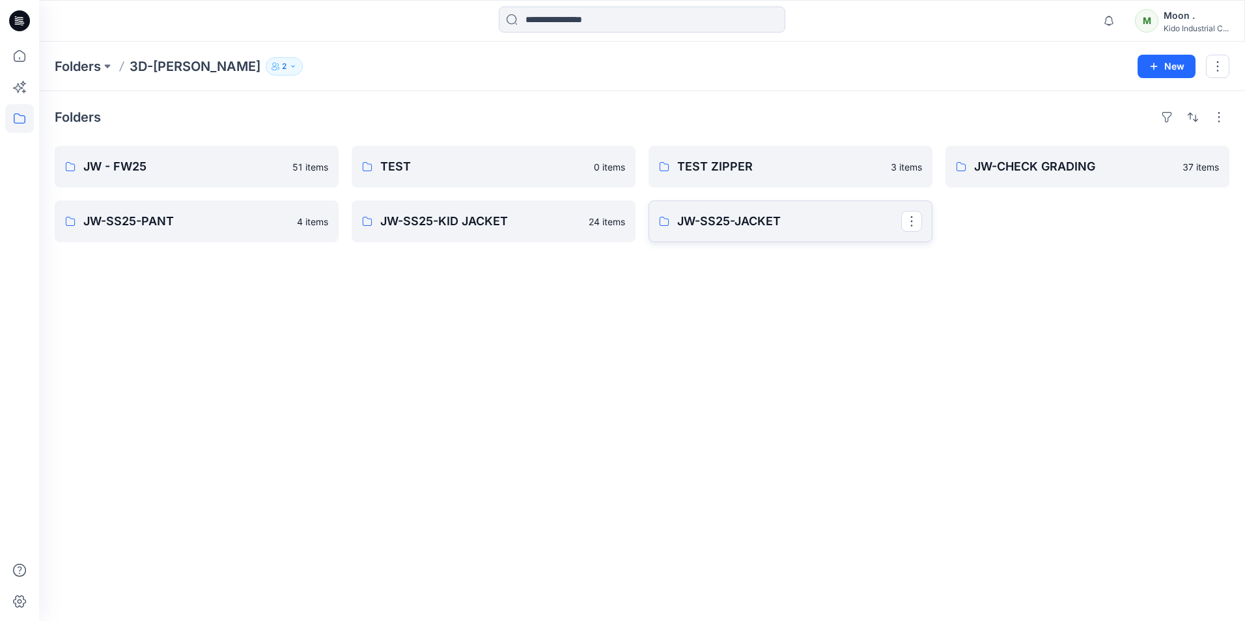
click at [749, 221] on p "JW-SS25-JACKET" at bounding box center [789, 221] width 224 height 18
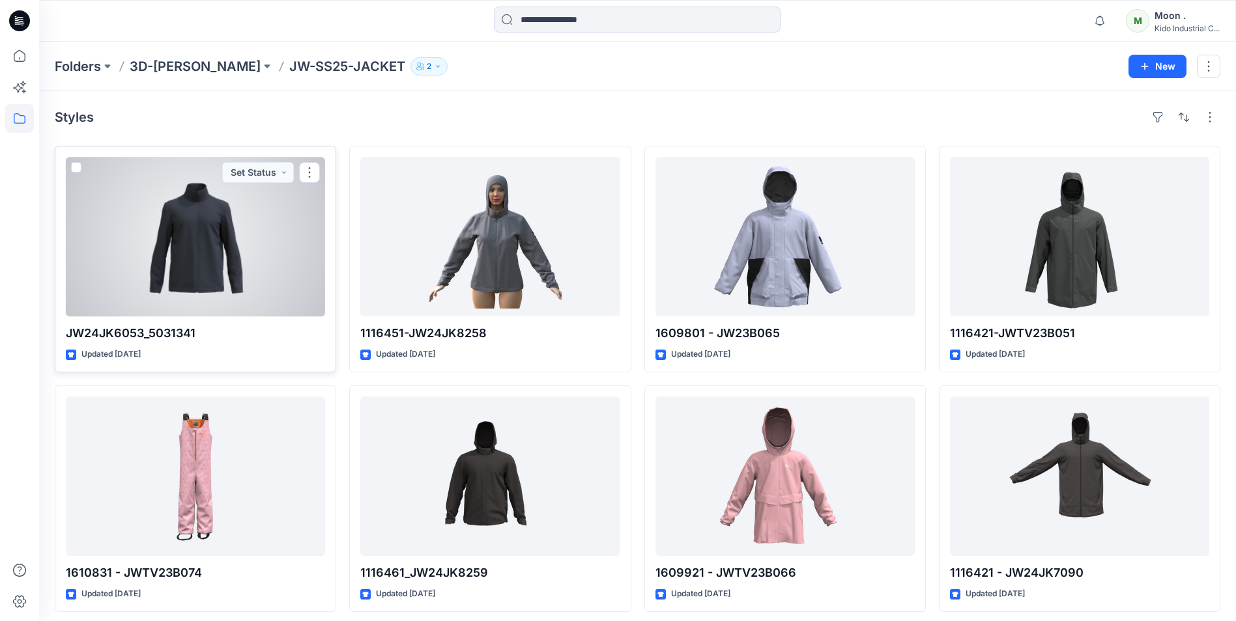
click at [219, 255] on div at bounding box center [195, 237] width 259 height 160
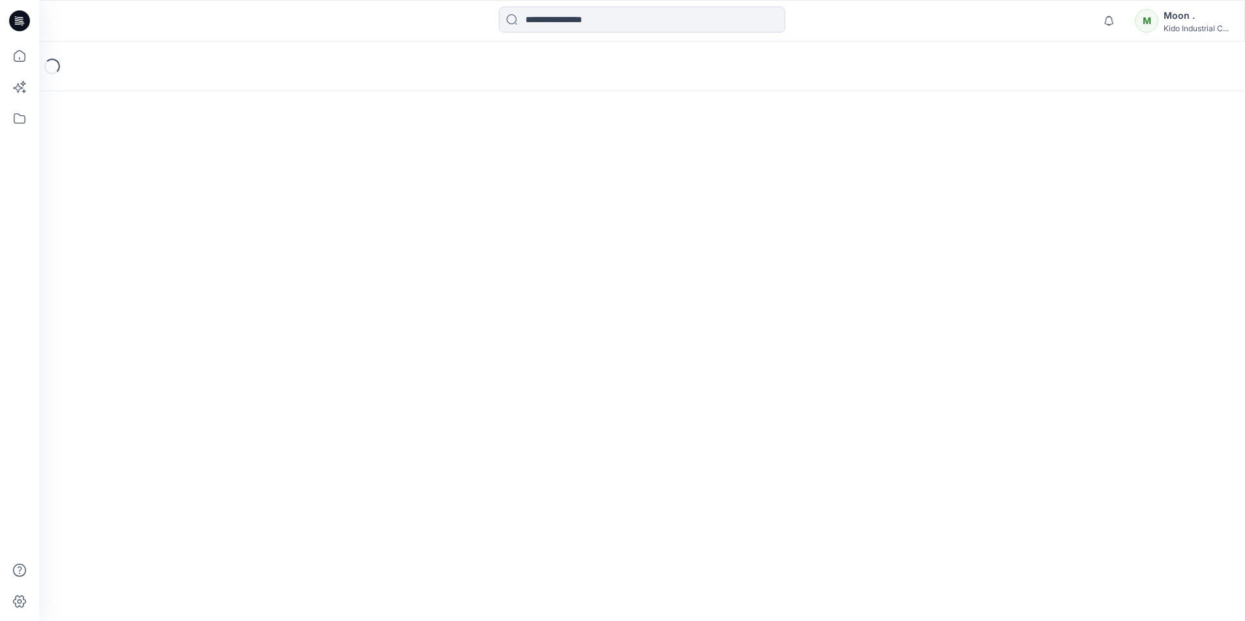
click at [219, 255] on div "Loading..." at bounding box center [642, 332] width 1206 height 580
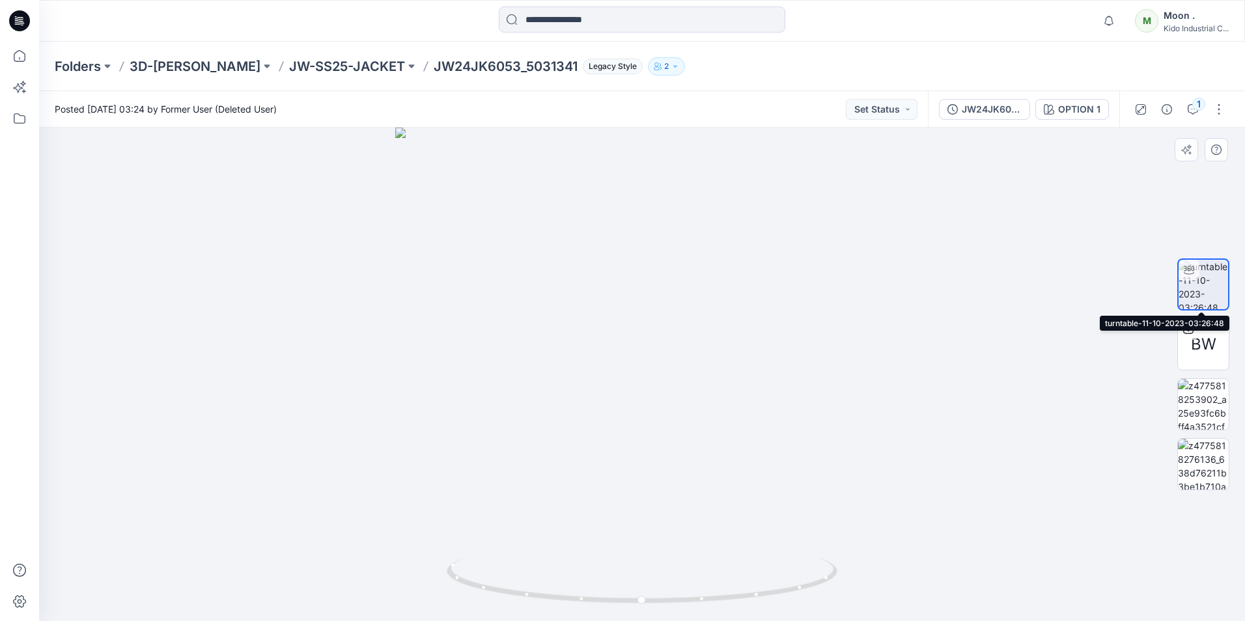
click at [1200, 290] on img at bounding box center [1204, 285] width 50 height 50
click at [642, 317] on div at bounding box center [642, 375] width 1206 height 494
click at [645, 322] on div at bounding box center [642, 375] width 1206 height 494
click at [972, 306] on div at bounding box center [642, 375] width 1206 height 494
click at [1191, 108] on icon "button" at bounding box center [1193, 109] width 10 height 10
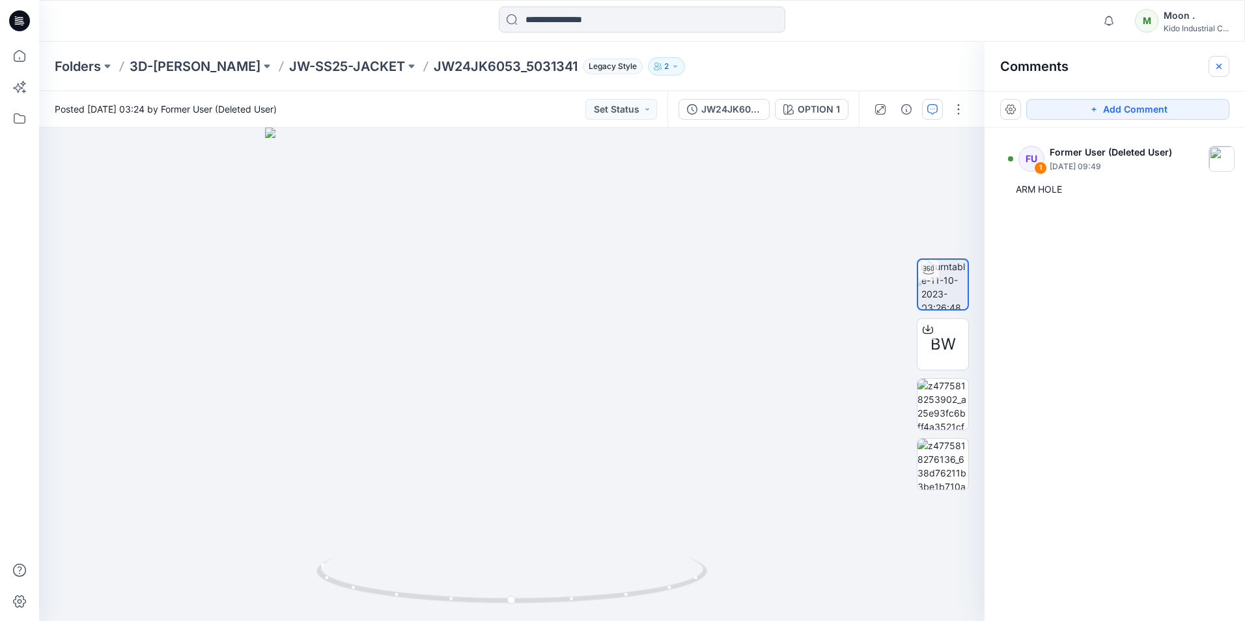
click at [1220, 66] on icon "button" at bounding box center [1219, 65] width 5 height 5
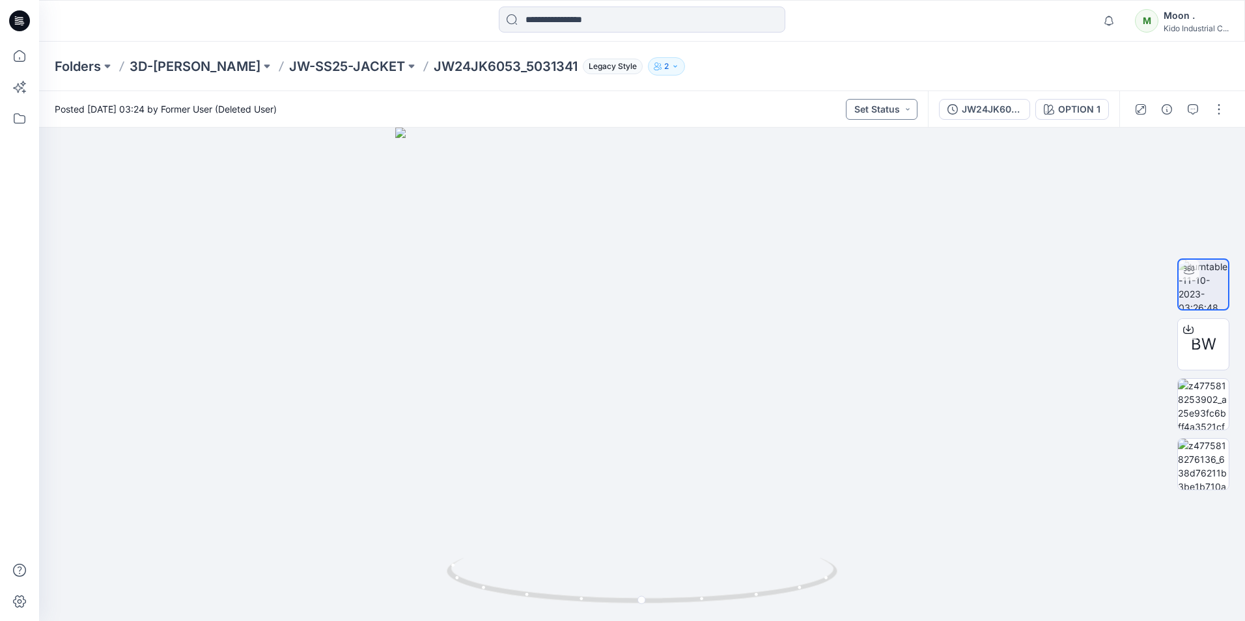
click at [912, 108] on button "Set Status" at bounding box center [882, 109] width 72 height 21
click at [1221, 113] on button "button" at bounding box center [1219, 109] width 21 height 21
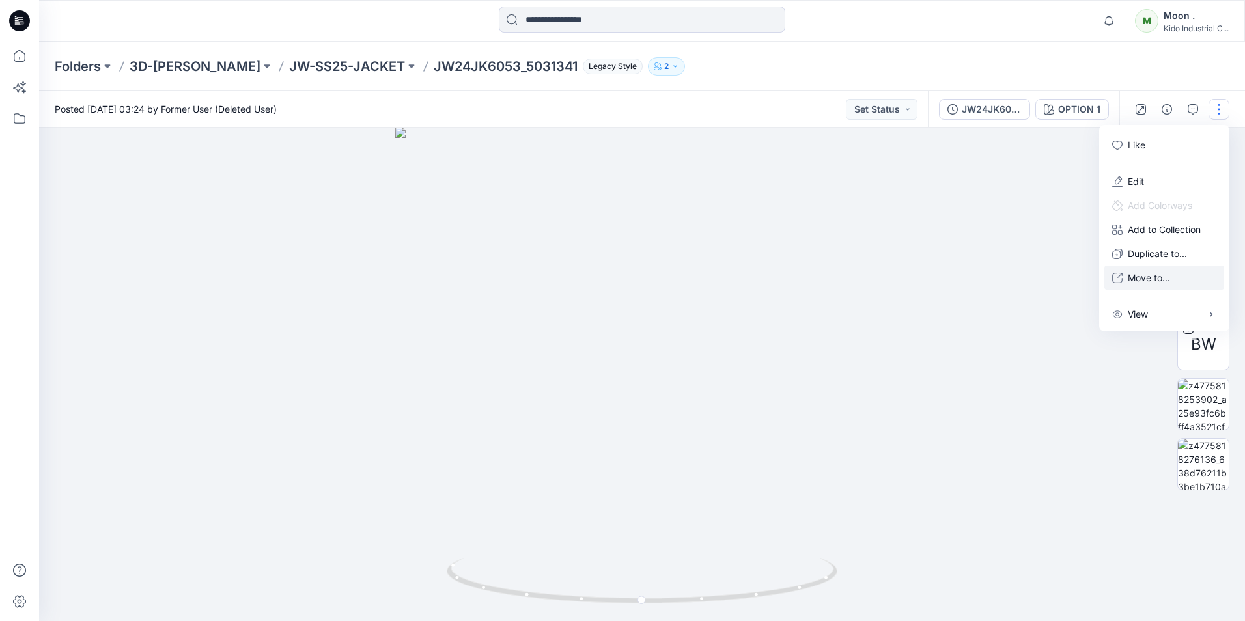
click at [1157, 280] on p "Move to..." at bounding box center [1149, 278] width 42 height 14
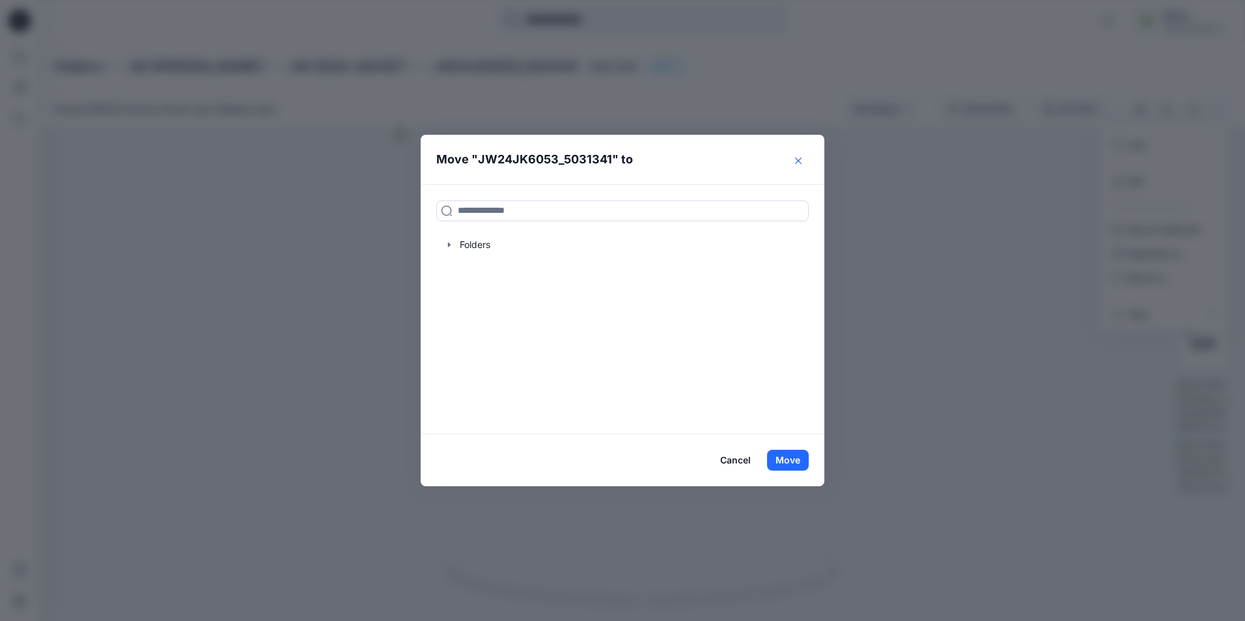
click at [795, 163] on icon "Close" at bounding box center [798, 161] width 7 height 7
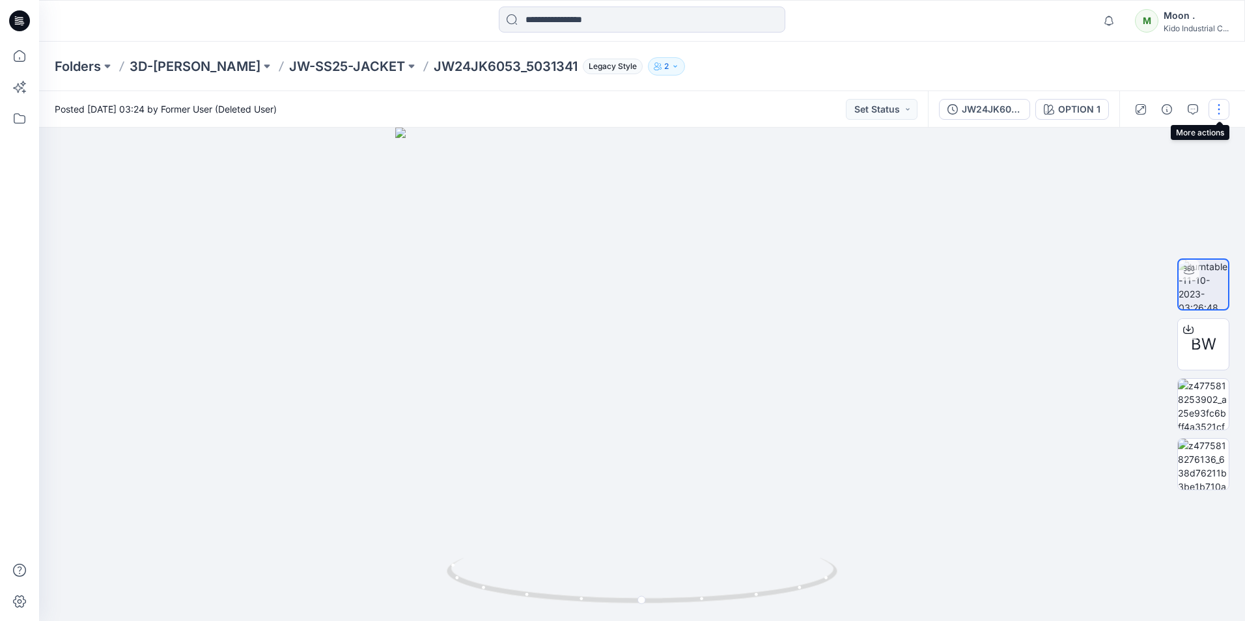
click at [1217, 113] on button "button" at bounding box center [1219, 109] width 21 height 21
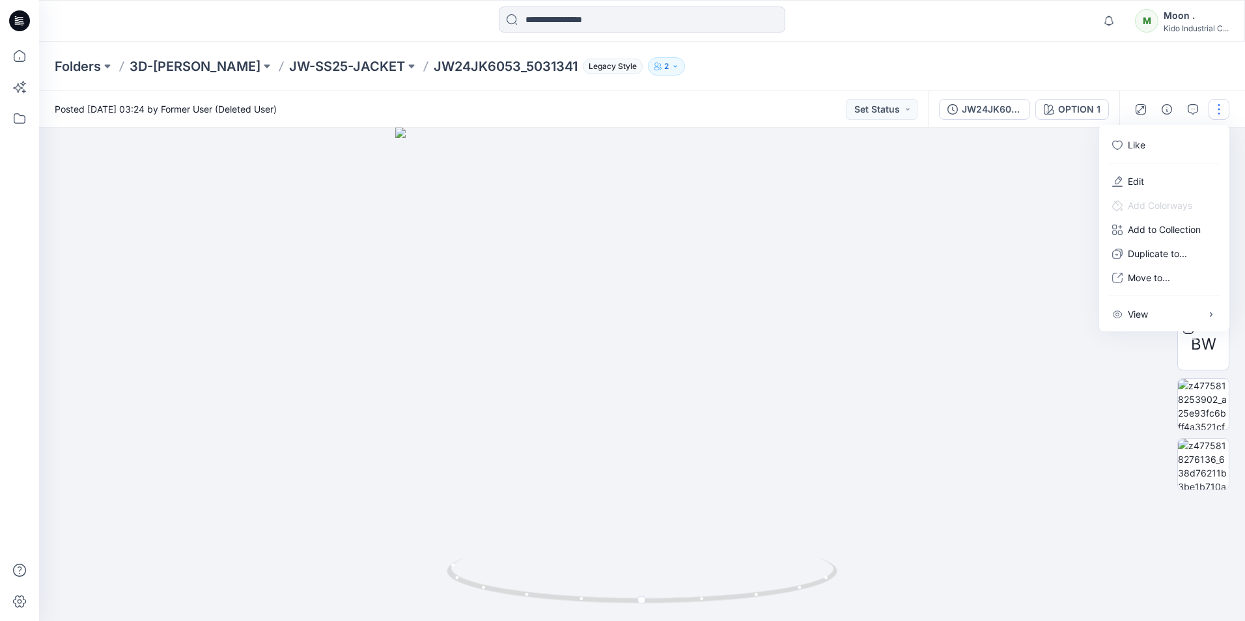
click at [1088, 471] on div at bounding box center [642, 375] width 1206 height 494
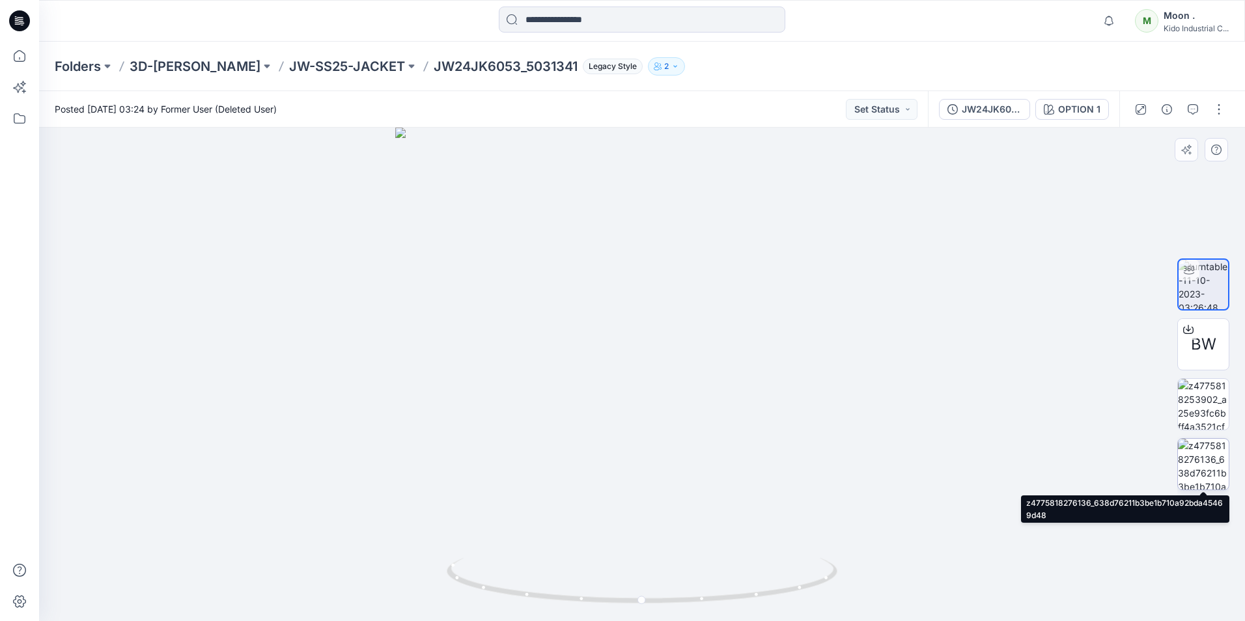
click at [1207, 465] on img at bounding box center [1203, 464] width 51 height 51
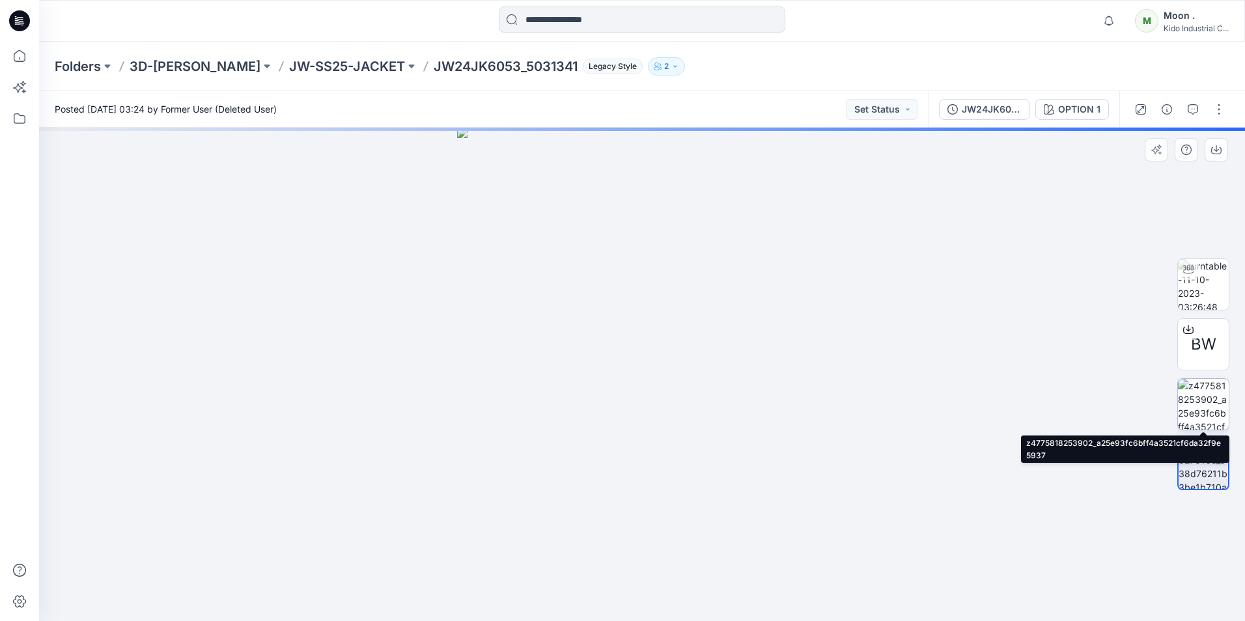
click at [1207, 409] on img at bounding box center [1203, 404] width 51 height 51
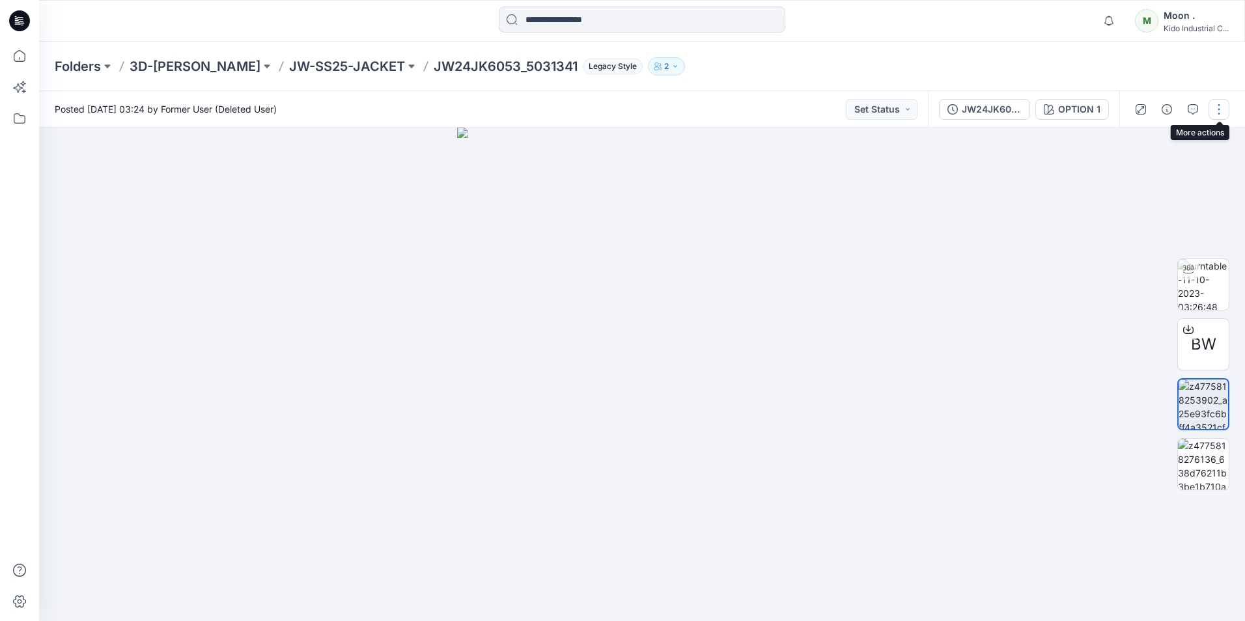
click at [1217, 109] on button "button" at bounding box center [1219, 109] width 21 height 21
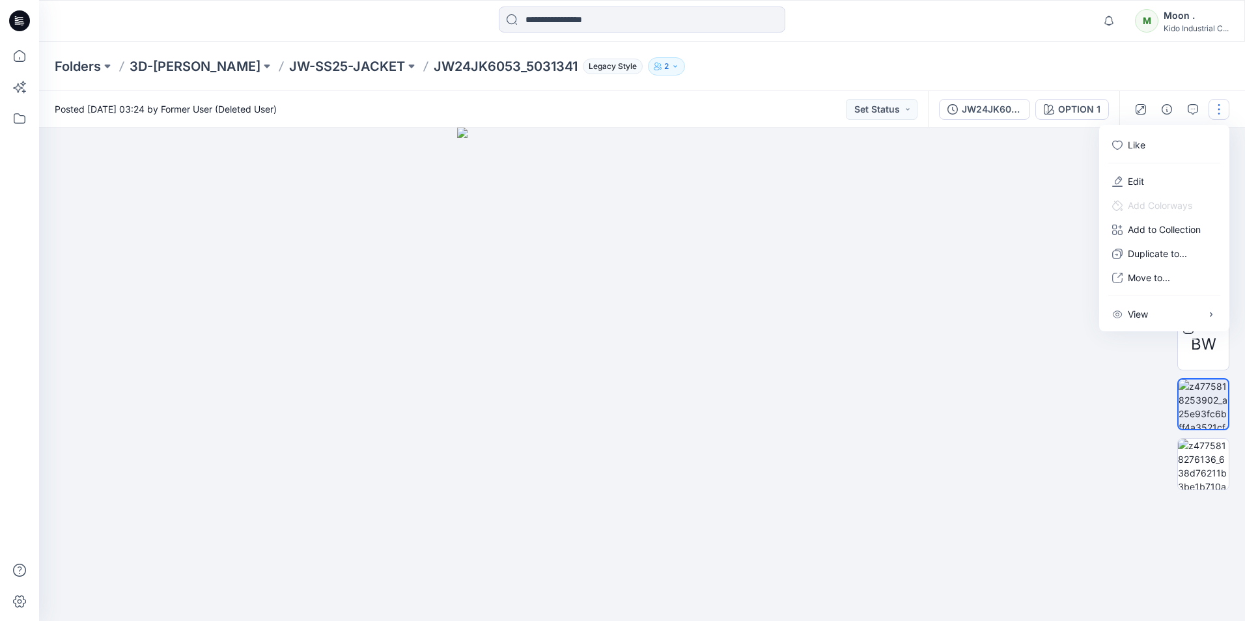
drag, startPoint x: 955, startPoint y: 274, endPoint x: 971, endPoint y: 259, distance: 21.7
click at [956, 274] on div at bounding box center [642, 375] width 1206 height 494
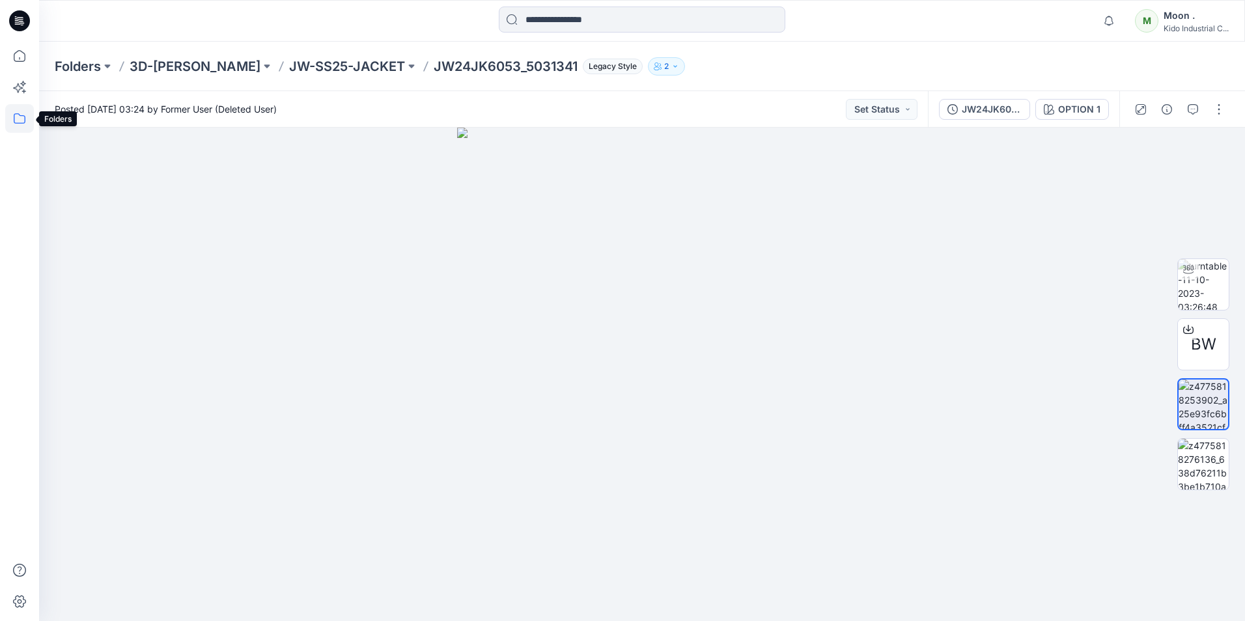
click at [17, 120] on icon at bounding box center [19, 118] width 29 height 29
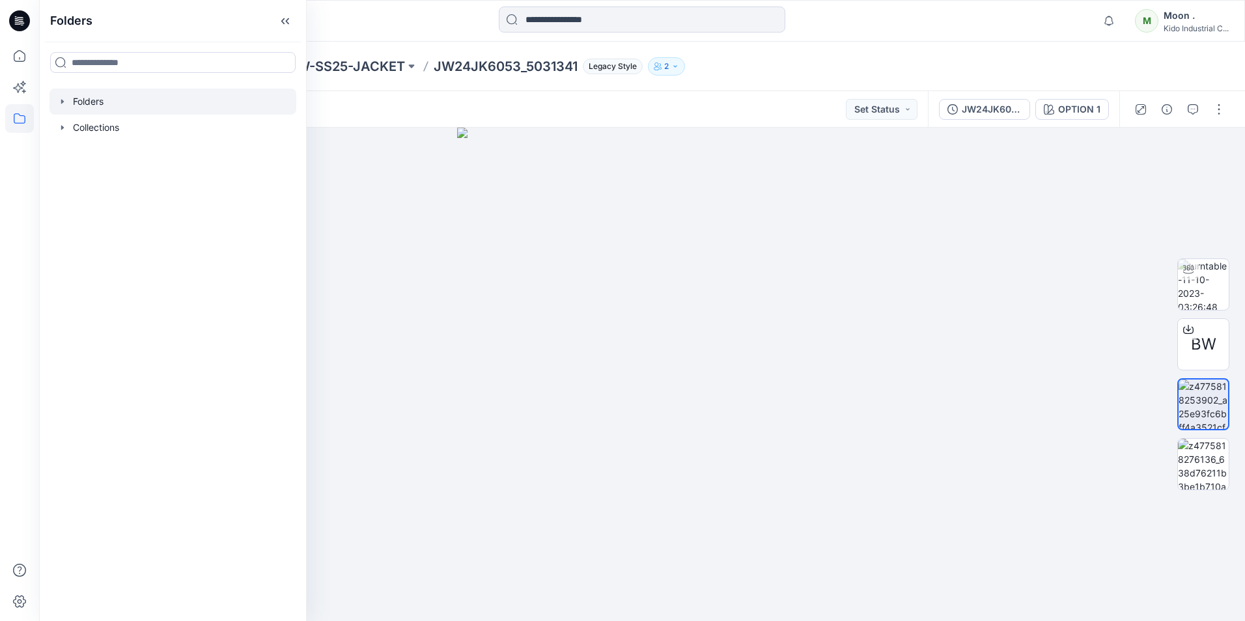
click at [89, 102] on div at bounding box center [173, 102] width 247 height 26
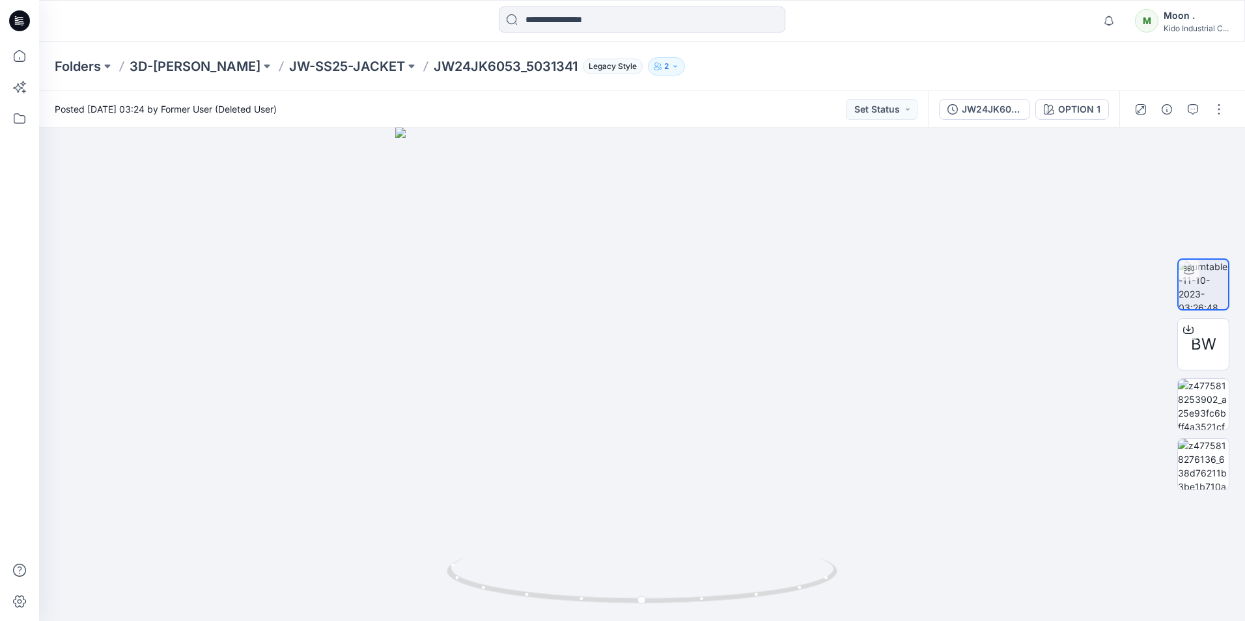
click at [1165, 20] on div "Moon ." at bounding box center [1196, 16] width 65 height 16
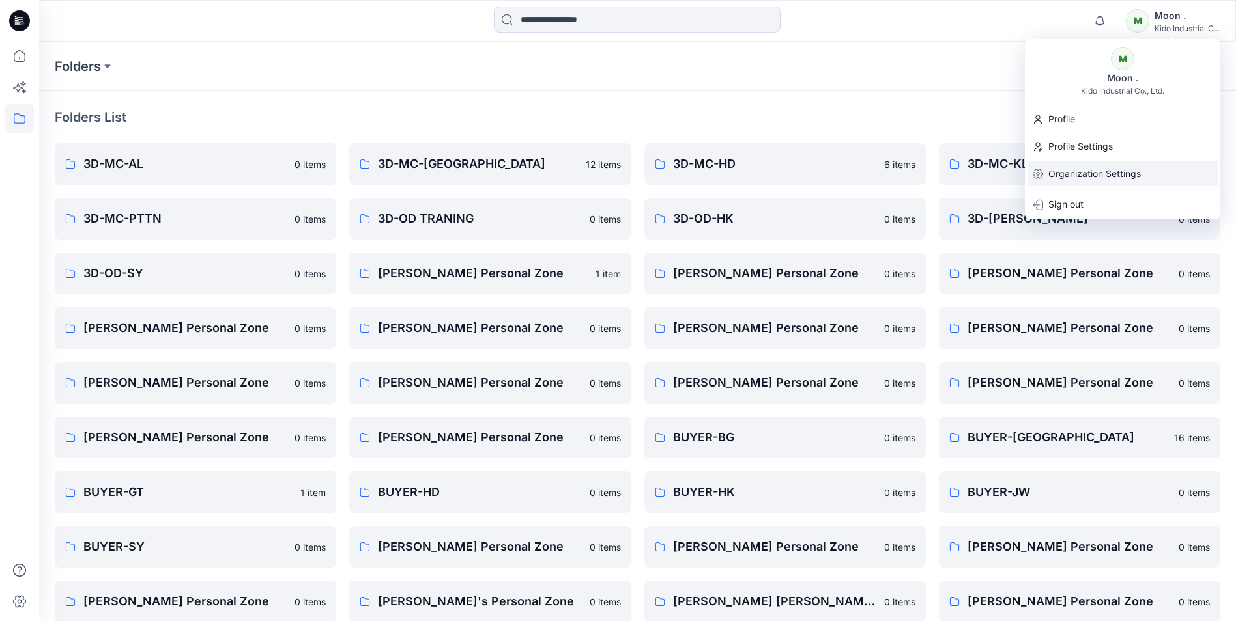
click at [1063, 170] on p "Organization Settings" at bounding box center [1094, 174] width 92 height 25
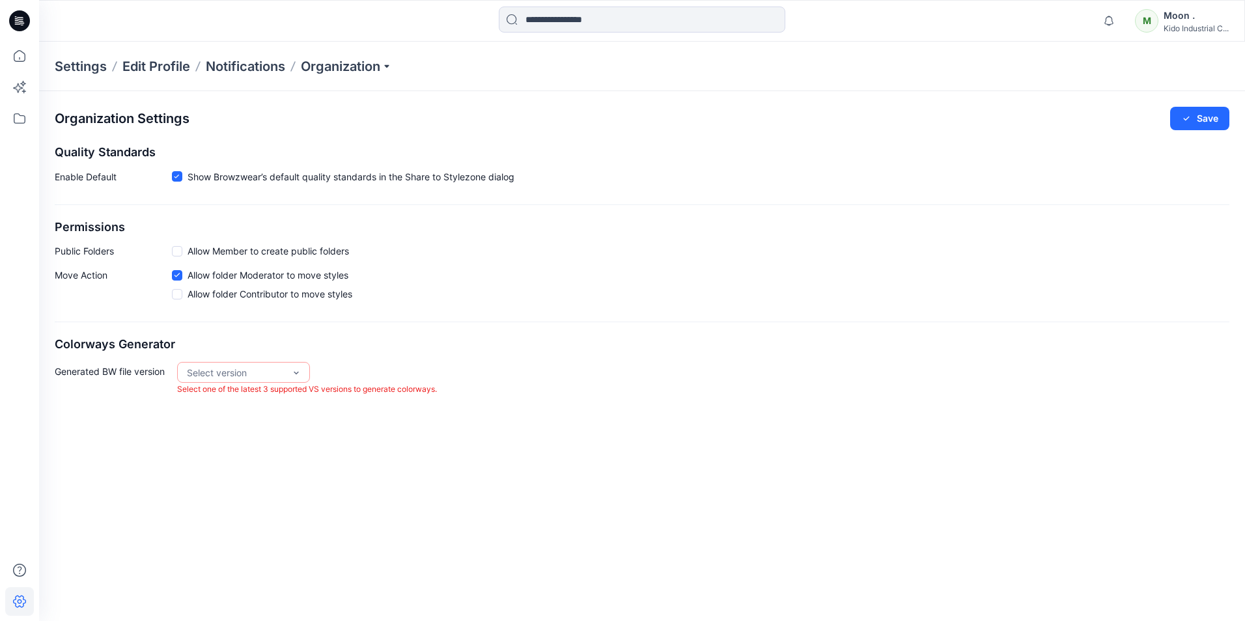
click at [175, 251] on span at bounding box center [177, 251] width 10 height 10
click at [174, 292] on span at bounding box center [177, 294] width 10 height 10
click at [175, 296] on icon at bounding box center [177, 294] width 6 height 5
click at [177, 254] on span at bounding box center [177, 251] width 10 height 10
click at [177, 253] on span at bounding box center [177, 251] width 10 height 10
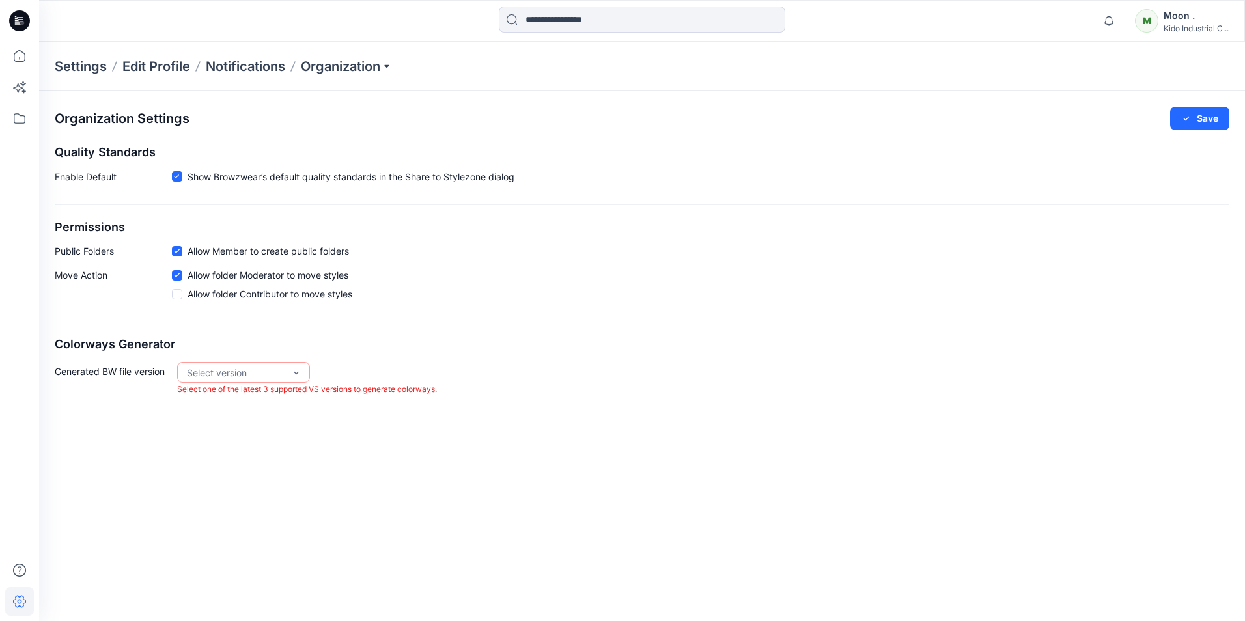
click at [181, 251] on span at bounding box center [177, 251] width 10 height 10
click at [565, 444] on div "Organization Settings Save Quality Standards Enable Default Show Browzwear’s de…" at bounding box center [642, 356] width 1206 height 530
drag, startPoint x: 298, startPoint y: 371, endPoint x: 318, endPoint y: 383, distance: 23.3
click at [206, 401] on div "VS 2025.2" at bounding box center [244, 399] width 128 height 23
click at [1206, 116] on button "Save" at bounding box center [1199, 118] width 59 height 23
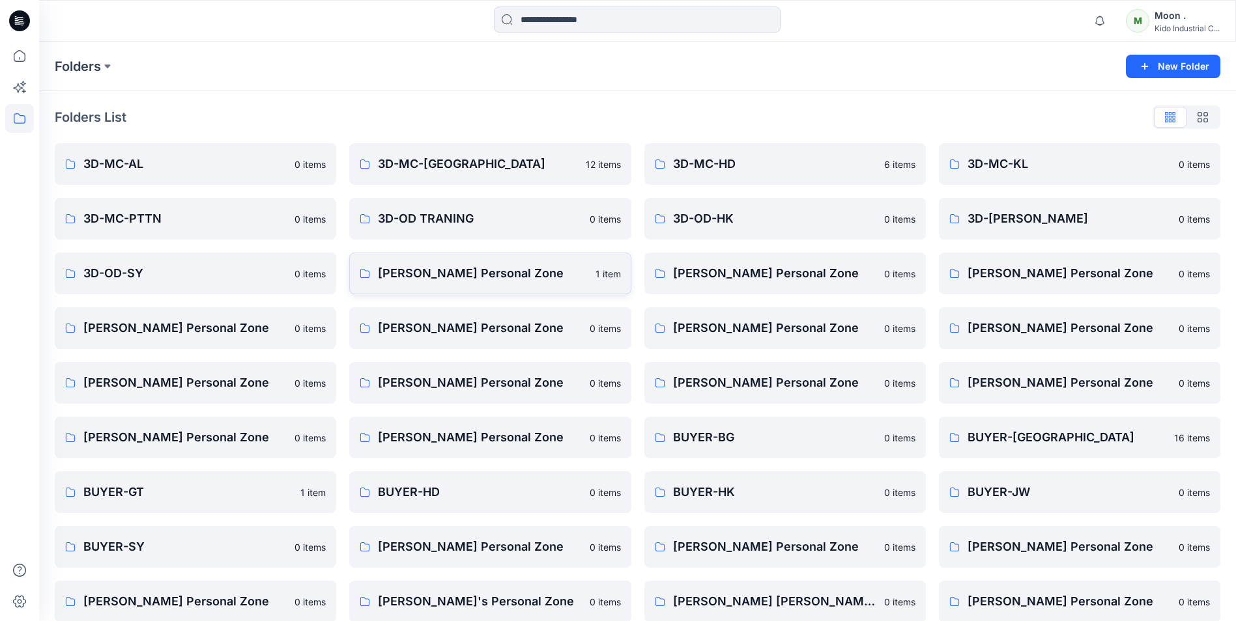
click at [444, 270] on p "[PERSON_NAME] Personal Zone" at bounding box center [482, 273] width 209 height 18
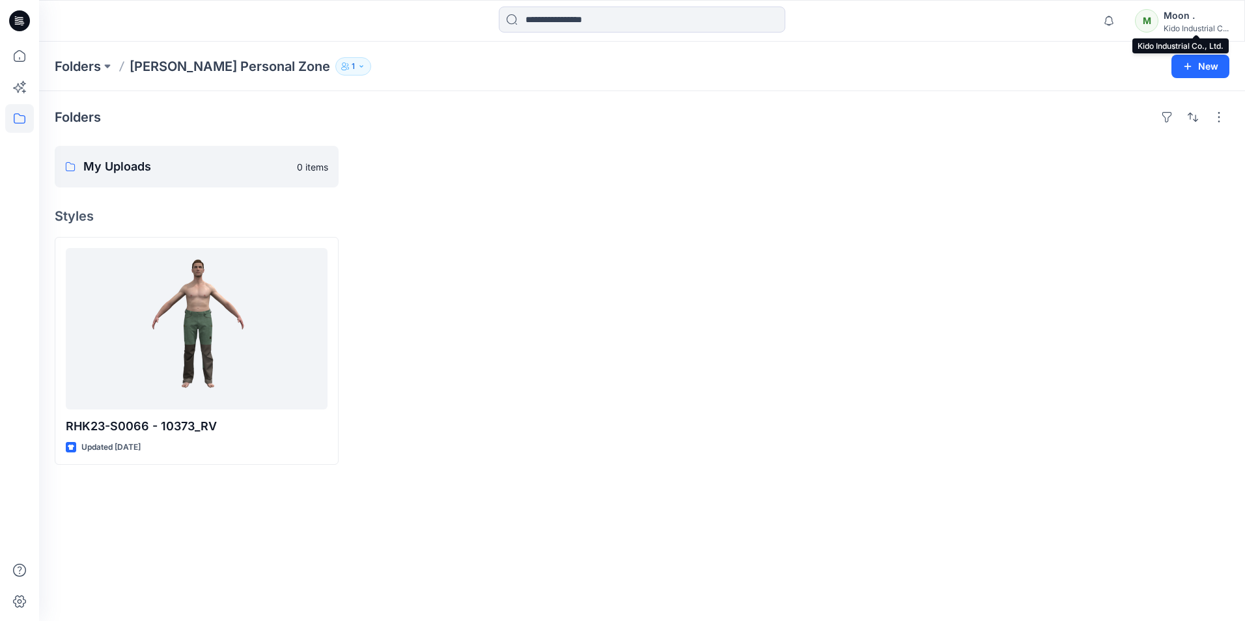
click at [1173, 25] on div "Kido Industrial C..." at bounding box center [1196, 28] width 65 height 10
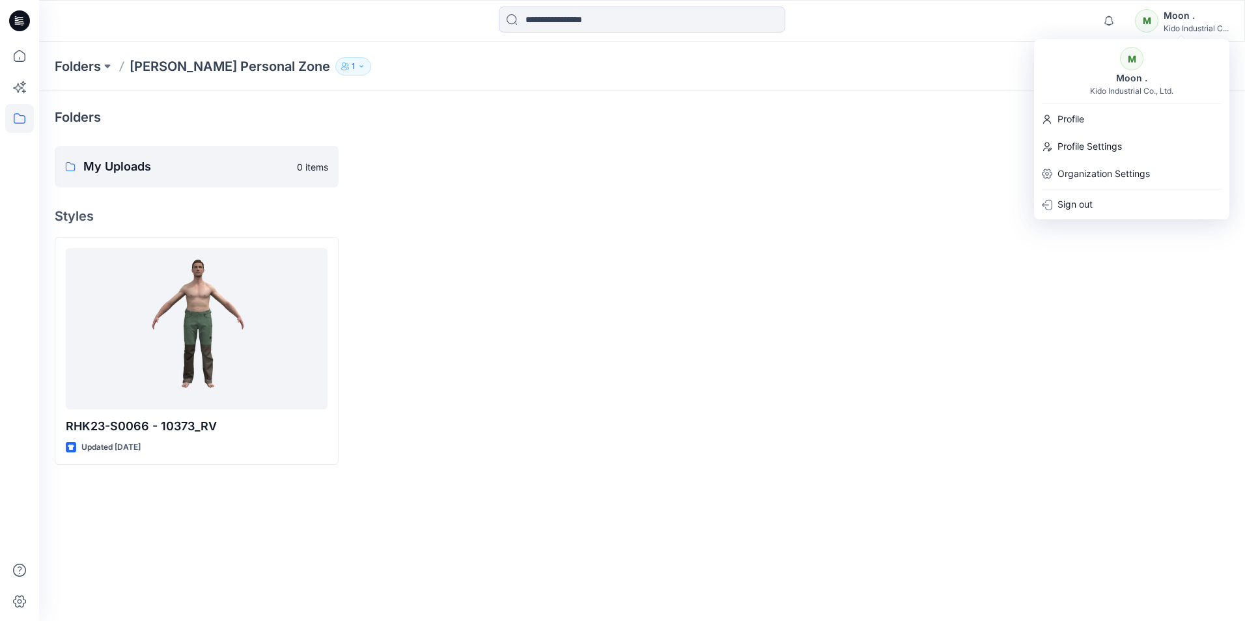
click at [918, 198] on div "Folders My Uploads 0 items Styles RHK23-S0066 - 10373_RV Updated [DATE]" at bounding box center [642, 356] width 1206 height 530
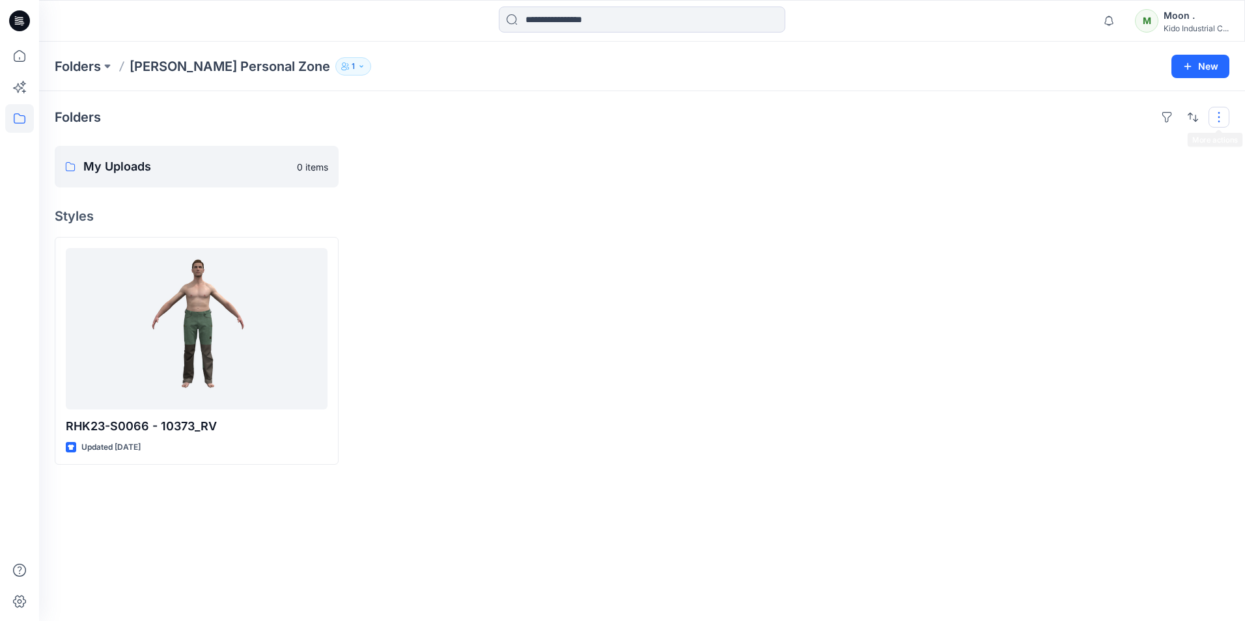
click at [1219, 120] on button "button" at bounding box center [1219, 117] width 21 height 21
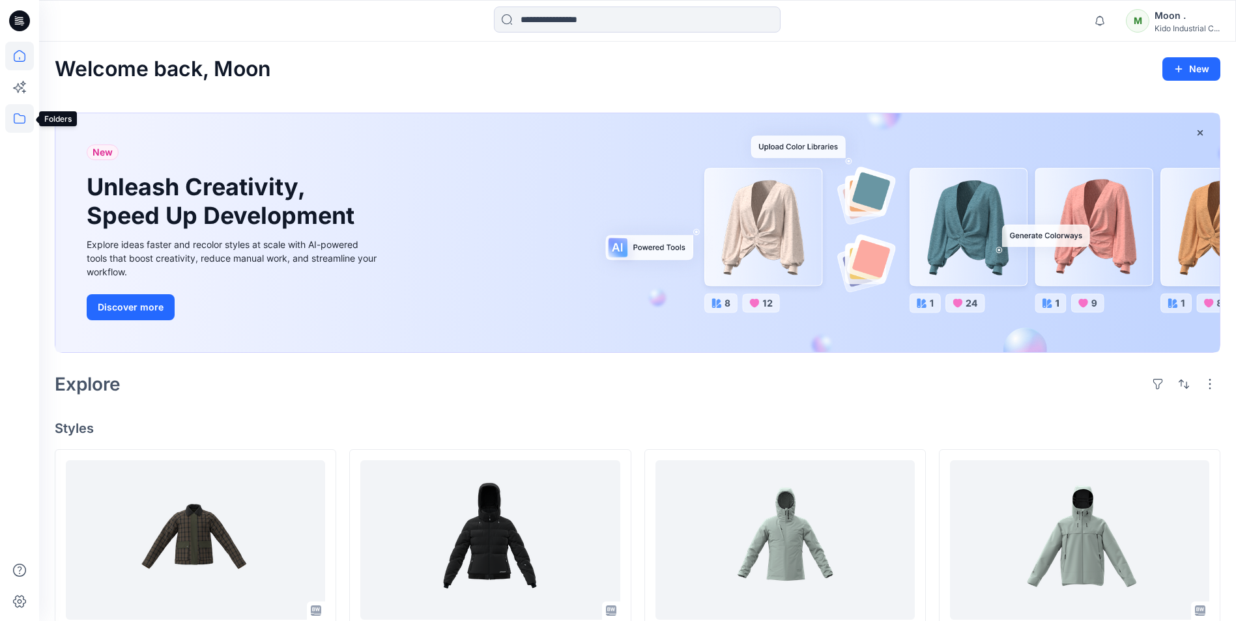
click at [22, 122] on icon at bounding box center [19, 118] width 29 height 29
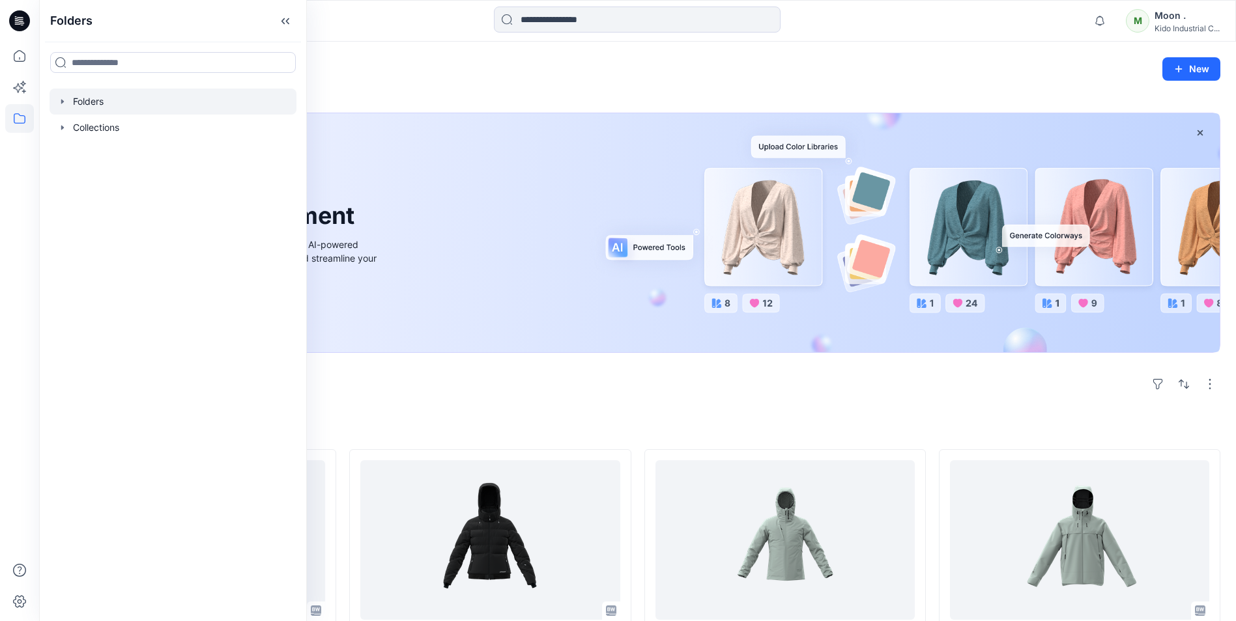
click at [102, 105] on div at bounding box center [173, 102] width 247 height 26
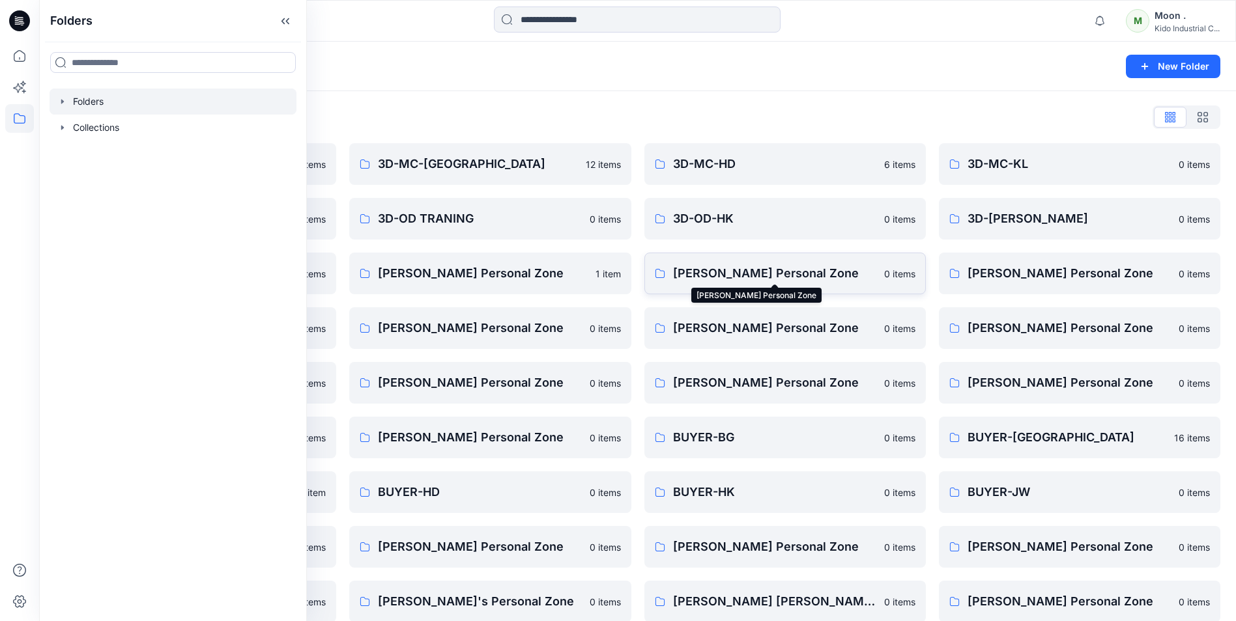
click at [765, 270] on p "[PERSON_NAME] Personal Zone" at bounding box center [774, 273] width 203 height 18
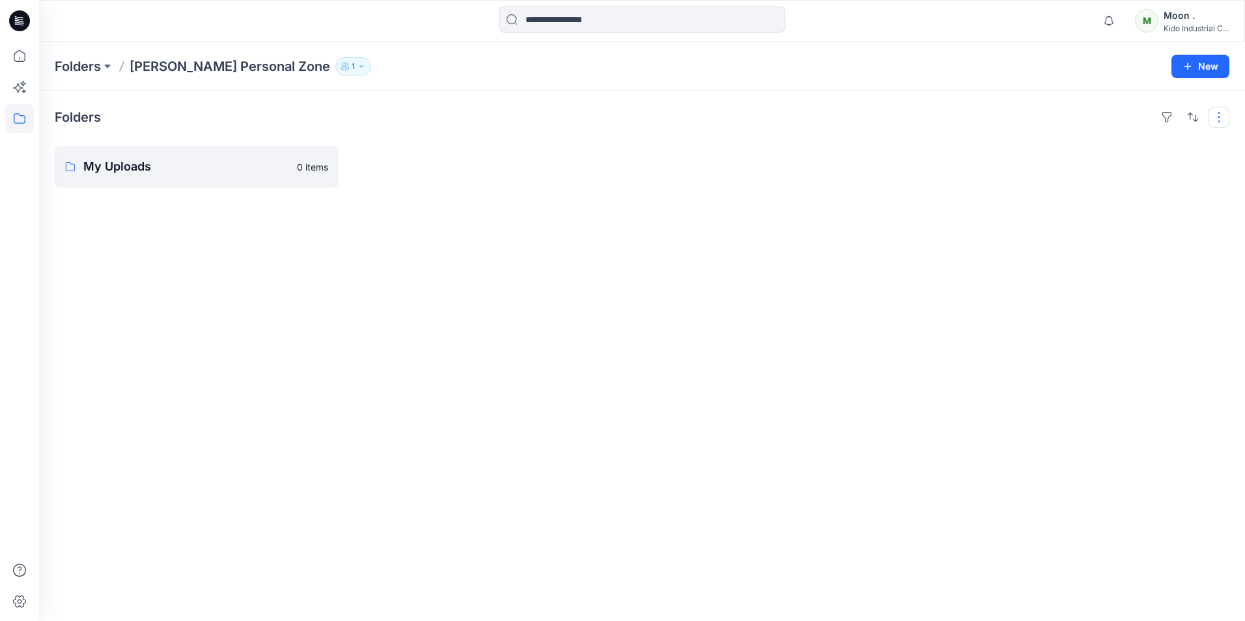
click at [1220, 115] on button "button" at bounding box center [1219, 117] width 21 height 21
click at [1155, 16] on div "M" at bounding box center [1146, 20] width 23 height 23
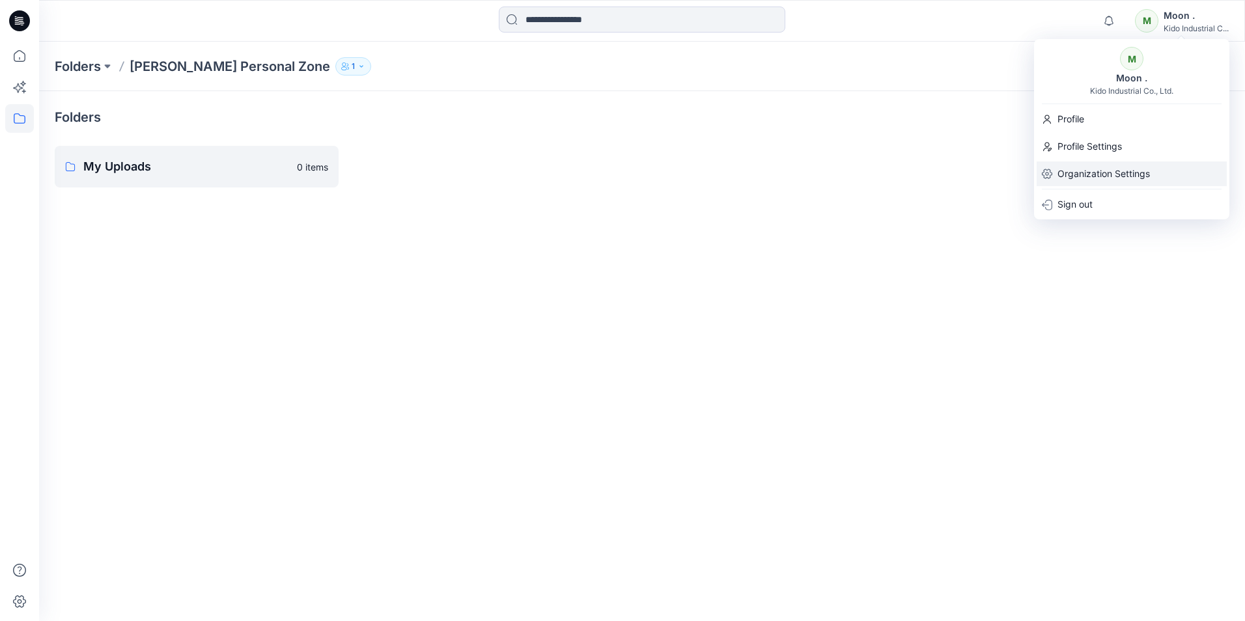
click at [1103, 175] on p "Organization Settings" at bounding box center [1104, 174] width 92 height 25
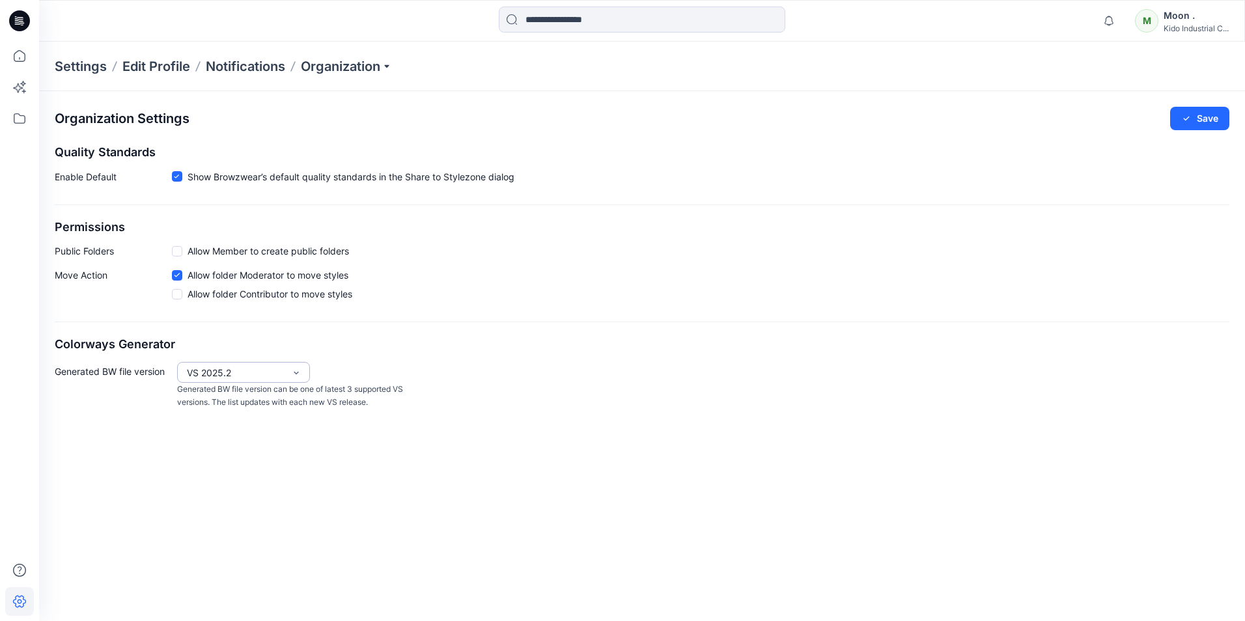
click at [249, 373] on div "VS 2025.2" at bounding box center [236, 373] width 98 height 14
drag, startPoint x: 246, startPoint y: 373, endPoint x: 184, endPoint y: 373, distance: 61.9
click at [184, 373] on div "VS 2025.2" at bounding box center [235, 373] width 111 height 21
click at [380, 434] on div "Organization Settings Save Quality Standards Enable Default Show Browzwear’s de…" at bounding box center [642, 356] width 1206 height 530
